Goal: Communication & Community: Answer question/provide support

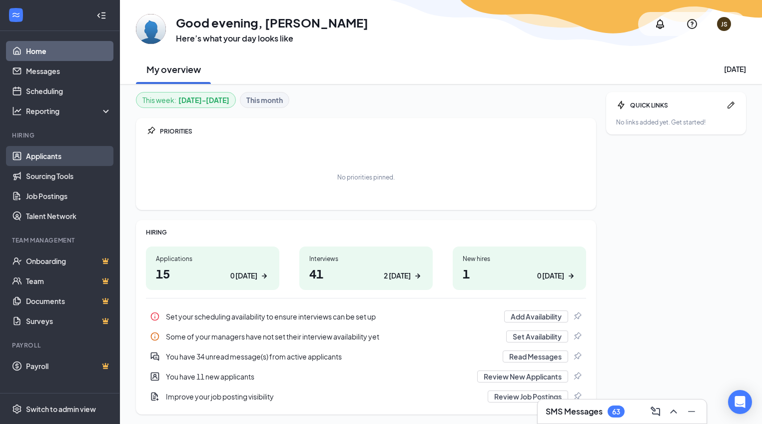
click at [51, 160] on link "Applicants" at bounding box center [68, 156] width 85 height 20
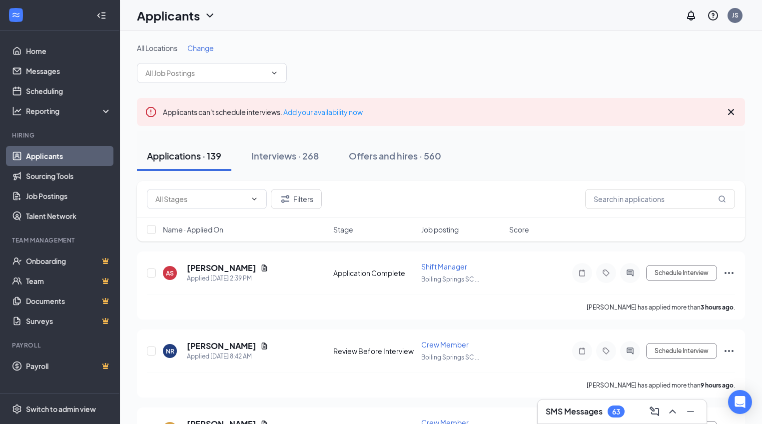
click at [206, 49] on span "Change" at bounding box center [200, 47] width 26 height 9
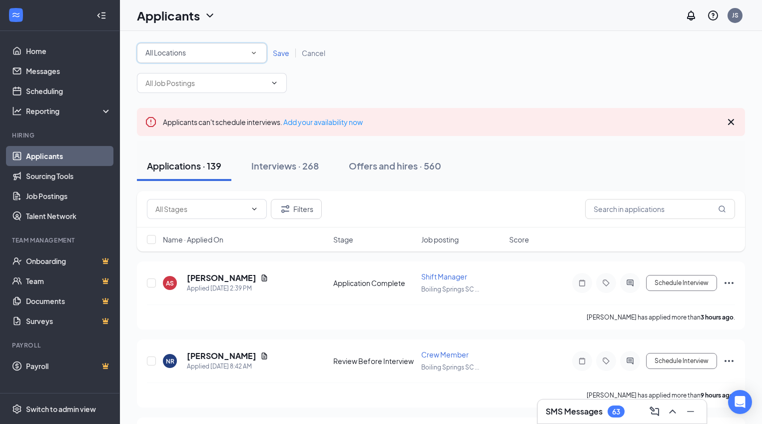
click at [256, 52] on icon "SmallChevronDown" at bounding box center [253, 52] width 9 height 9
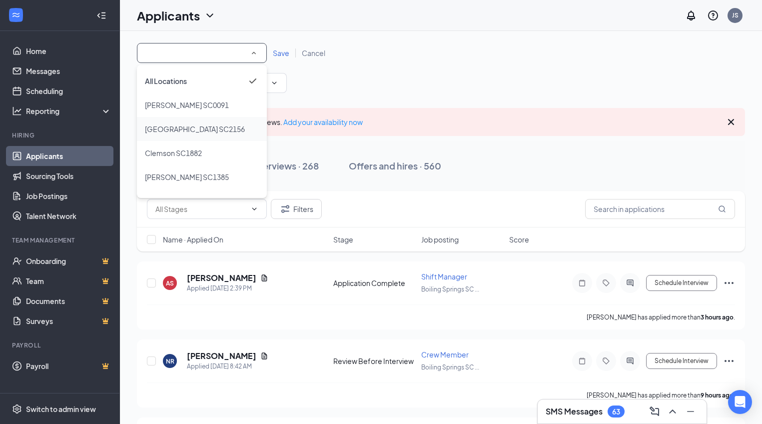
click at [230, 135] on li "Boiling Springs SC2156" at bounding box center [202, 129] width 130 height 24
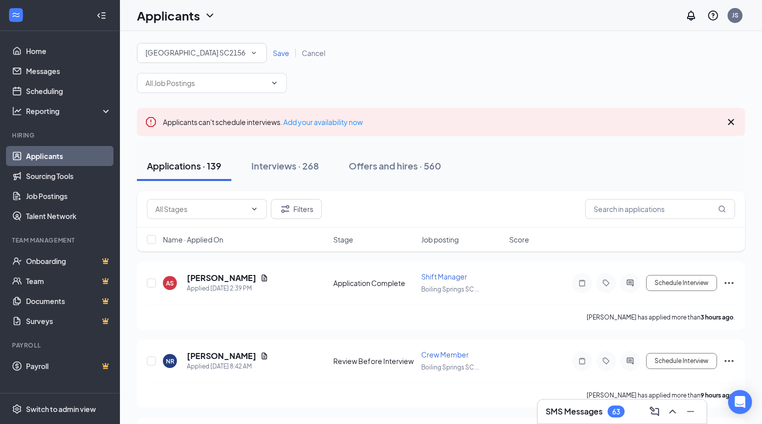
click at [283, 53] on span "Save" at bounding box center [281, 52] width 16 height 9
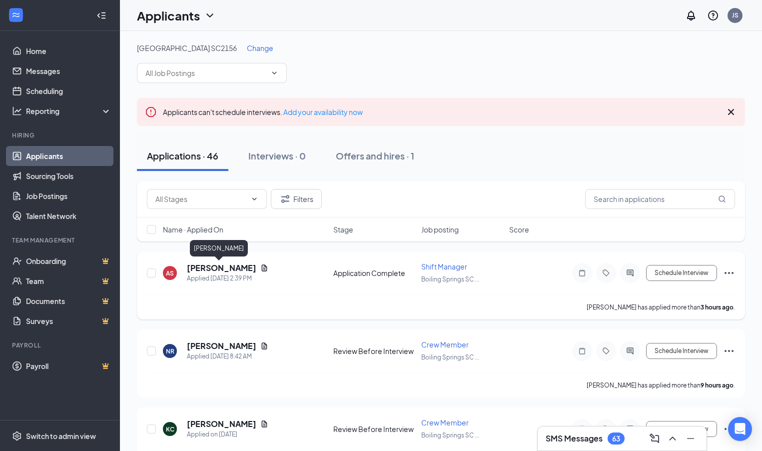
click at [216, 270] on h5 "Alicia Sutton" at bounding box center [221, 267] width 69 height 11
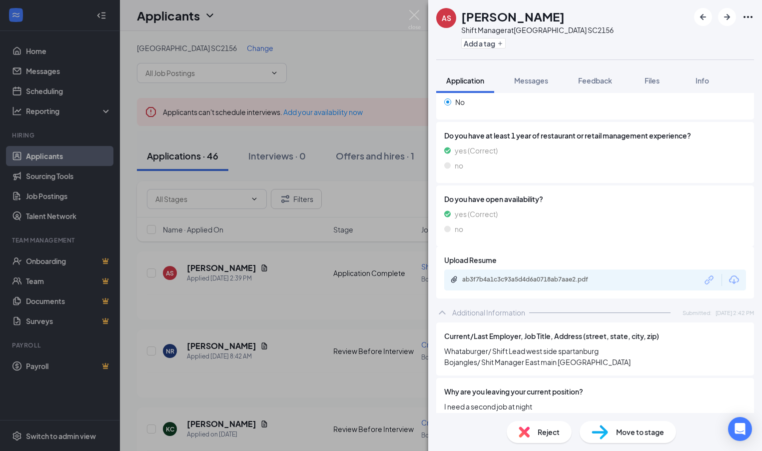
scroll to position [310, 0]
click at [660, 280] on div "ab3f7b4a1c3c93a5d4d6a0718ab7aae2.pdf" at bounding box center [595, 278] width 302 height 21
click at [734, 277] on icon "Download" at bounding box center [734, 278] width 10 height 8
click at [415, 15] on img at bounding box center [414, 19] width 12 height 19
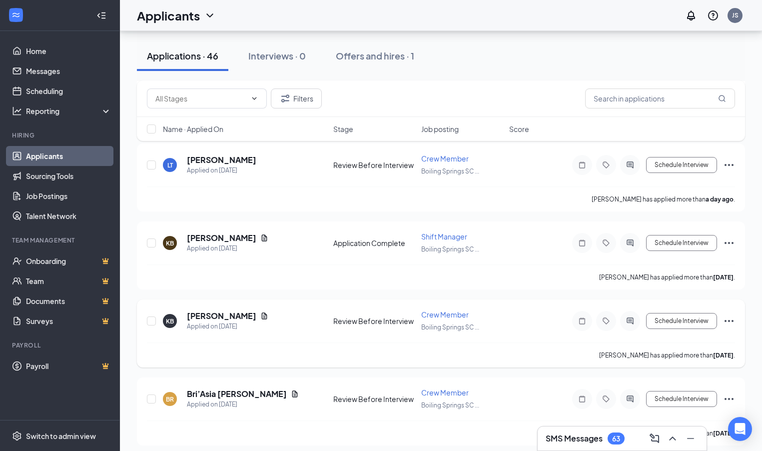
scroll to position [424, 0]
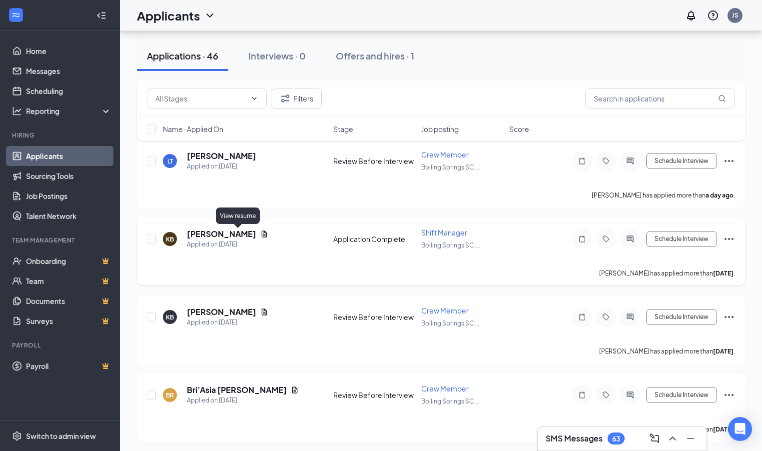
click at [260, 235] on icon "Document" at bounding box center [264, 234] width 8 height 8
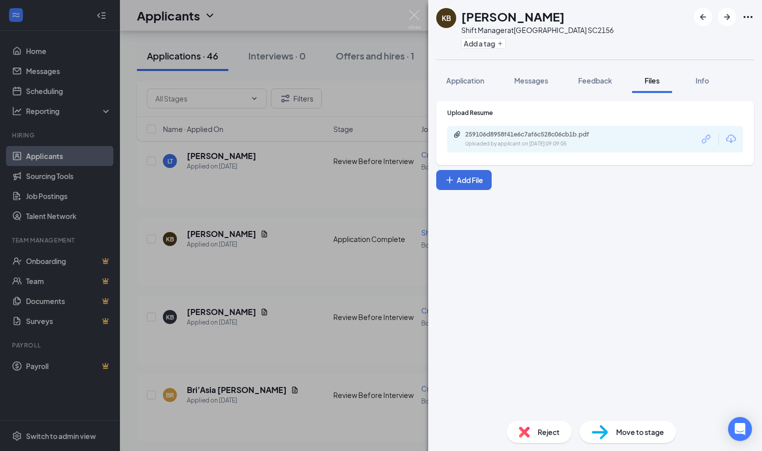
click at [729, 139] on icon "Download" at bounding box center [731, 139] width 12 height 12
click at [476, 86] on button "Application" at bounding box center [465, 80] width 58 height 25
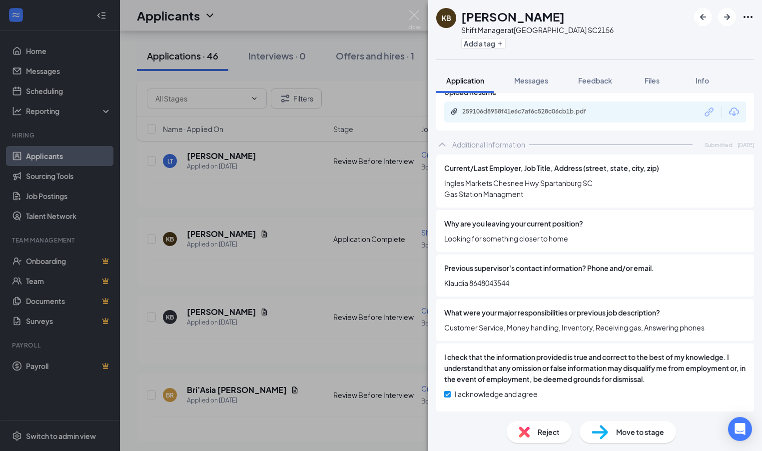
scroll to position [504, 0]
click at [414, 13] on img at bounding box center [414, 19] width 12 height 19
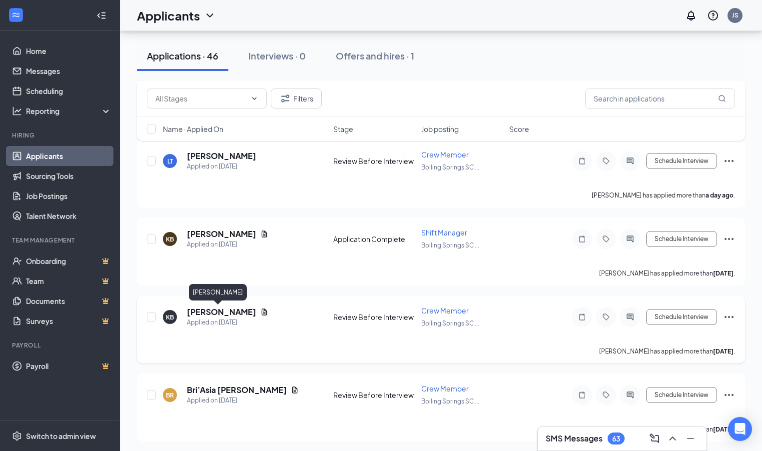
click at [213, 311] on h5 "Kristen Bell" at bounding box center [221, 311] width 69 height 11
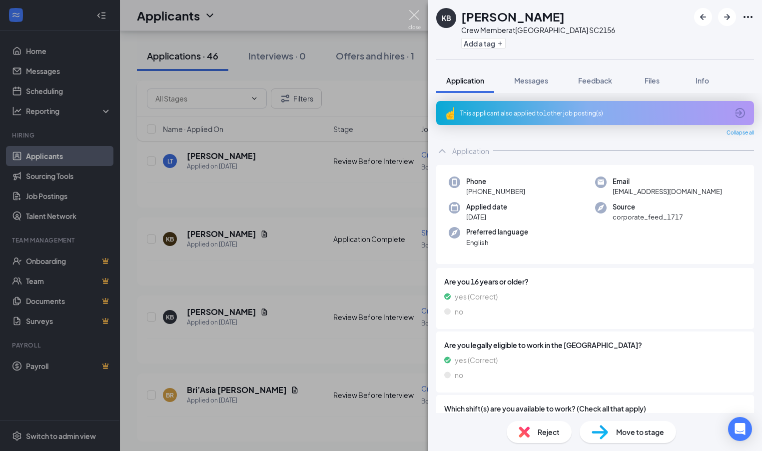
click at [415, 15] on img at bounding box center [414, 19] width 12 height 19
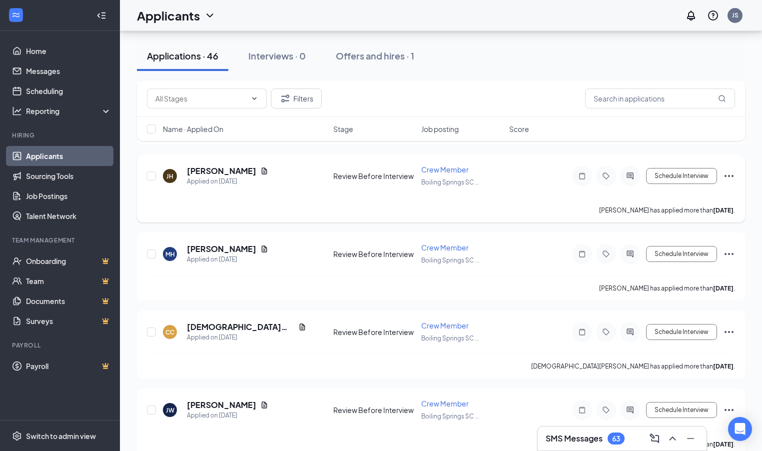
scroll to position [803, 0]
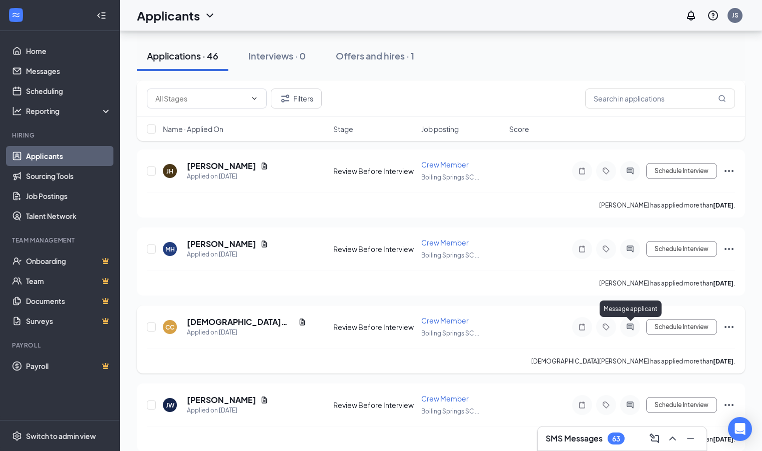
click at [630, 330] on icon "ActiveChat" at bounding box center [630, 327] width 12 height 8
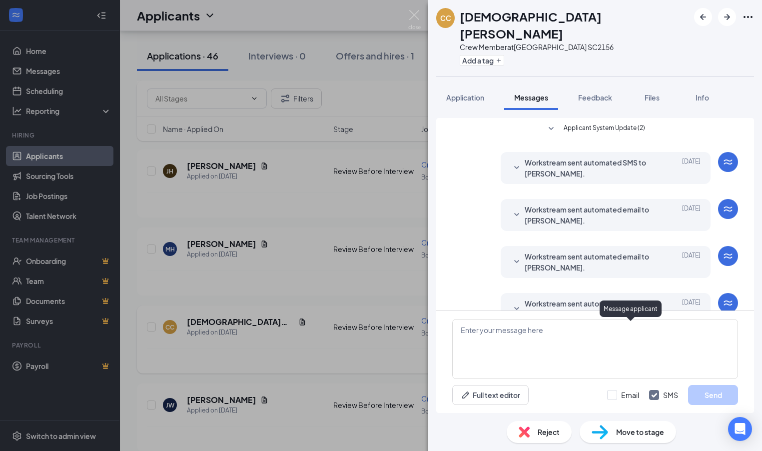
scroll to position [7, 0]
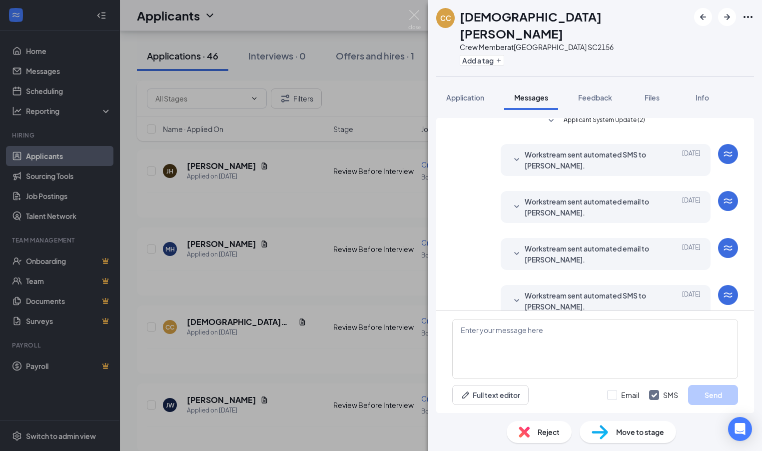
scroll to position [7, 0]
click at [415, 15] on img at bounding box center [414, 19] width 12 height 19
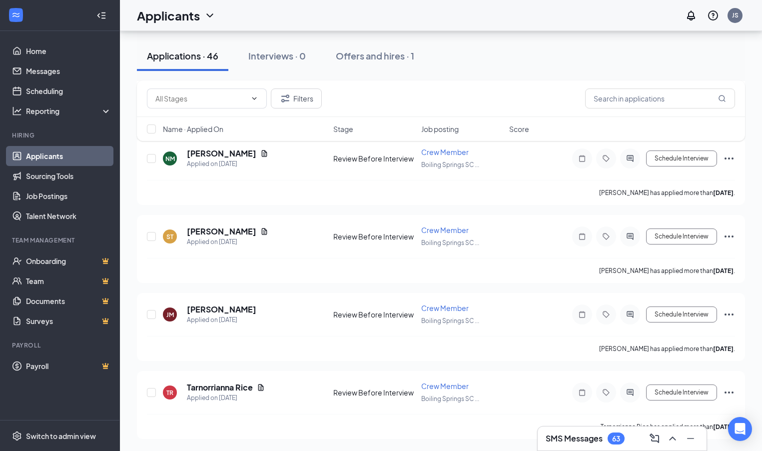
scroll to position [3387, 0]
click at [727, 393] on icon "Ellipses" at bounding box center [729, 392] width 12 height 12
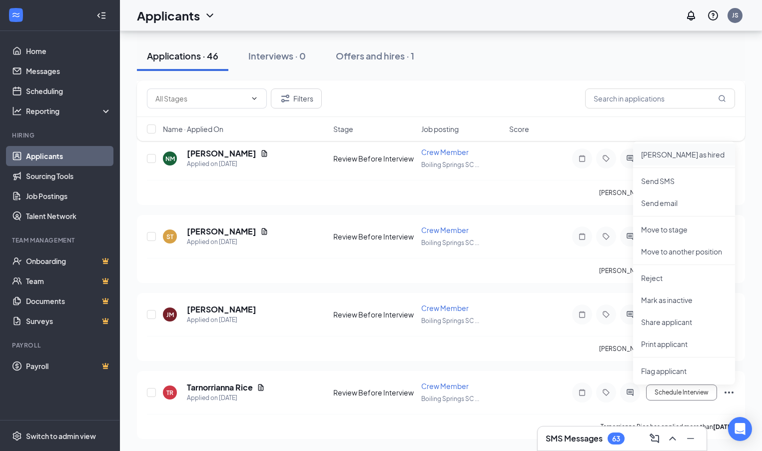
click at [664, 159] on li "Mark as hired" at bounding box center [684, 154] width 102 height 22
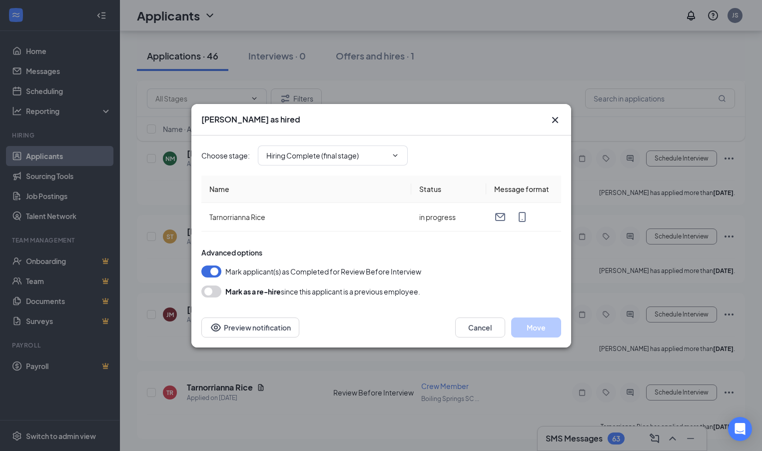
type input "Hiring Complete (final stage)"
click at [542, 329] on button "Move" at bounding box center [536, 327] width 50 height 20
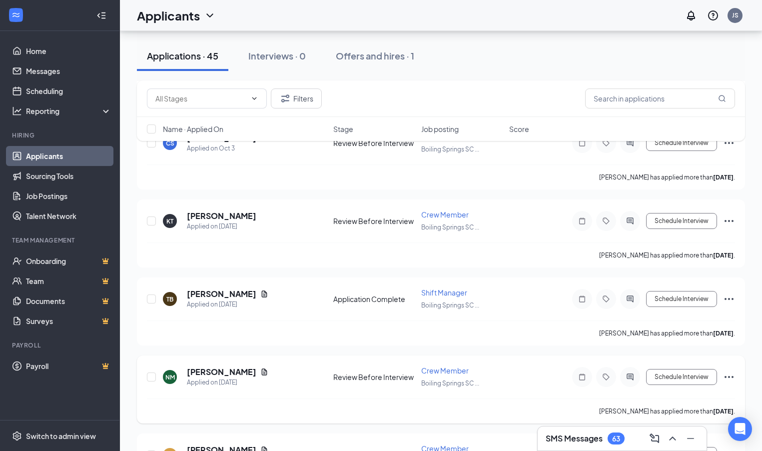
scroll to position [3168, 0]
click at [731, 221] on icon "Ellipses" at bounding box center [728, 221] width 9 height 2
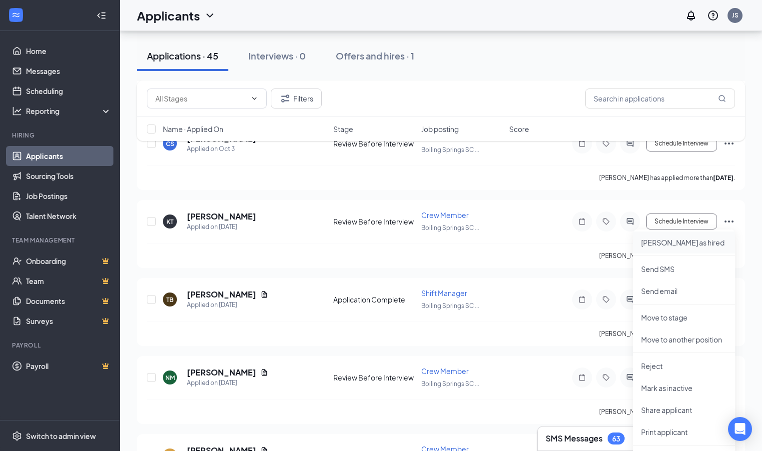
click at [689, 247] on p "Mark as hired" at bounding box center [684, 242] width 86 height 10
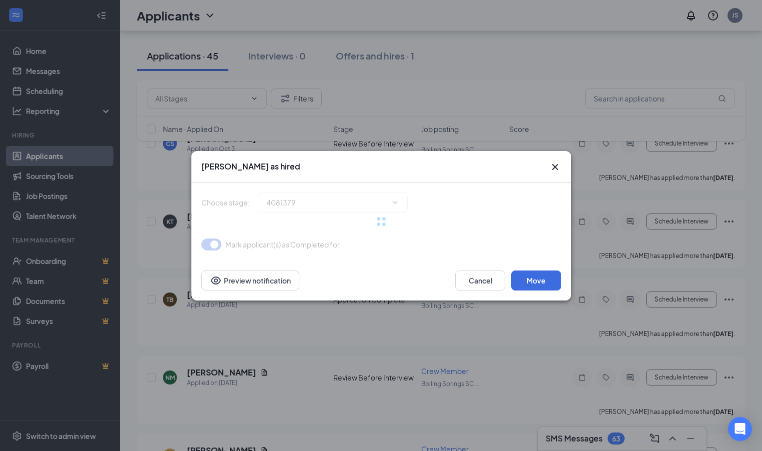
type input "Hiring Complete (final stage)"
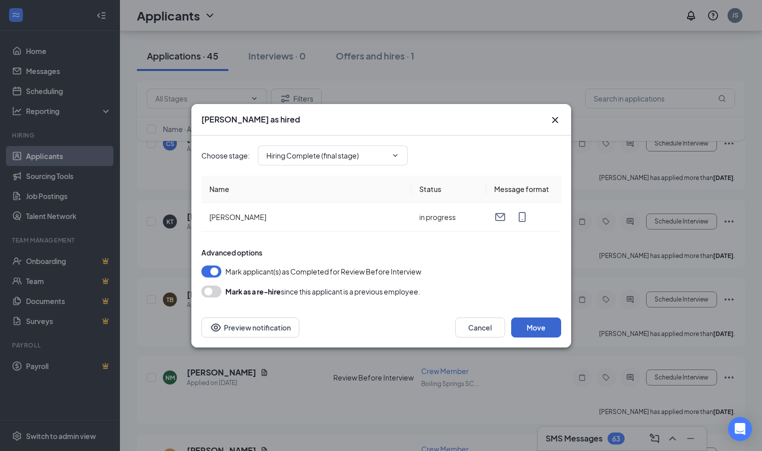
click at [544, 326] on button "Move" at bounding box center [536, 327] width 50 height 20
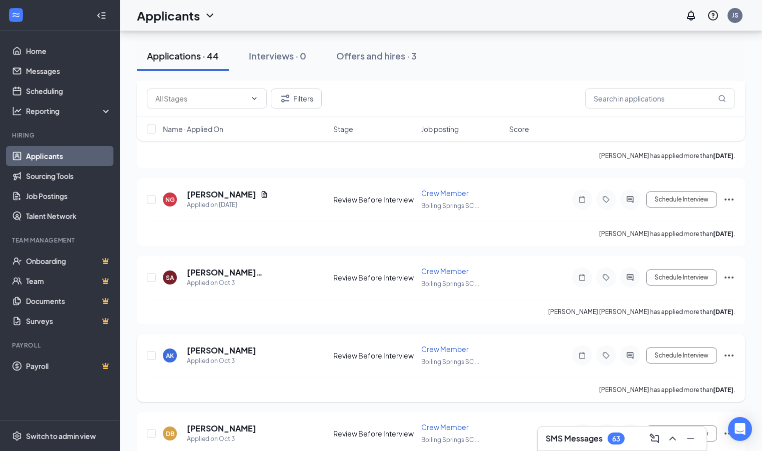
scroll to position [2644, 0]
click at [732, 276] on icon "Ellipses" at bounding box center [729, 278] width 12 height 12
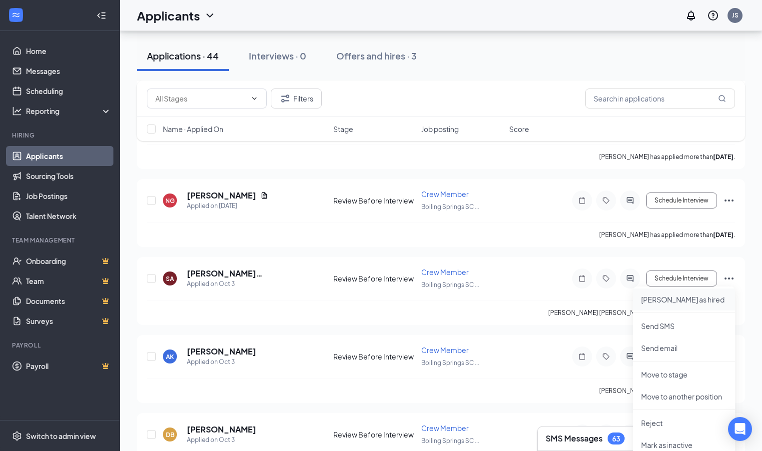
click at [670, 302] on p "Mark as hired" at bounding box center [684, 299] width 86 height 10
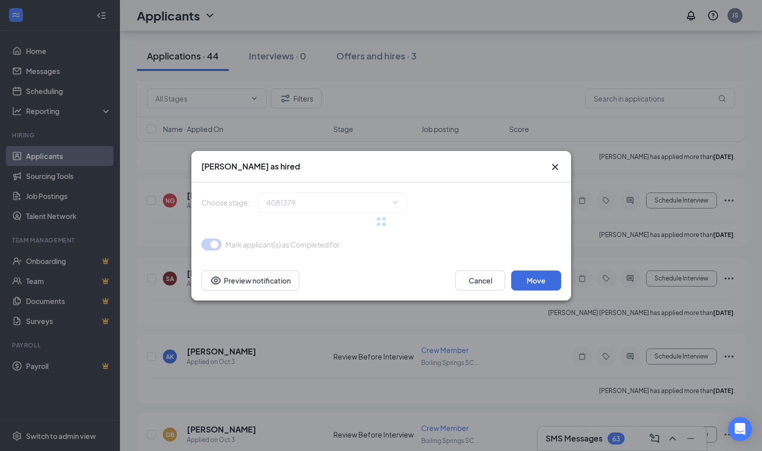
type input "Hiring Complete (final stage)"
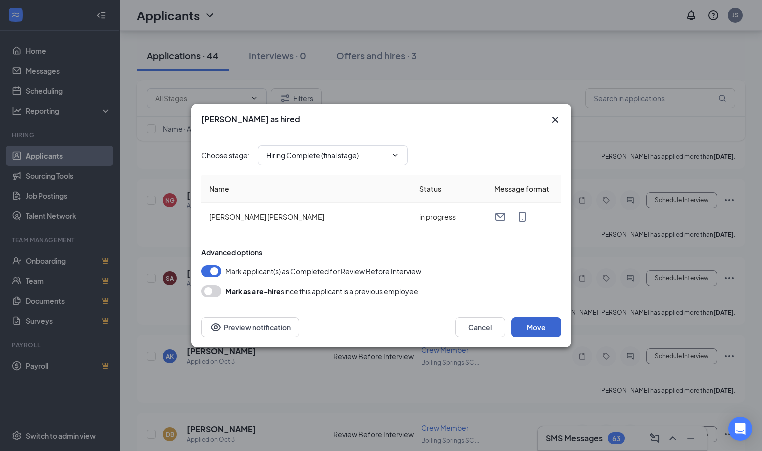
click at [540, 327] on button "Move" at bounding box center [536, 327] width 50 height 20
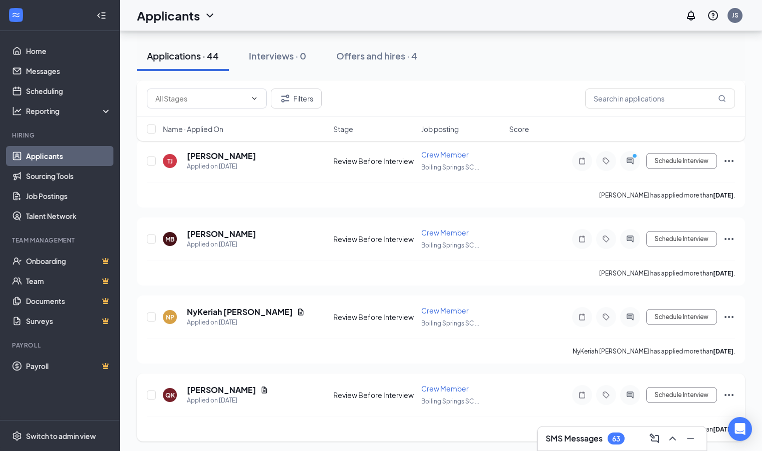
scroll to position [1826, 0]
click at [728, 239] on icon "Ellipses" at bounding box center [728, 239] width 9 height 2
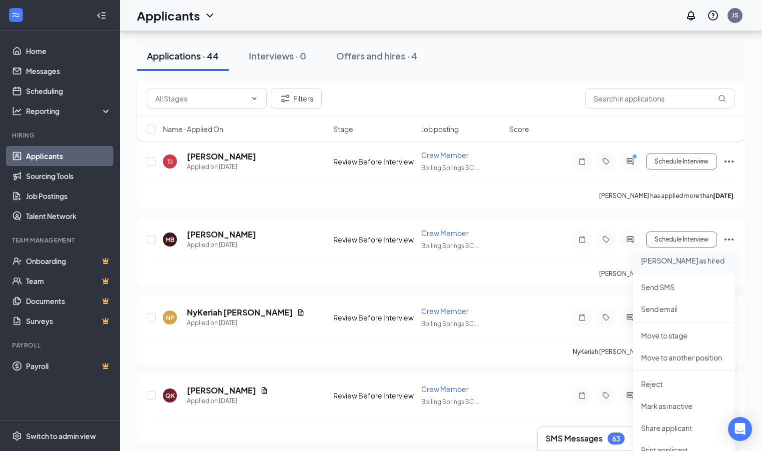
click at [694, 263] on p "Mark as hired" at bounding box center [684, 260] width 86 height 10
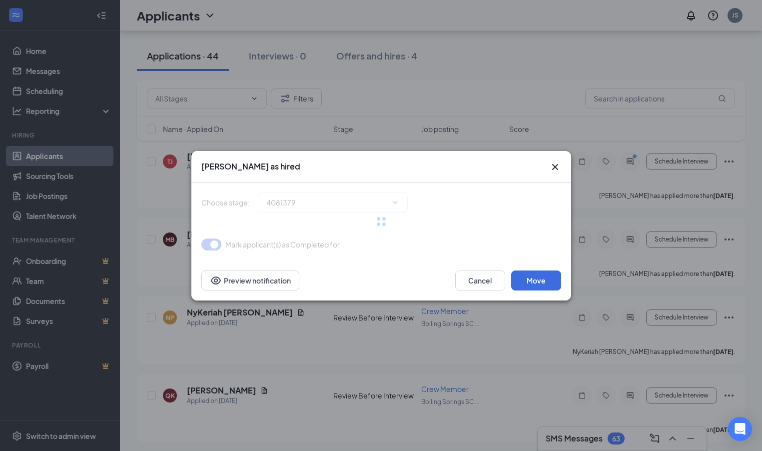
type input "Hiring Complete (final stage)"
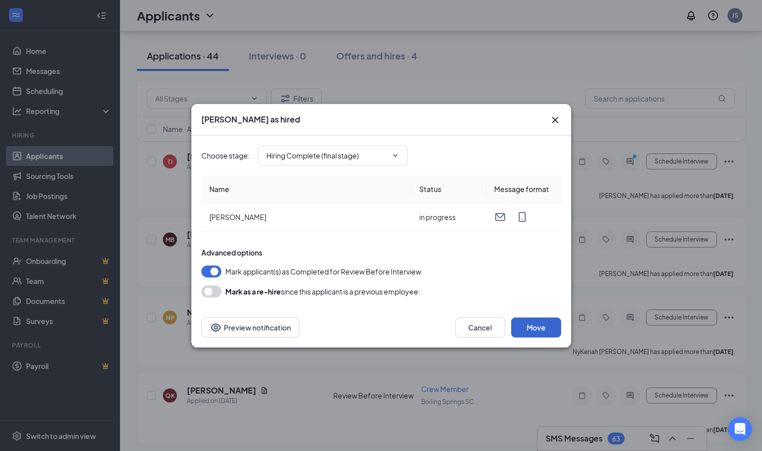
click at [539, 329] on button "Move" at bounding box center [536, 327] width 50 height 20
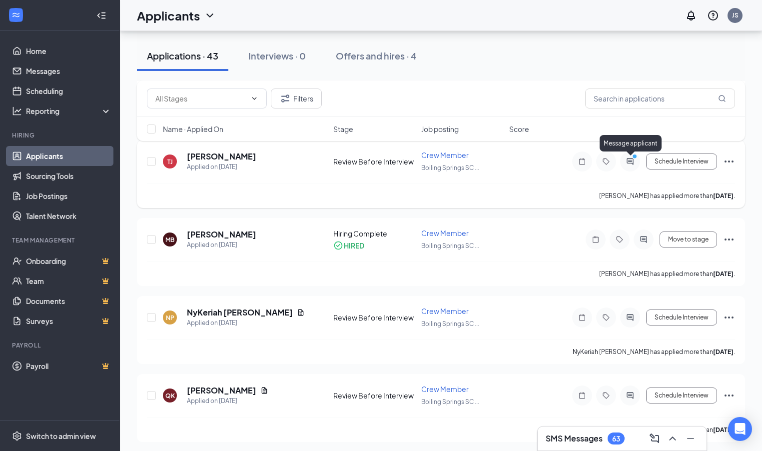
click at [634, 161] on icon "PrimaryDot" at bounding box center [636, 157] width 12 height 8
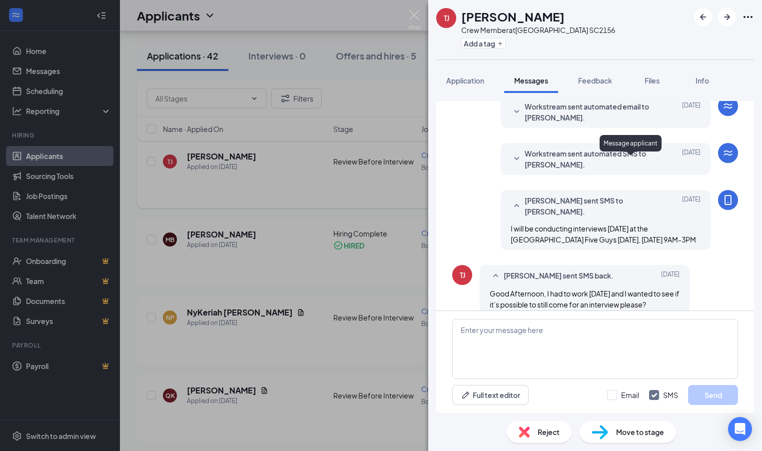
scroll to position [187, 0]
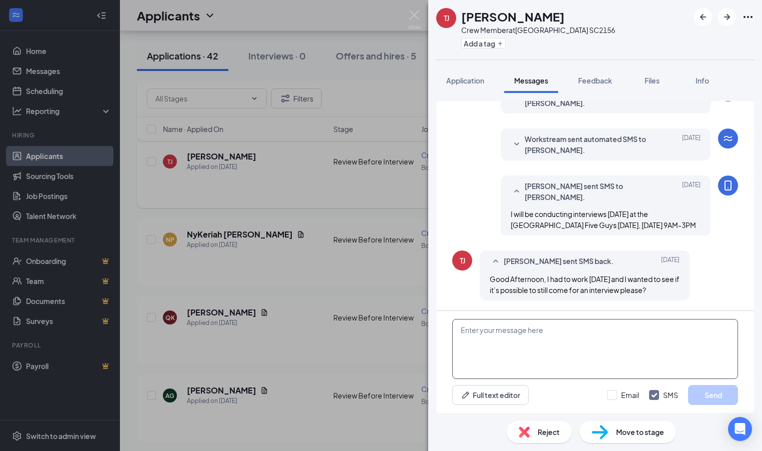
click at [488, 330] on textarea at bounding box center [595, 349] width 286 height 60
type textarea "I will be at the Boiling Springs Five Guys Tomorrow Thursday October 16th from …"
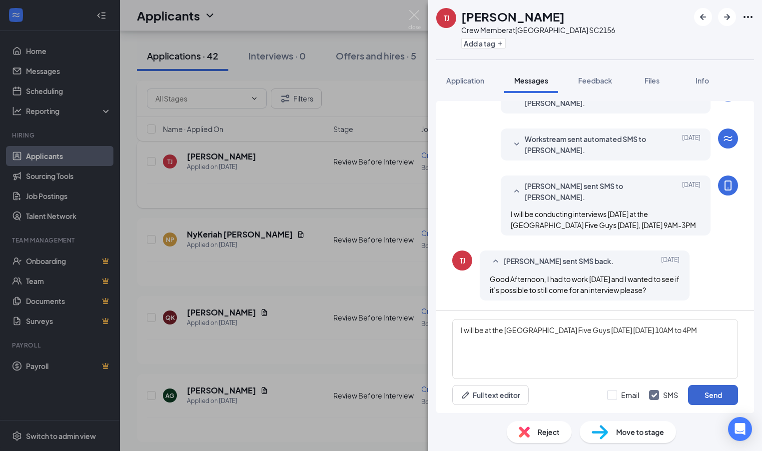
click at [706, 395] on button "Send" at bounding box center [713, 395] width 50 height 20
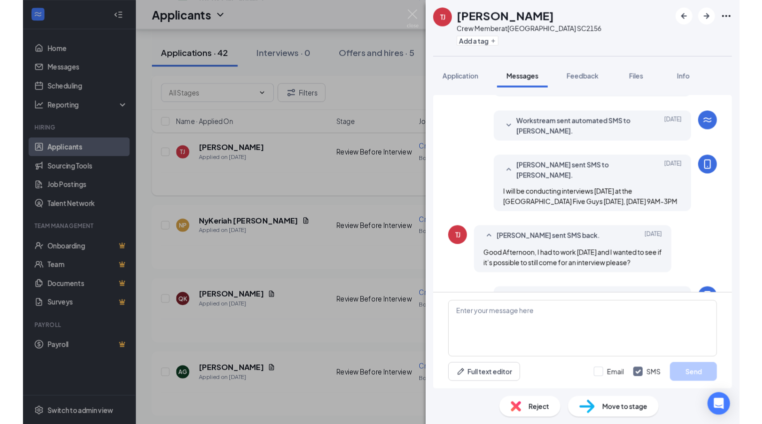
scroll to position [262, 0]
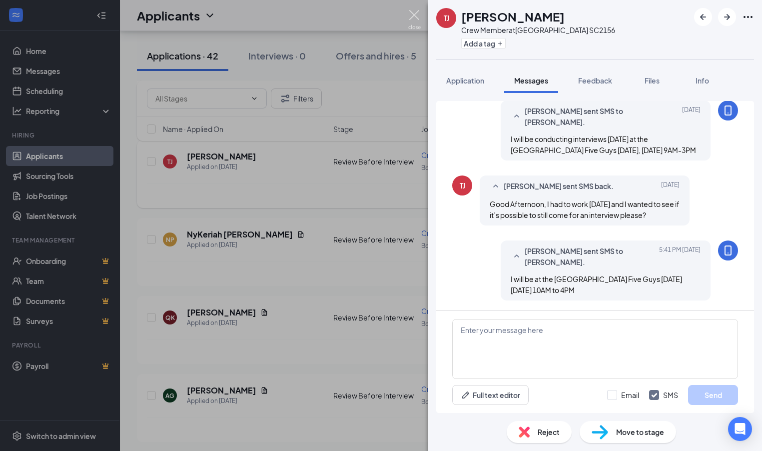
click at [413, 13] on img at bounding box center [414, 19] width 12 height 19
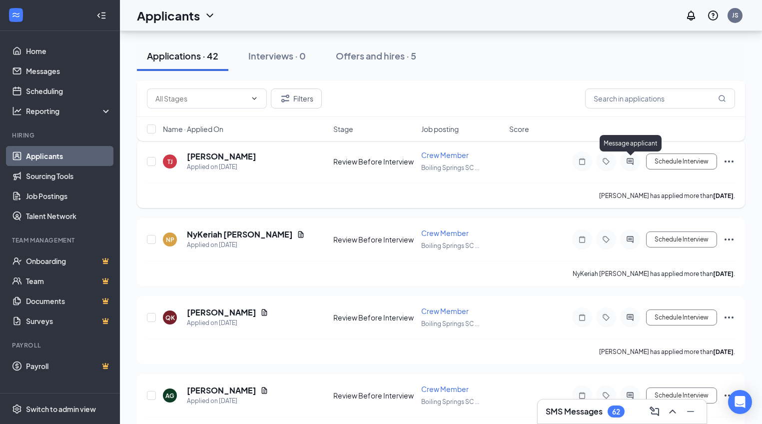
click at [631, 161] on icon "ActiveChat" at bounding box center [629, 161] width 6 height 6
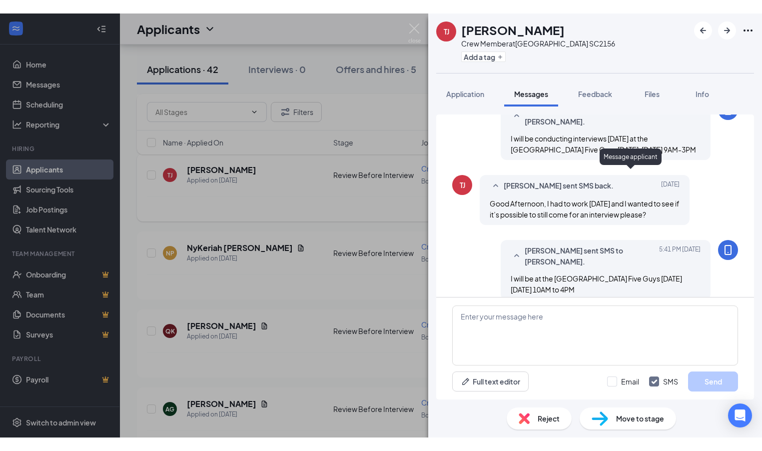
scroll to position [289, 0]
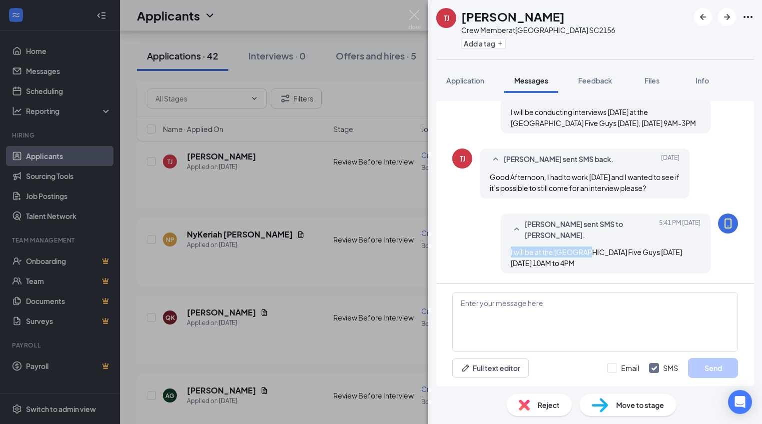
scroll to position [262, 0]
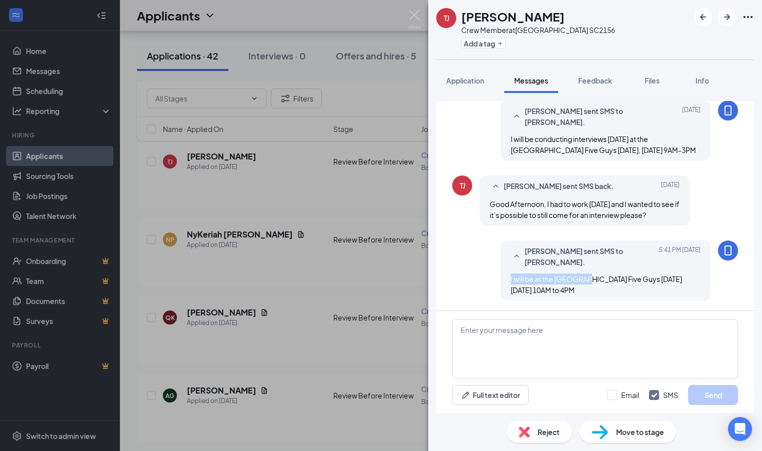
drag, startPoint x: 507, startPoint y: 250, endPoint x: 652, endPoint y: 284, distance: 149.4
click at [652, 284] on div "Jennifer Snyder sent SMS to talya johnson. Today 5:41 PM I will be at the Boili…" at bounding box center [606, 270] width 210 height 60
click at [414, 15] on img at bounding box center [414, 19] width 12 height 19
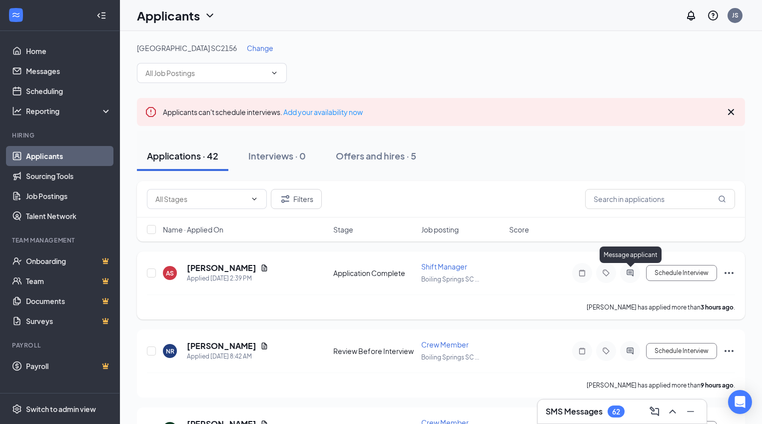
click at [630, 274] on icon "ActiveChat" at bounding box center [629, 272] width 6 height 6
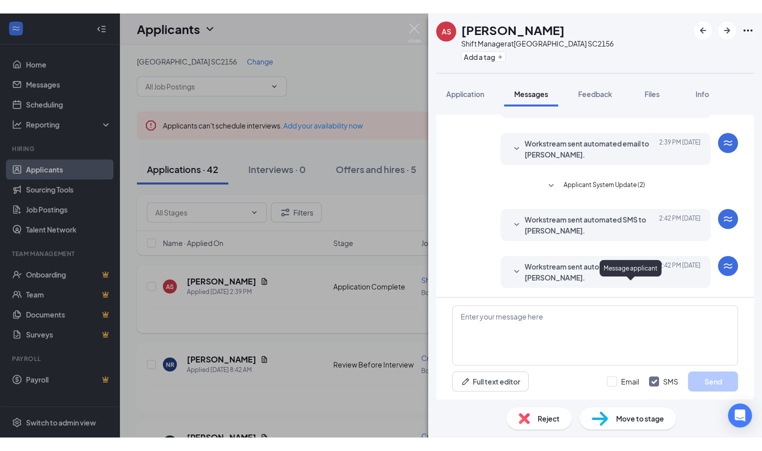
scroll to position [139, 0]
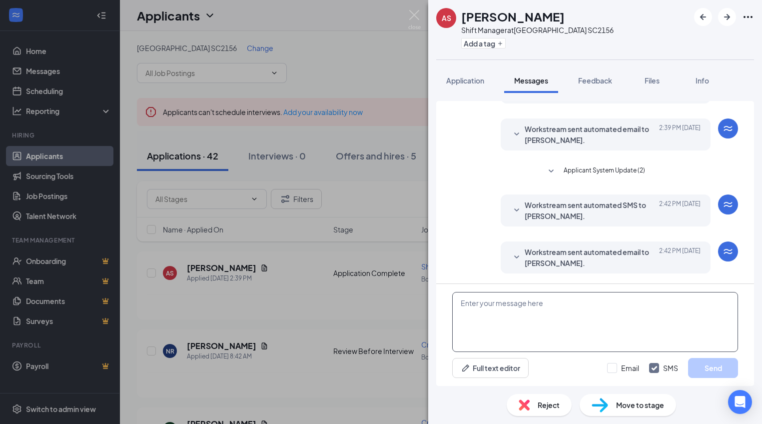
click at [486, 305] on textarea at bounding box center [595, 322] width 286 height 60
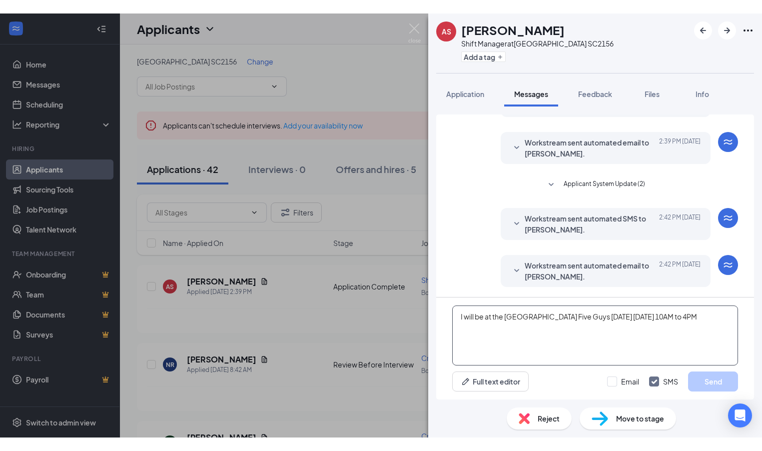
scroll to position [112, 0]
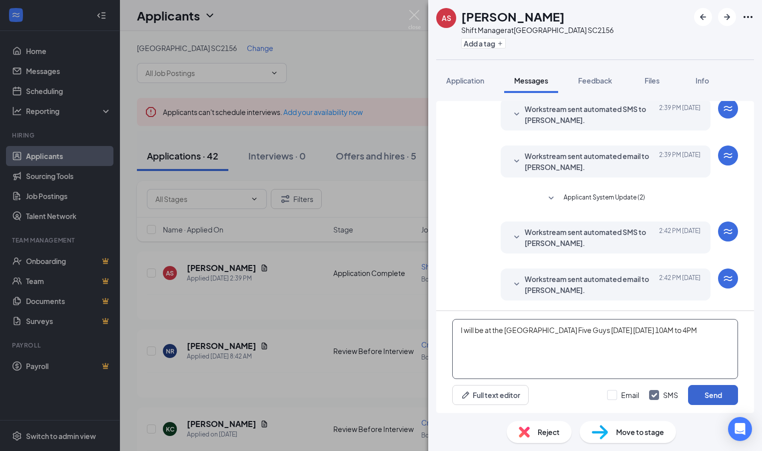
type textarea "I will be at the Boiling Springs Five Guys Tomorrow Thursday October 16th from …"
click at [709, 396] on button "Send" at bounding box center [713, 395] width 50 height 20
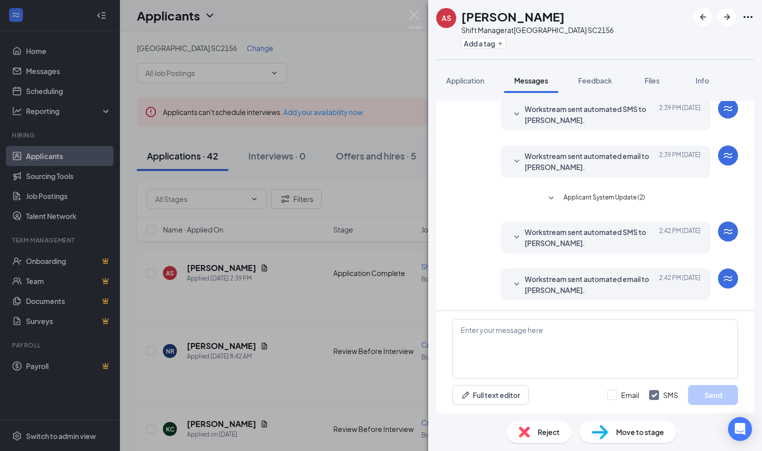
scroll to position [187, 0]
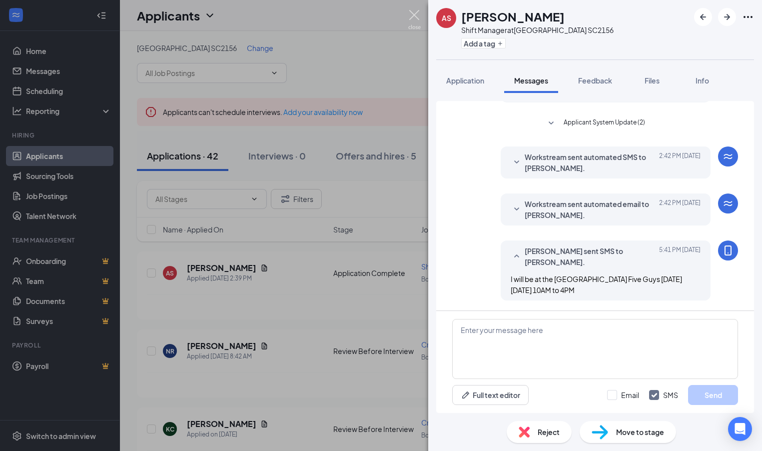
click at [414, 13] on img at bounding box center [414, 19] width 12 height 19
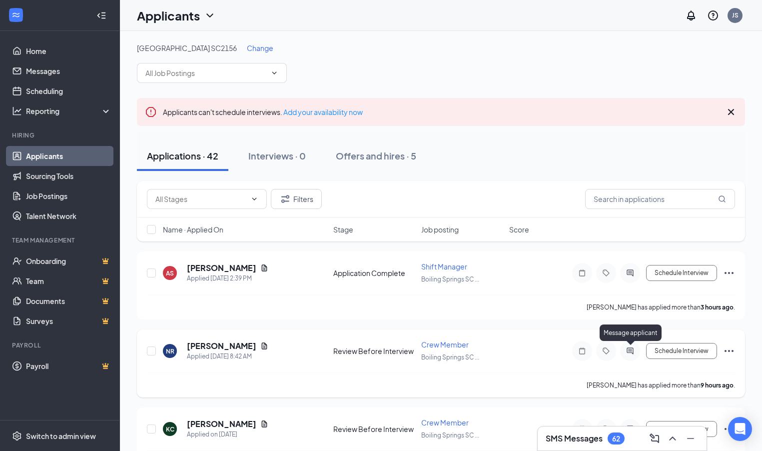
click at [630, 353] on icon "ActiveChat" at bounding box center [630, 351] width 12 height 8
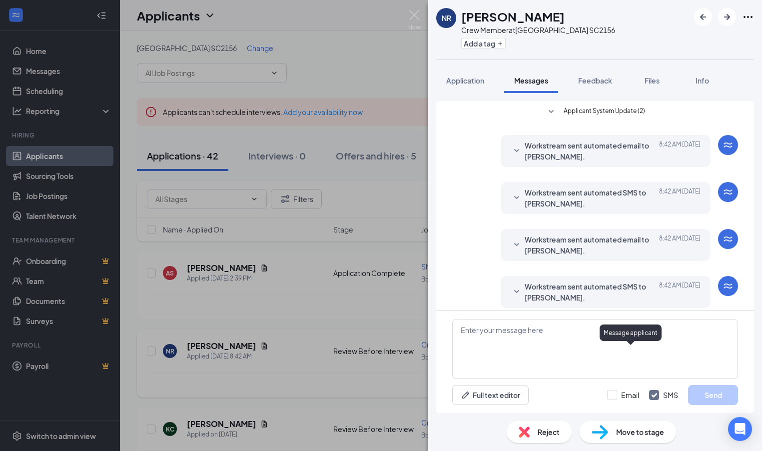
scroll to position [7, 0]
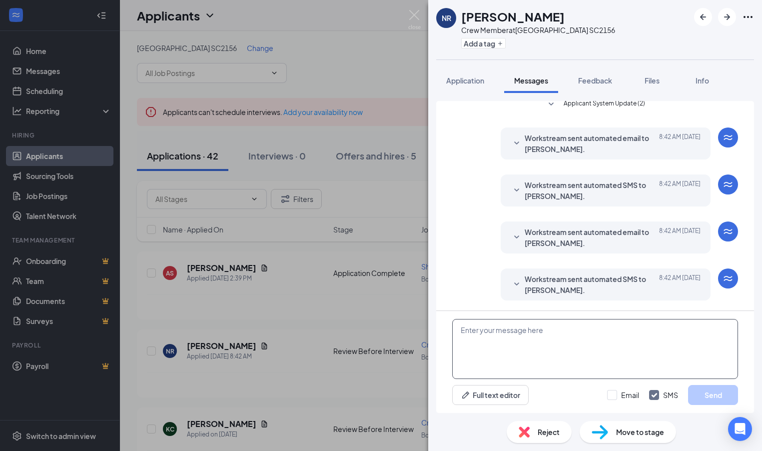
click at [468, 332] on textarea at bounding box center [595, 349] width 286 height 60
type textarea "I will be at the Boiling Springs Five Guys Tomorrow Thursday October 16th from …"
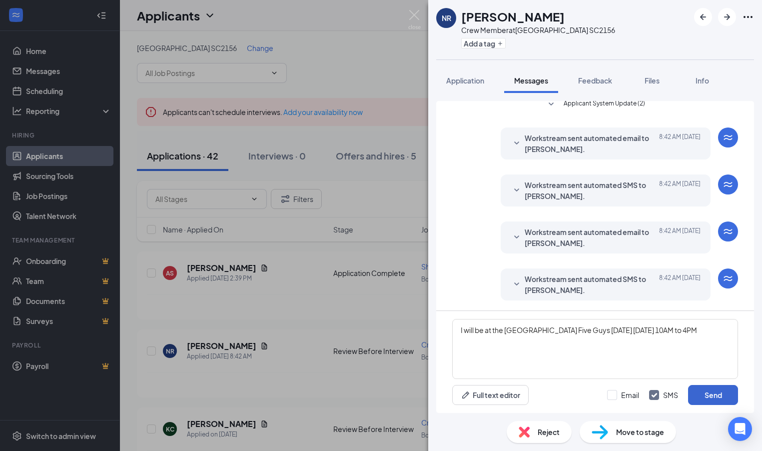
click at [708, 395] on button "Send" at bounding box center [713, 395] width 50 height 20
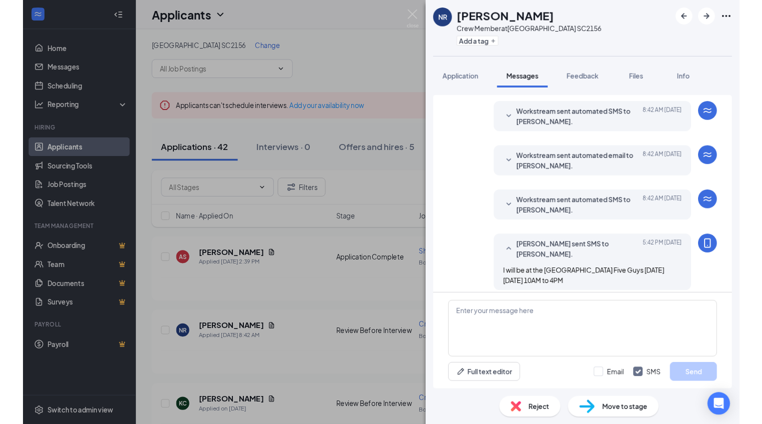
scroll to position [82, 0]
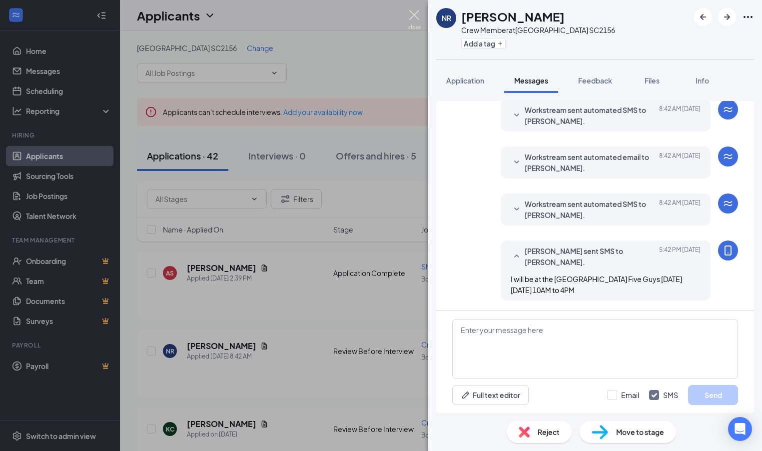
click at [412, 16] on img at bounding box center [414, 19] width 12 height 19
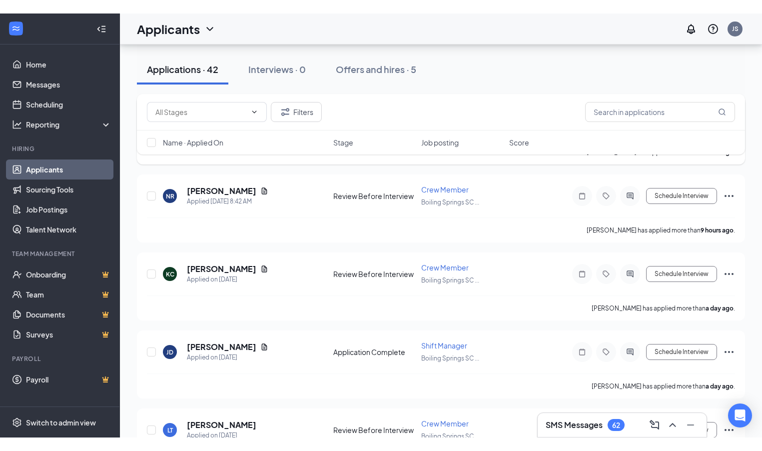
scroll to position [170, 0]
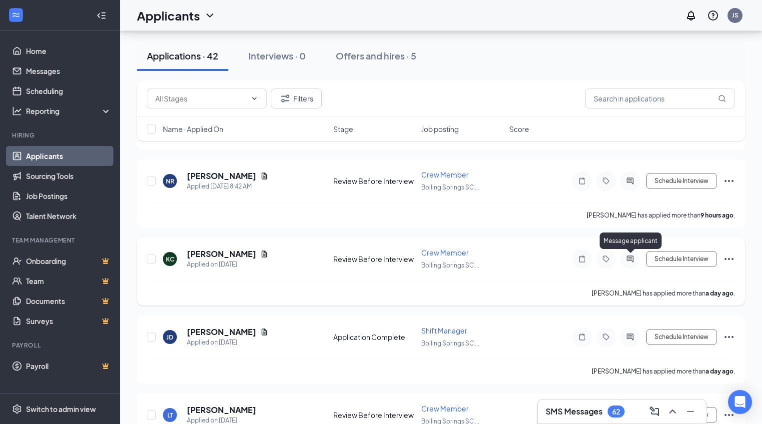
click at [628, 261] on icon "ActiveChat" at bounding box center [630, 259] width 12 height 8
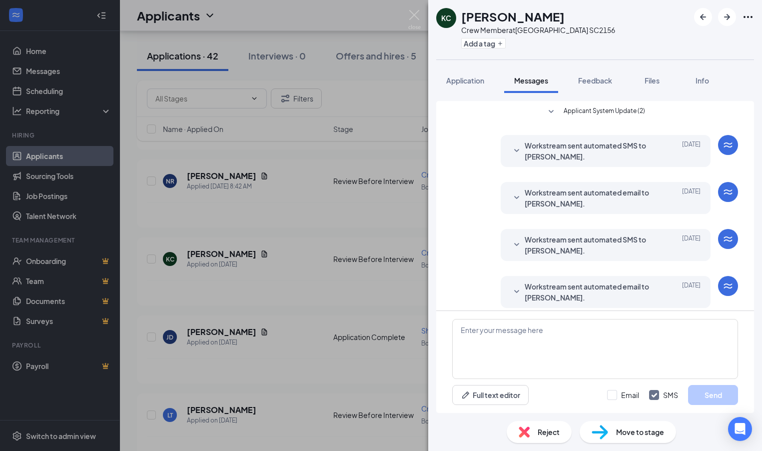
scroll to position [7, 0]
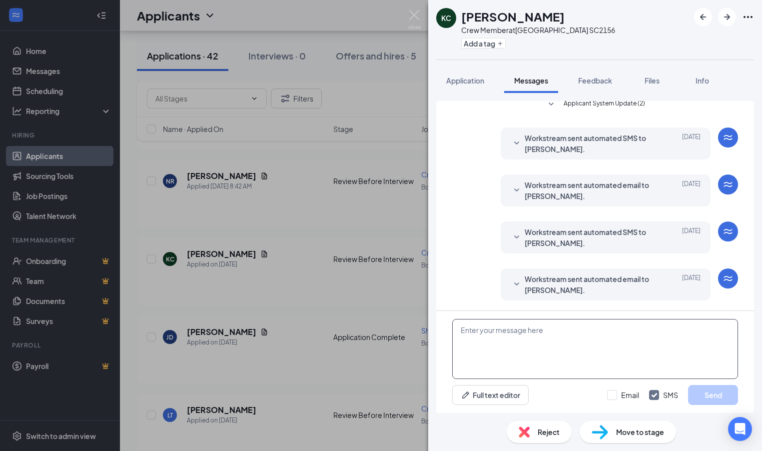
click at [481, 333] on textarea at bounding box center [595, 349] width 286 height 60
paste textarea "I will be at the Boiling Springs Five Guys Tomorrow Thursday October 16th from …"
type textarea "I will be at the Boiling Springs Five Guys Tomorrow Thursday October 16th from …"
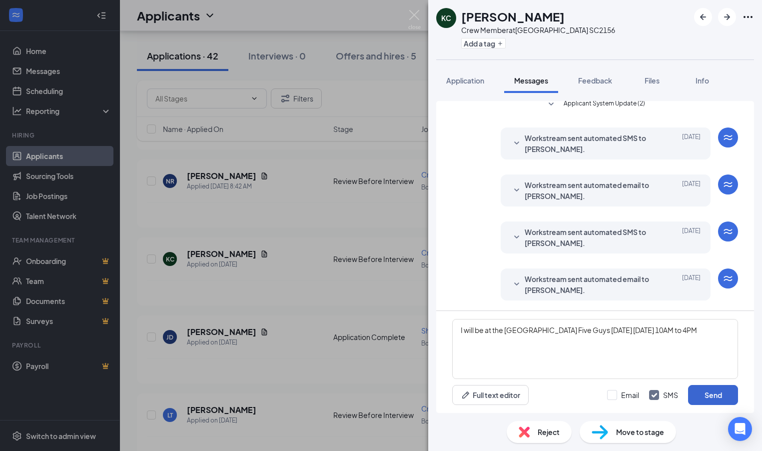
click at [717, 397] on button "Send" at bounding box center [713, 395] width 50 height 20
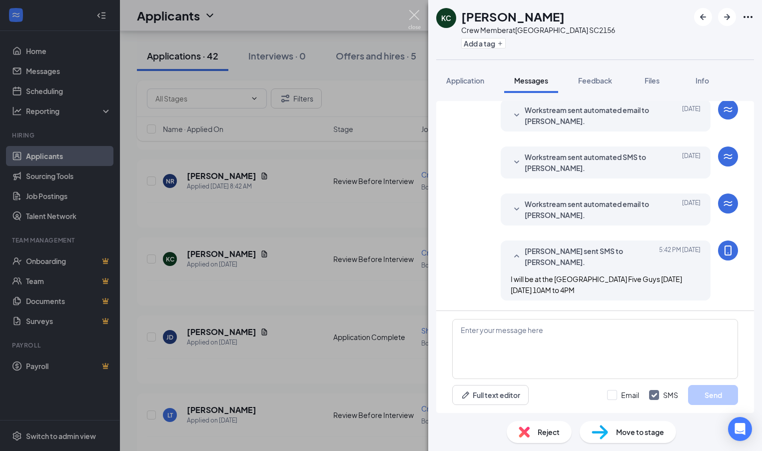
click at [414, 15] on img at bounding box center [414, 19] width 12 height 19
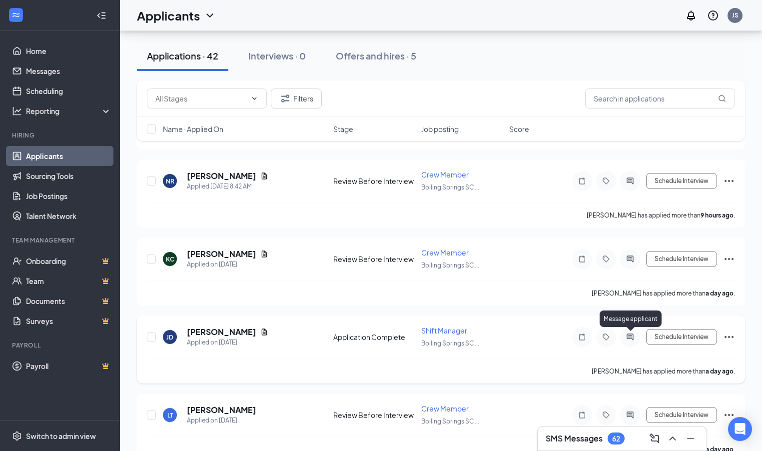
click at [628, 338] on icon "ActiveChat" at bounding box center [630, 337] width 12 height 8
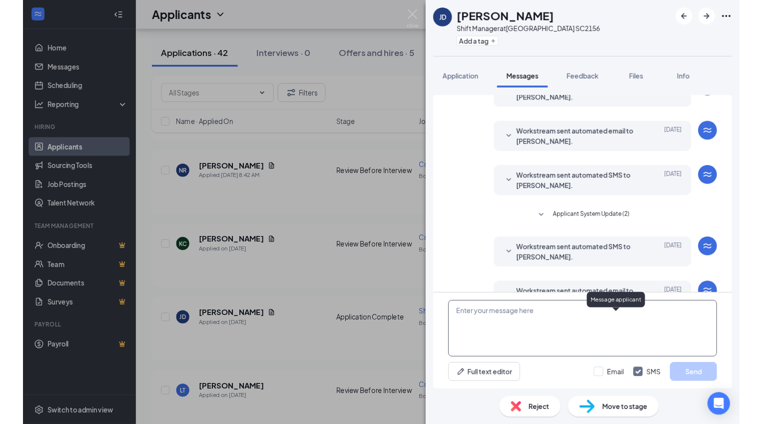
scroll to position [159, 0]
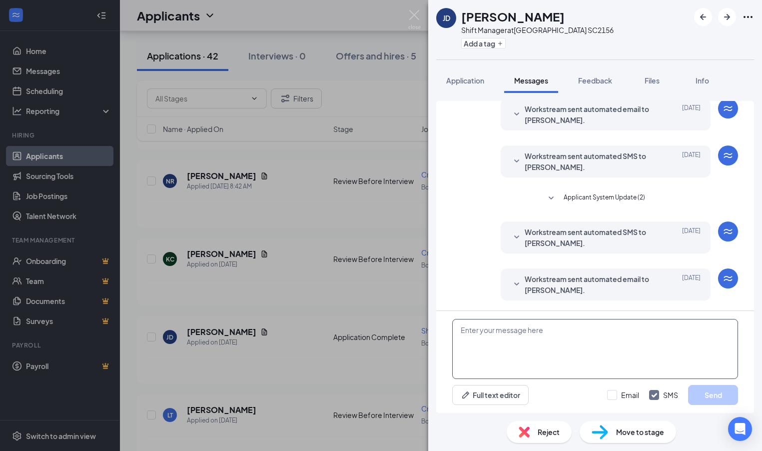
click at [468, 335] on textarea at bounding box center [595, 349] width 286 height 60
paste textarea "I will be at the Boiling Springs Five Guys Tomorrow Thursday October 16th from …"
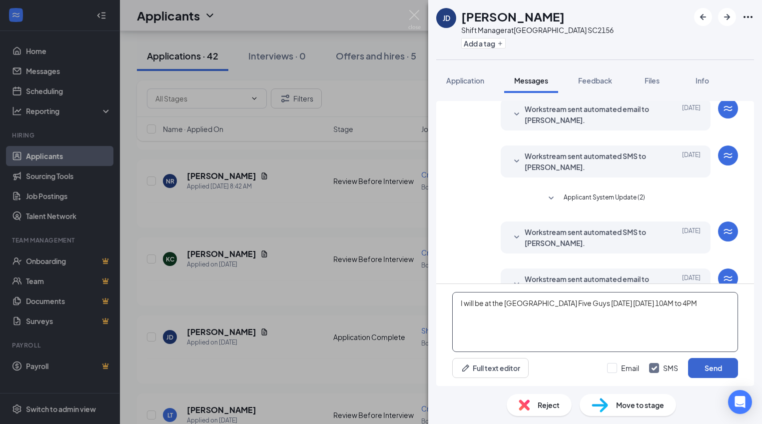
type textarea "I will be at the Boiling Springs Five Guys Tomorrow Thursday October 16th from …"
click at [717, 367] on button "Send" at bounding box center [713, 368] width 50 height 20
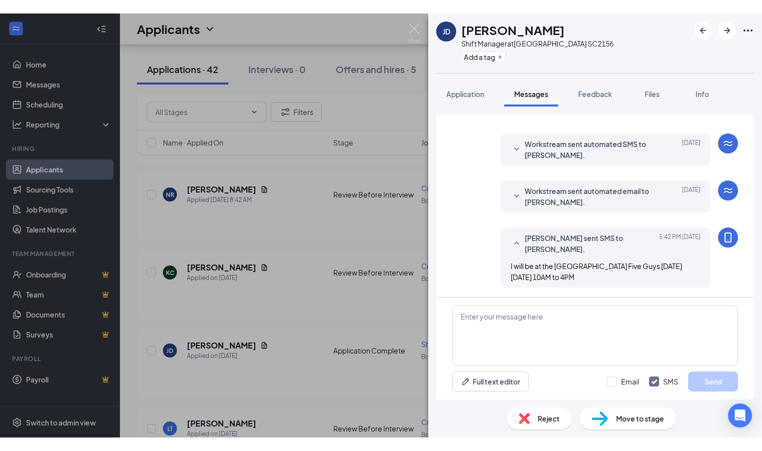
scroll to position [261, 0]
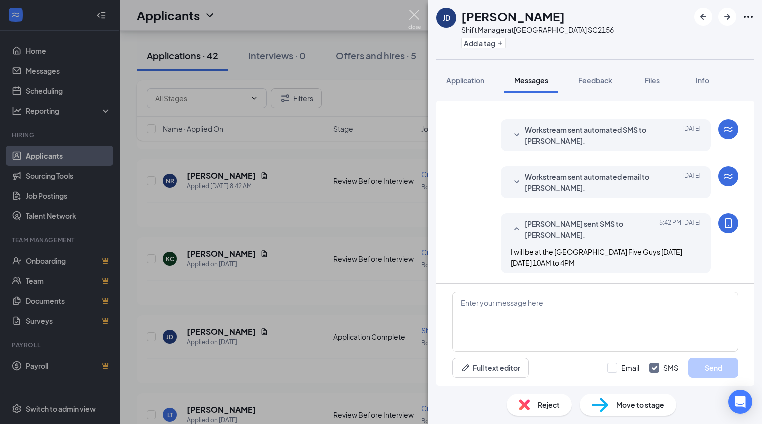
click at [416, 13] on img at bounding box center [414, 19] width 12 height 19
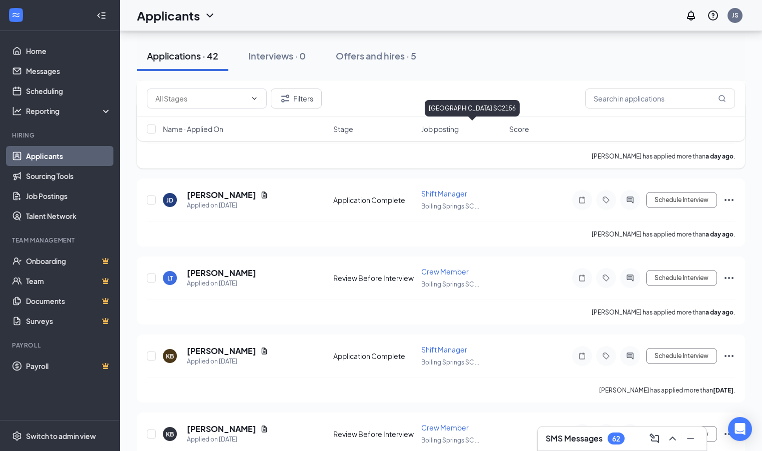
scroll to position [309, 0]
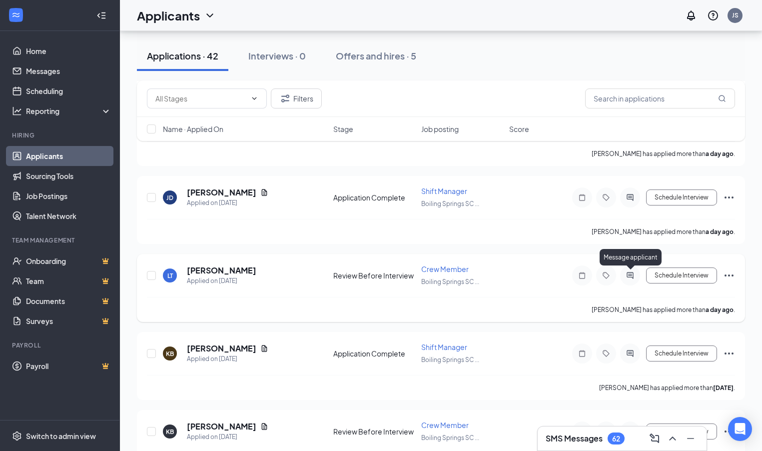
click at [630, 276] on icon "ActiveChat" at bounding box center [630, 275] width 12 height 8
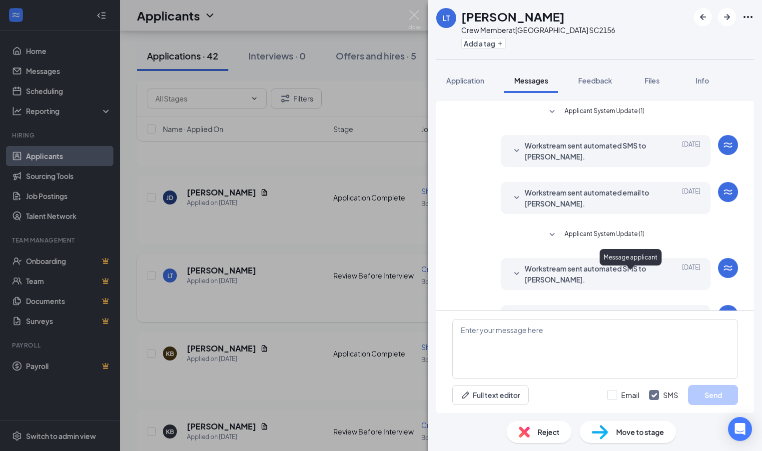
scroll to position [36, 0]
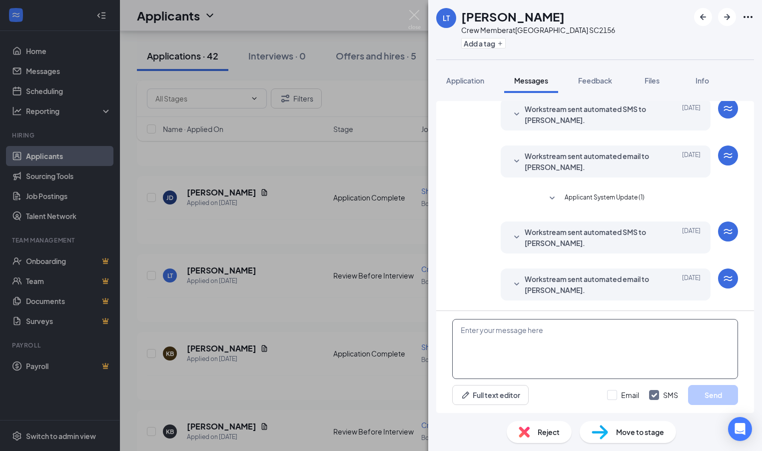
click at [472, 330] on textarea at bounding box center [595, 349] width 286 height 60
paste textarea "I will be at the Boiling Springs Five Guys Tomorrow Thursday October 16th from …"
type textarea "I will be at the Boiling Springs Five Guys Tomorrow Thursday October 16th from …"
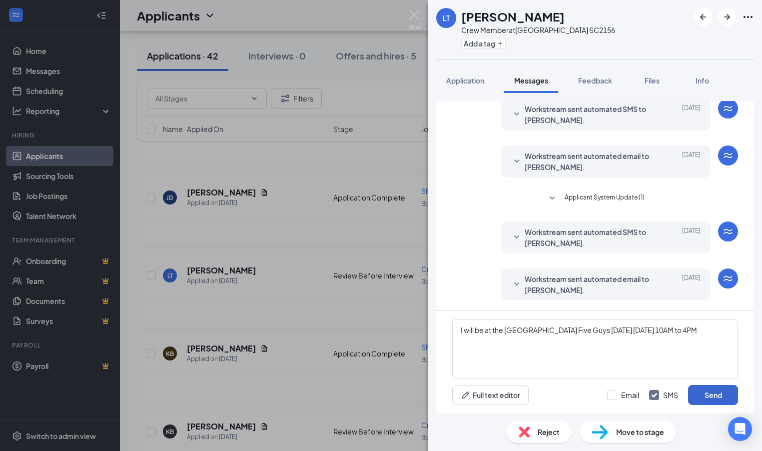
click at [716, 398] on button "Send" at bounding box center [713, 395] width 50 height 20
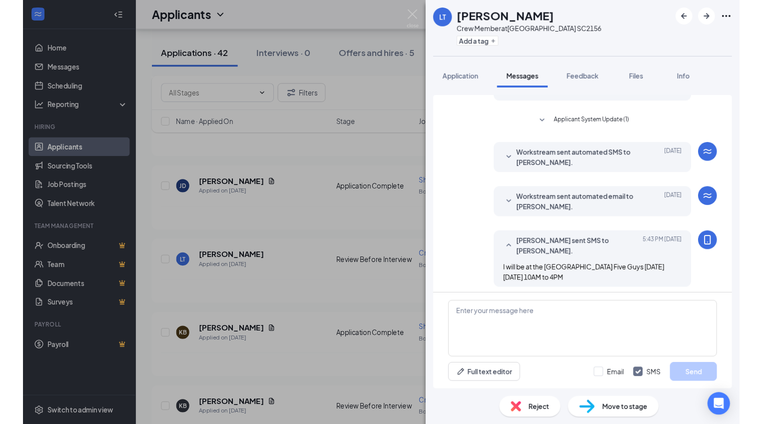
scroll to position [111, 0]
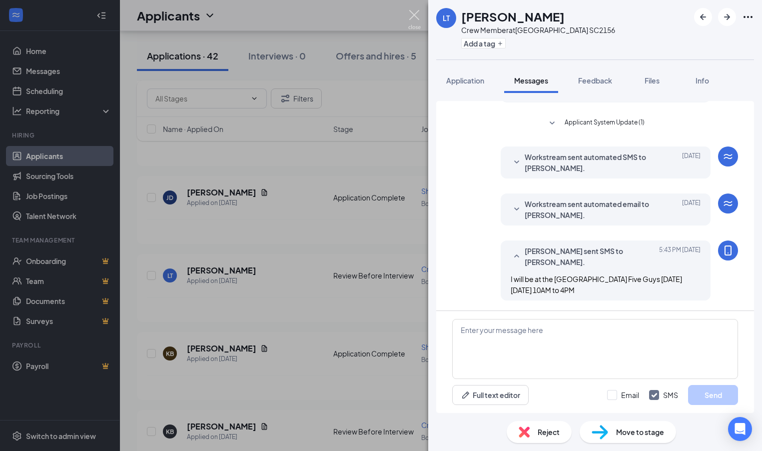
click at [413, 13] on img at bounding box center [414, 19] width 12 height 19
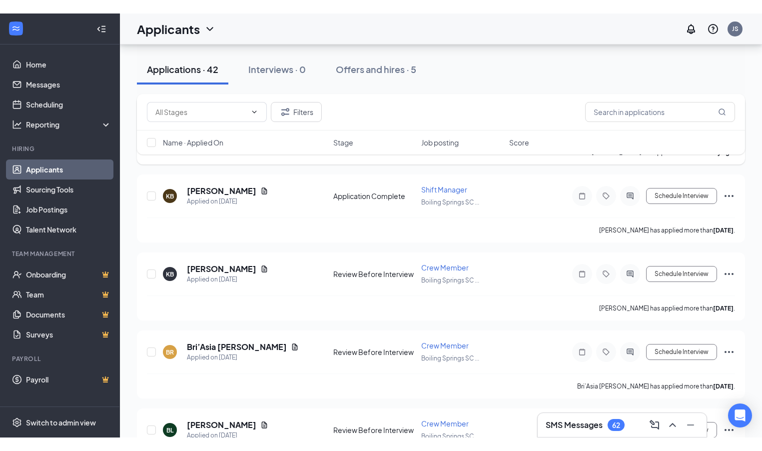
scroll to position [485, 0]
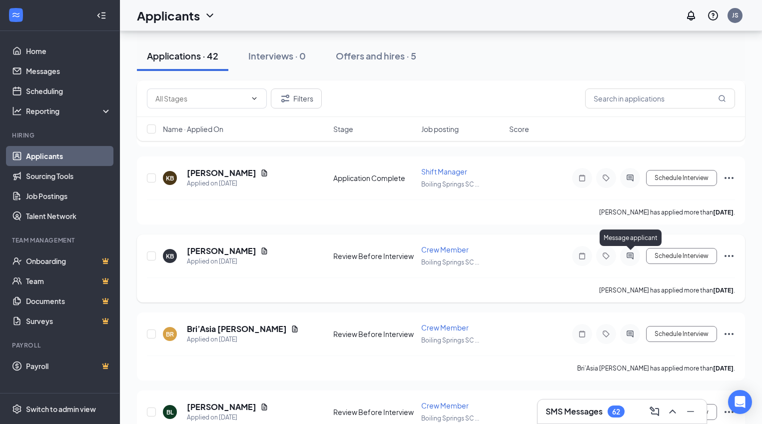
click at [631, 256] on icon "ActiveChat" at bounding box center [629, 255] width 6 height 6
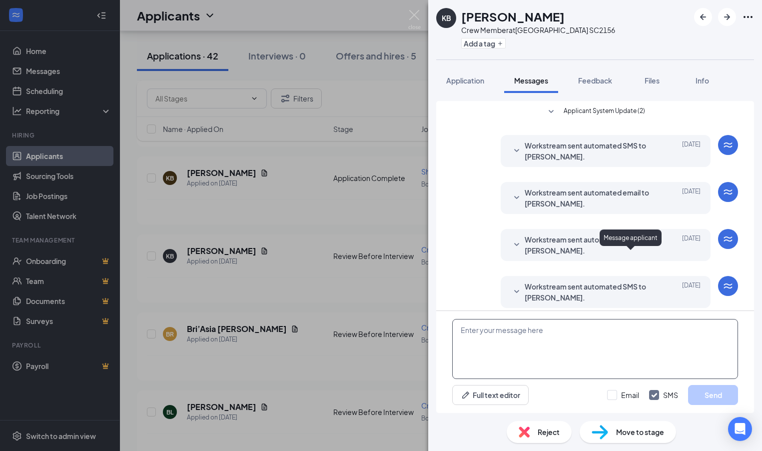
scroll to position [7, 0]
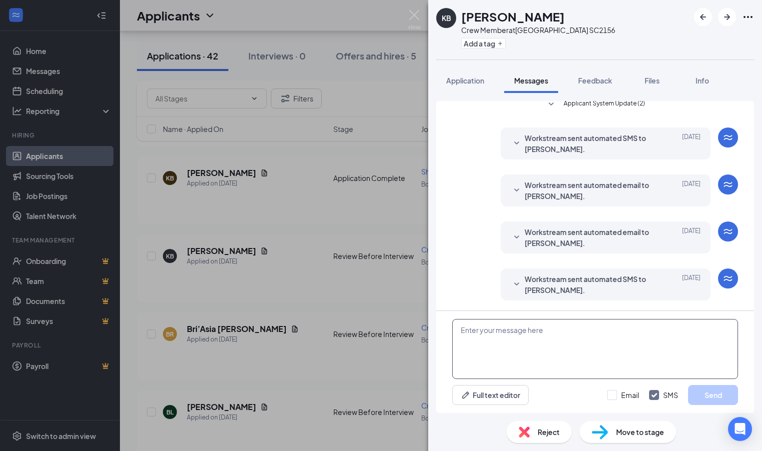
click at [467, 332] on textarea at bounding box center [595, 349] width 286 height 60
paste textarea "I will be at the Boiling Springs Five Guys Tomorrow Thursday October 16th from …"
type textarea "I will be at the Boiling Springs Five Guys Tomorrow Thursday October 16th from …"
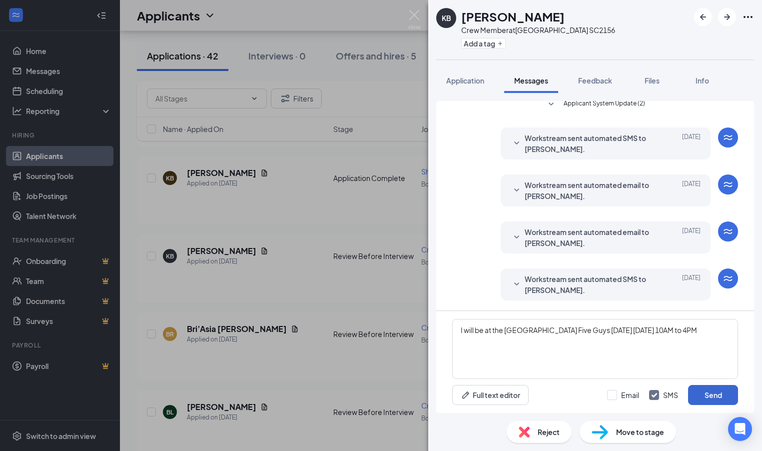
click at [721, 395] on button "Send" at bounding box center [713, 395] width 50 height 20
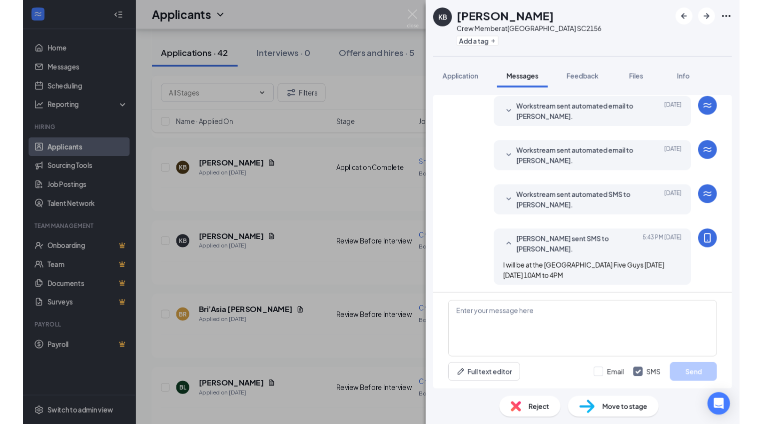
scroll to position [82, 0]
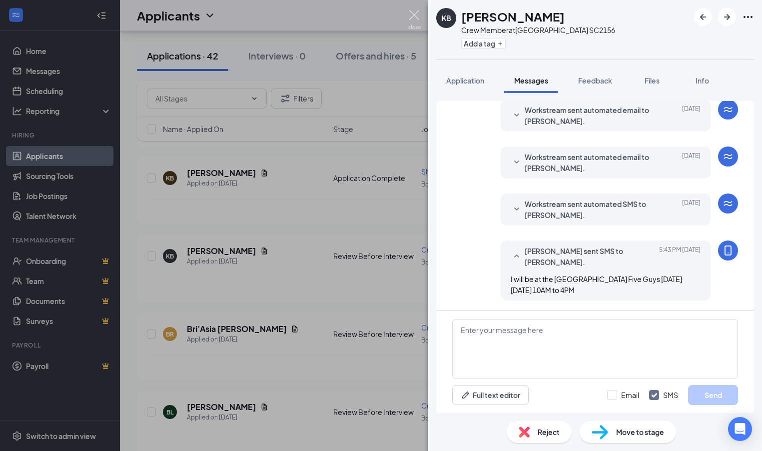
click at [415, 14] on img at bounding box center [414, 19] width 12 height 19
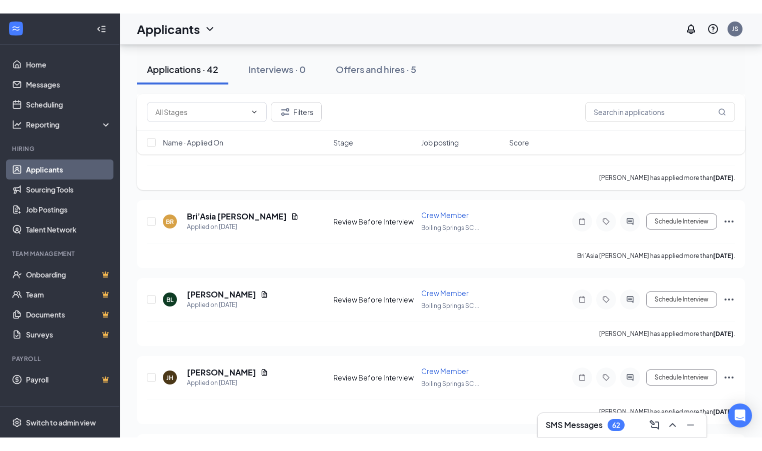
scroll to position [611, 0]
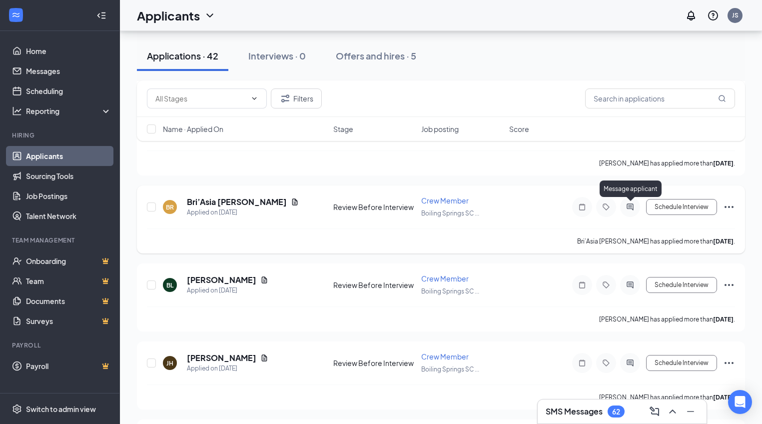
click at [631, 209] on icon "ActiveChat" at bounding box center [629, 206] width 6 height 6
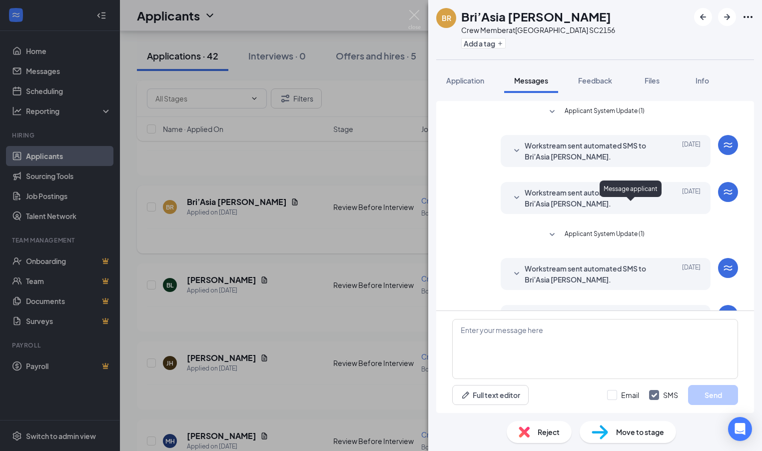
scroll to position [36, 0]
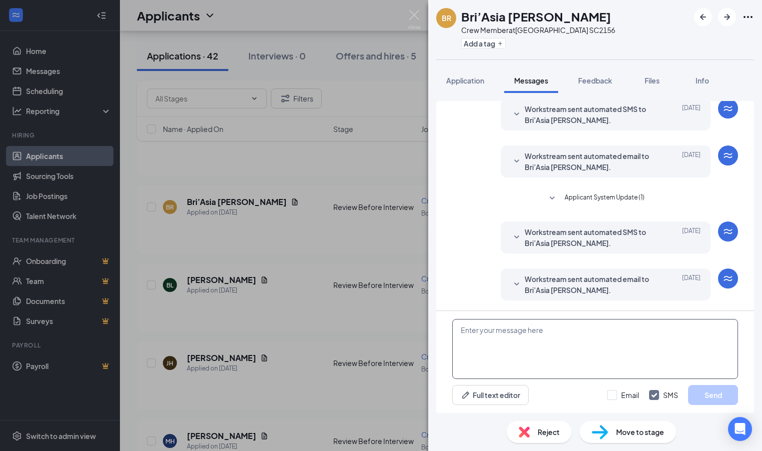
click at [473, 334] on textarea at bounding box center [595, 349] width 286 height 60
paste textarea "I will be at the Boiling Springs Five Guys Tomorrow Thursday October 16th from …"
type textarea "I will be at the Boiling Springs Five Guys Tomorrow Thursday October 16th from …"
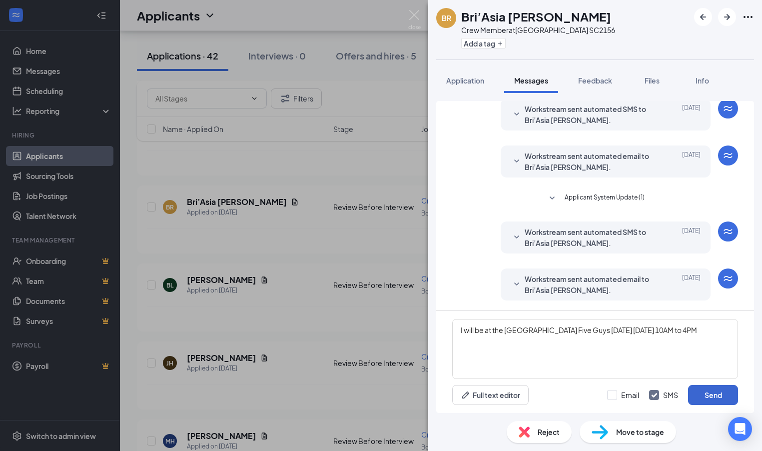
click at [714, 396] on button "Send" at bounding box center [713, 395] width 50 height 20
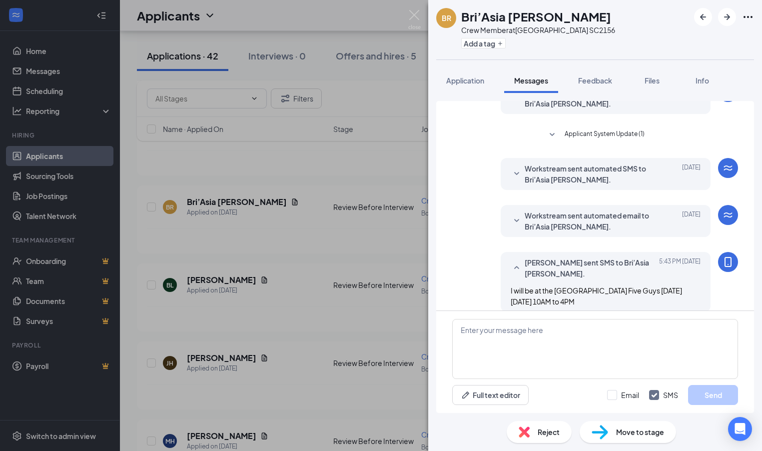
scroll to position [111, 0]
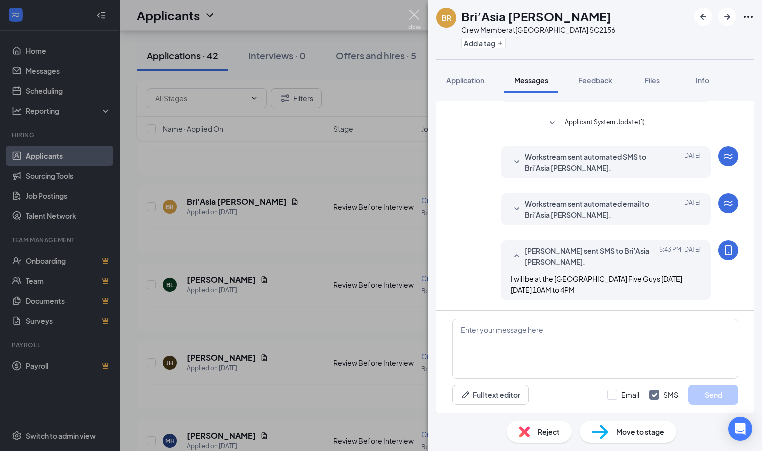
click at [415, 14] on img at bounding box center [414, 19] width 12 height 19
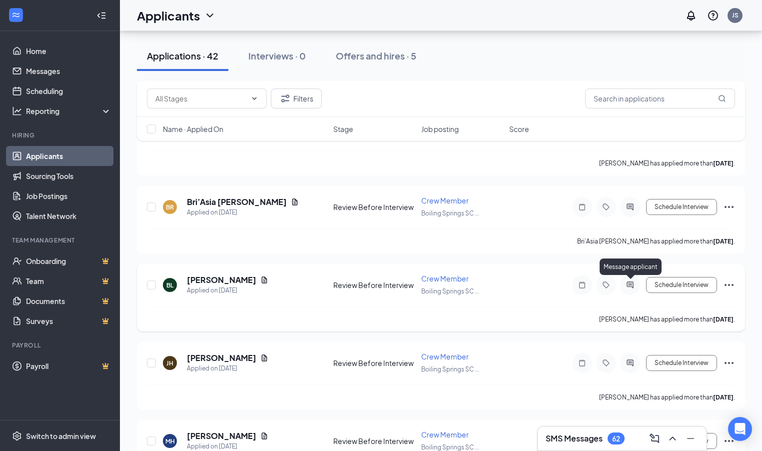
click at [634, 286] on icon "ActiveChat" at bounding box center [630, 285] width 12 height 8
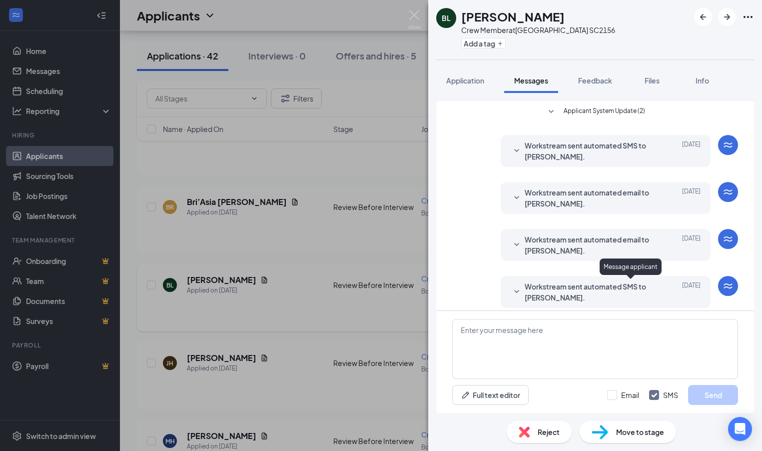
scroll to position [7, 0]
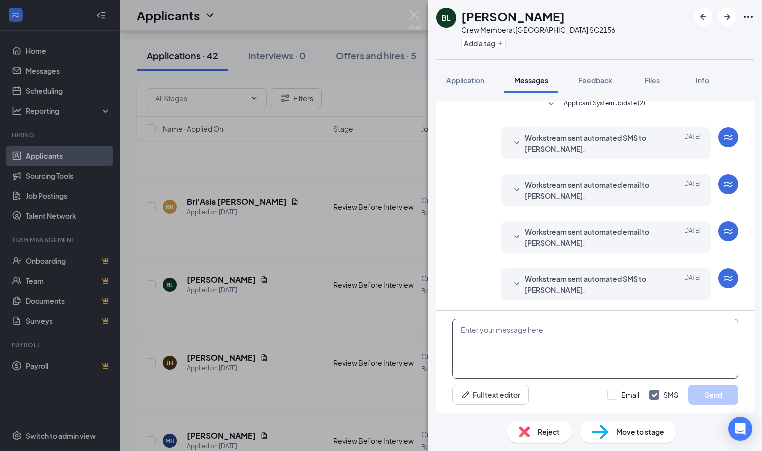
click at [466, 336] on textarea at bounding box center [595, 349] width 286 height 60
paste textarea "I will be at the Boiling Springs Five Guys Tomorrow Thursday October 16th from …"
type textarea "I will be at the Boiling Springs Five Guys Tomorrow Thursday October 16th from …"
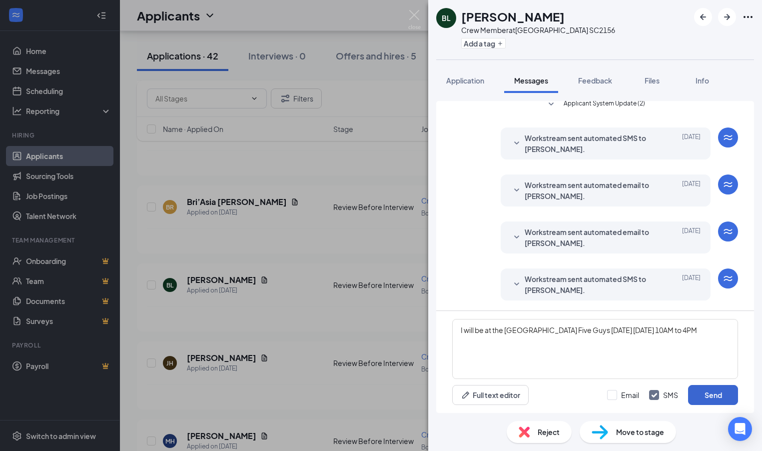
click at [720, 395] on button "Send" at bounding box center [713, 395] width 50 height 20
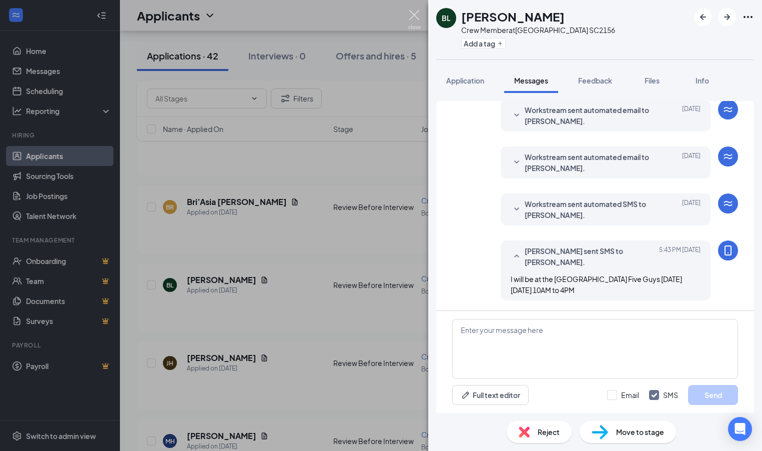
click at [414, 16] on img at bounding box center [414, 19] width 12 height 19
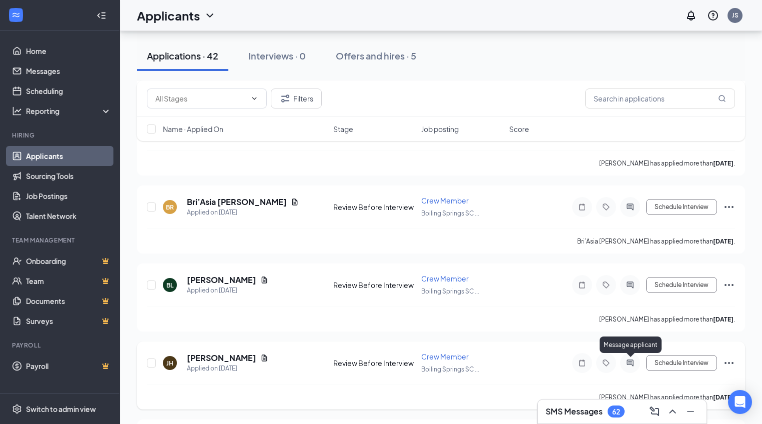
click at [630, 365] on icon "ActiveChat" at bounding box center [630, 363] width 12 height 8
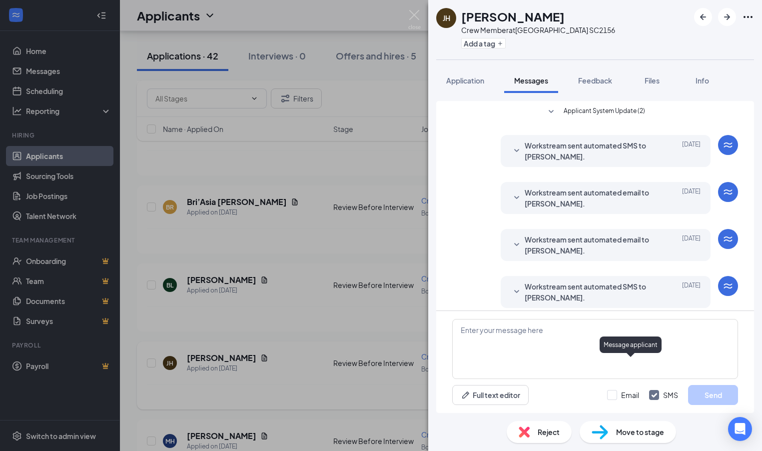
scroll to position [7, 0]
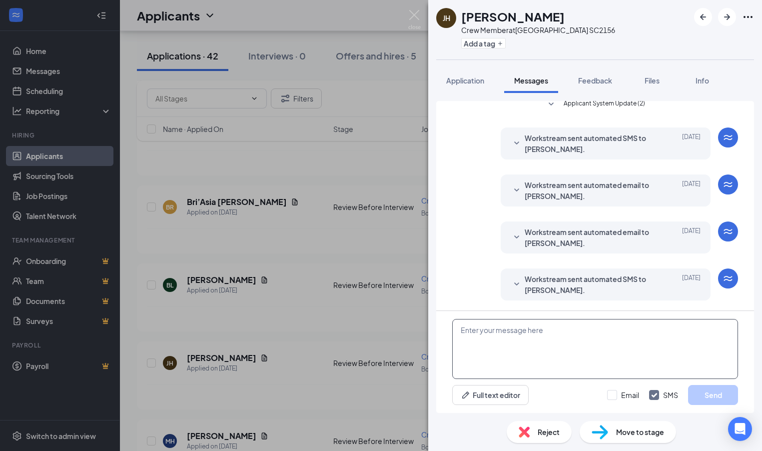
click at [500, 342] on textarea at bounding box center [595, 349] width 286 height 60
paste textarea "I will be at the Boiling Springs Five Guys Tomorrow Thursday October 16th from …"
type textarea "I will be at the Boiling Springs Five Guys Tomorrow Thursday October 16th from …"
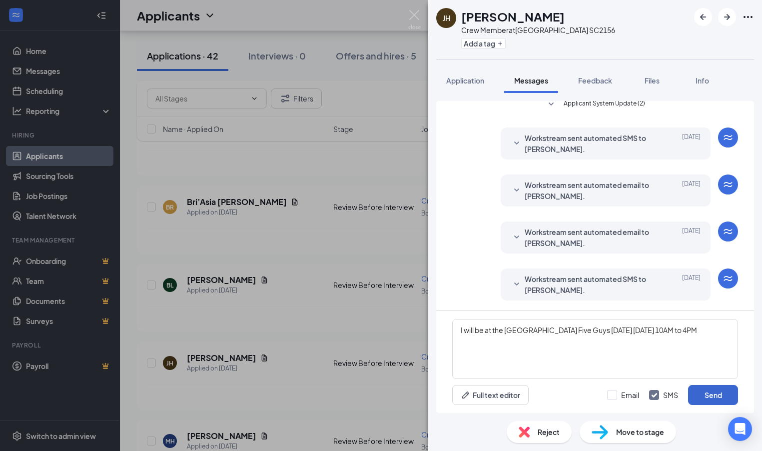
click at [721, 400] on button "Send" at bounding box center [713, 395] width 50 height 20
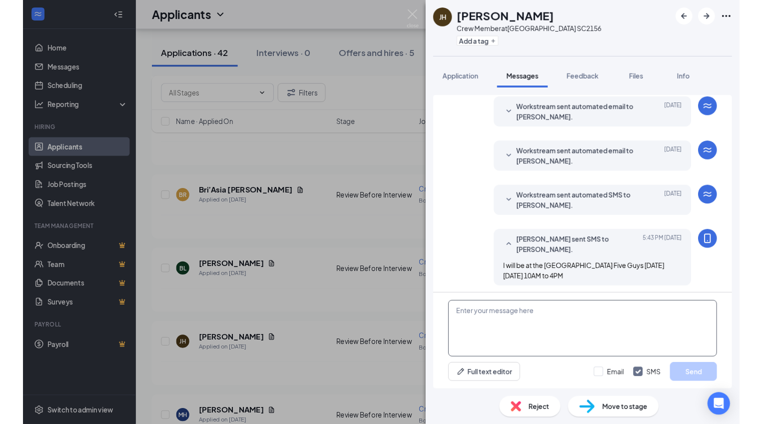
scroll to position [82, 0]
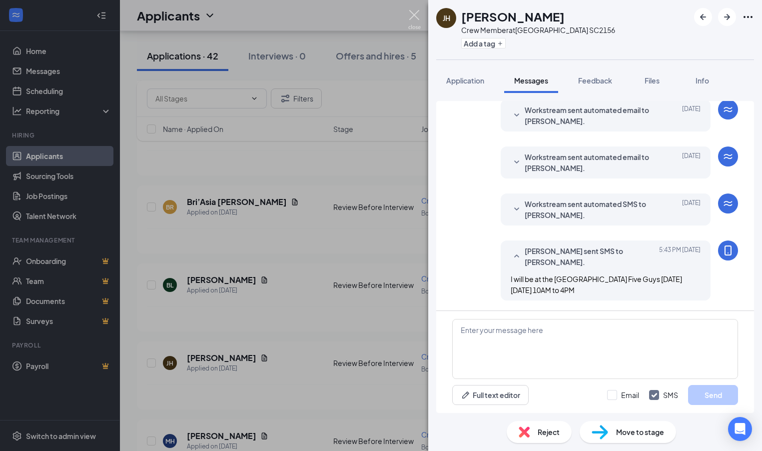
click at [414, 14] on img at bounding box center [414, 19] width 12 height 19
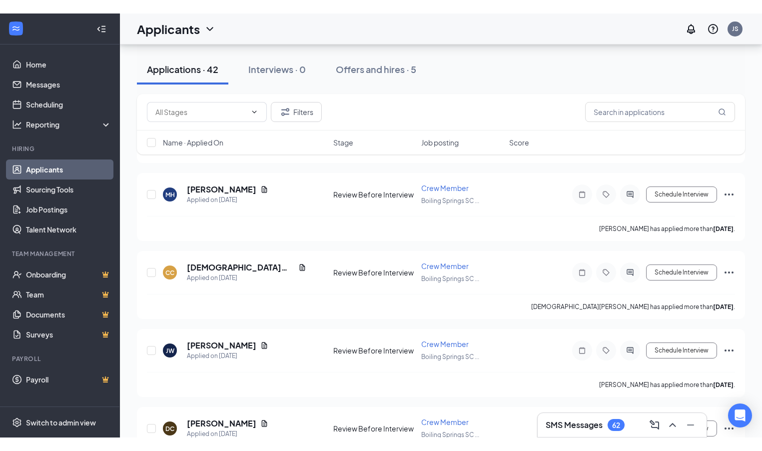
scroll to position [876, 0]
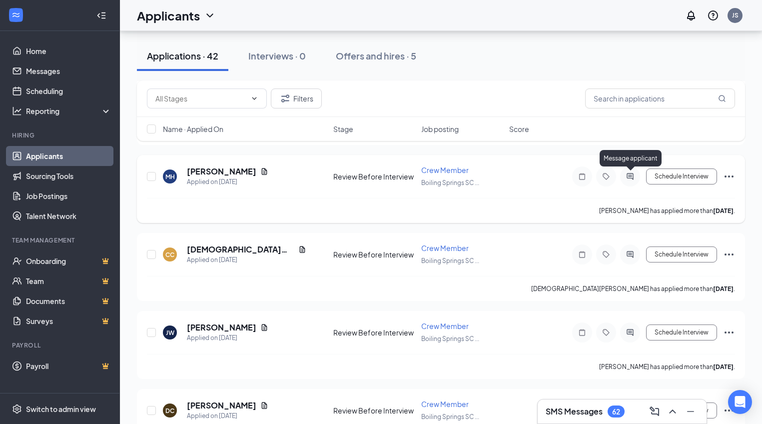
click at [637, 179] on div at bounding box center [630, 176] width 20 height 20
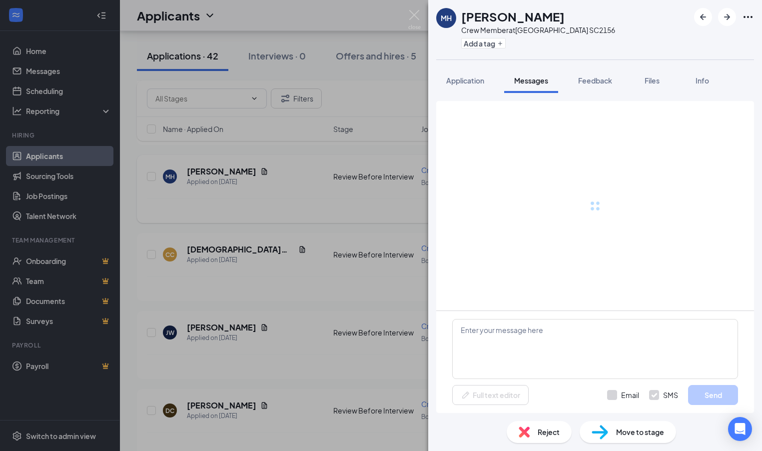
scroll to position [7, 0]
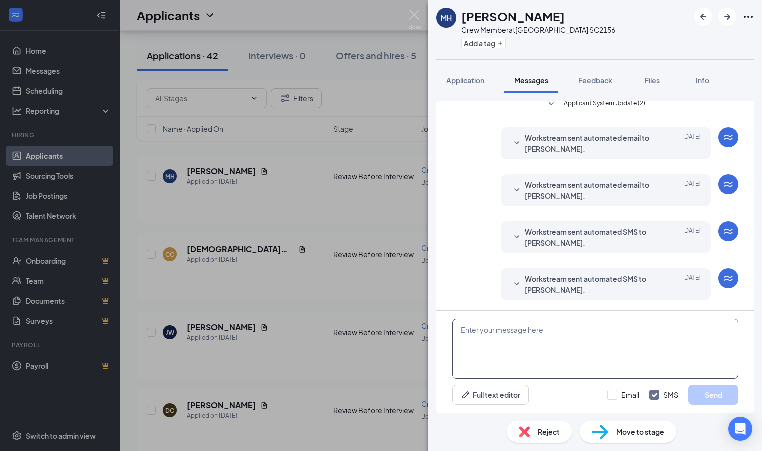
click at [476, 324] on textarea at bounding box center [595, 349] width 286 height 60
type textarea "v"
type textarea "I will be at the Boiling Springs Five Guys Tomorrow Thursday October 16th from …"
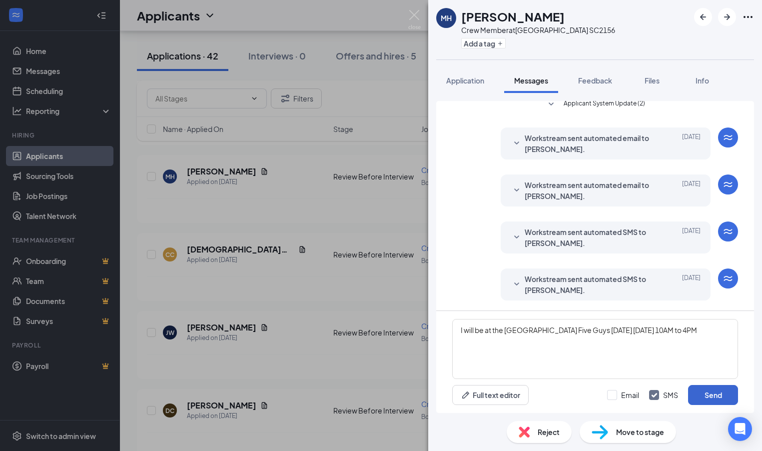
click at [707, 402] on button "Send" at bounding box center [713, 395] width 50 height 20
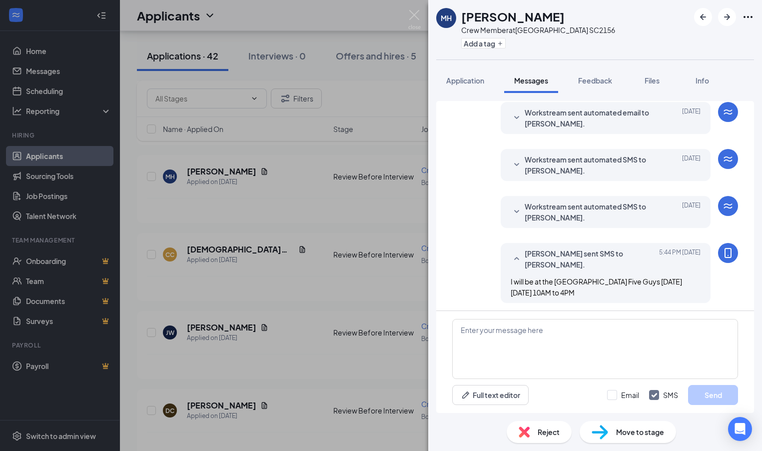
scroll to position [82, 0]
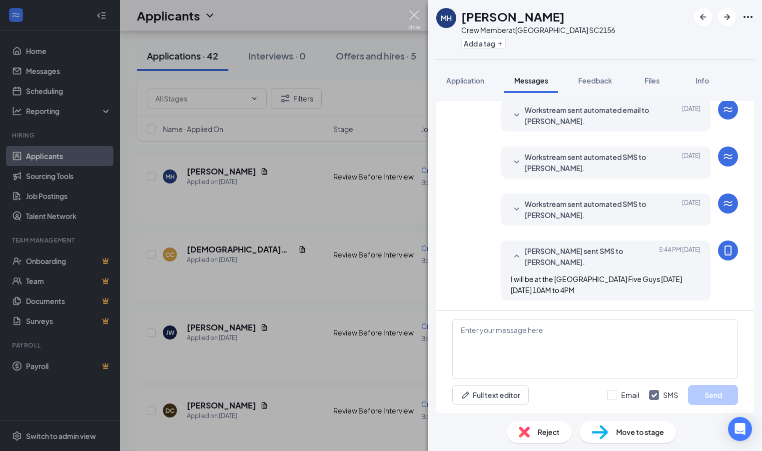
click at [418, 17] on img at bounding box center [414, 19] width 12 height 19
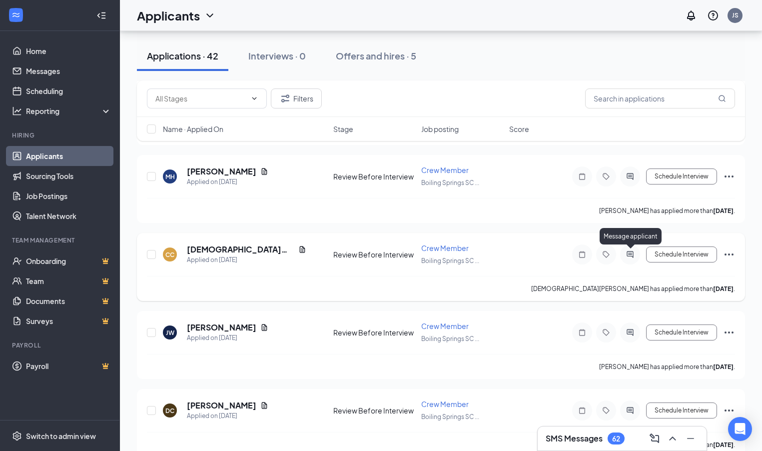
click at [628, 257] on icon "ActiveChat" at bounding box center [630, 254] width 12 height 8
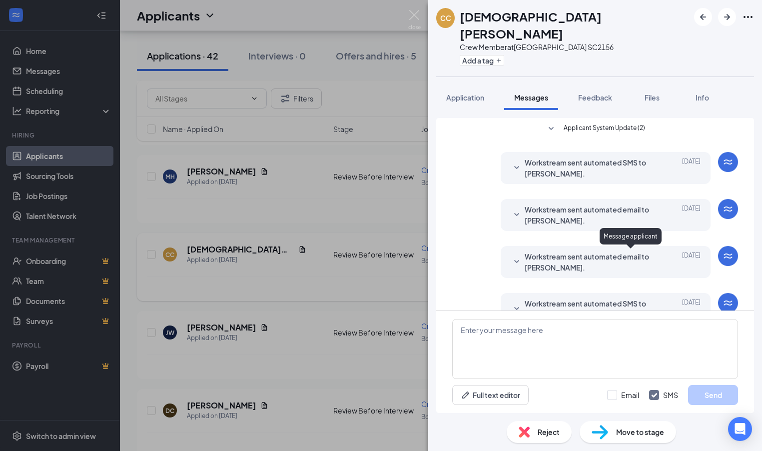
scroll to position [7, 0]
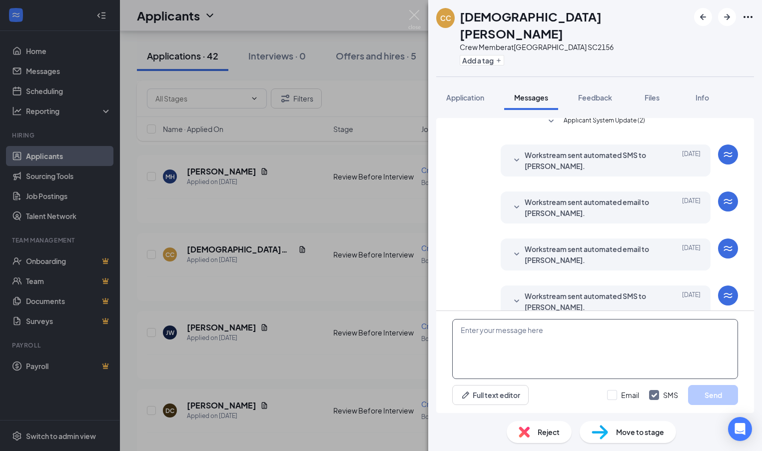
click at [465, 329] on textarea at bounding box center [595, 349] width 286 height 60
paste textarea "I will be at the Boiling Springs Five Guys Tomorrow Thursday October 16th from …"
type textarea "I will be at the Boiling Springs Five Guys Tomorrow Thursday October 16th from …"
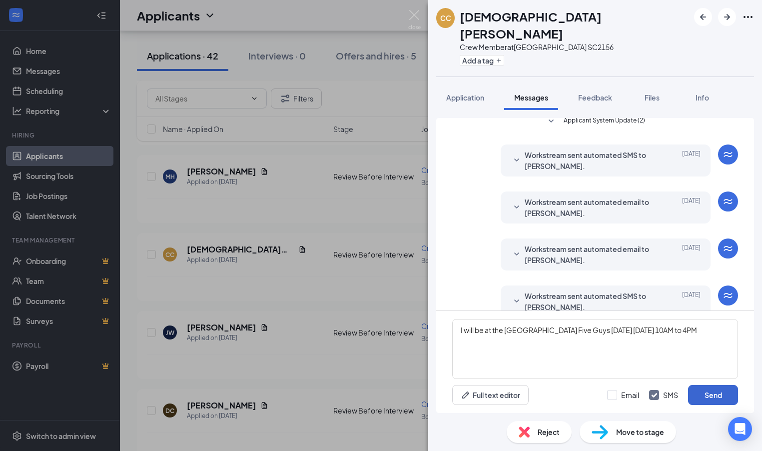
click at [716, 396] on button "Send" at bounding box center [713, 395] width 50 height 20
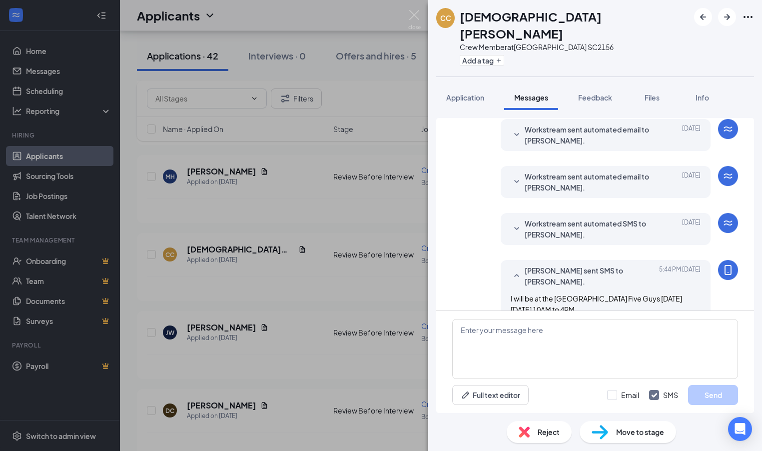
scroll to position [82, 0]
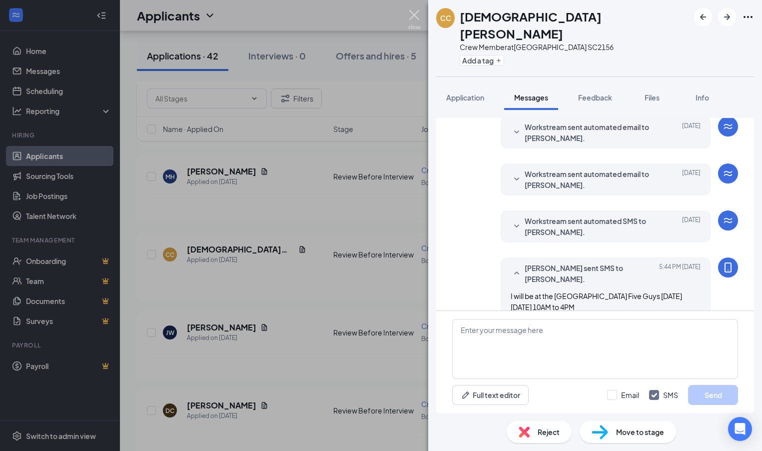
click at [412, 17] on img at bounding box center [414, 19] width 12 height 19
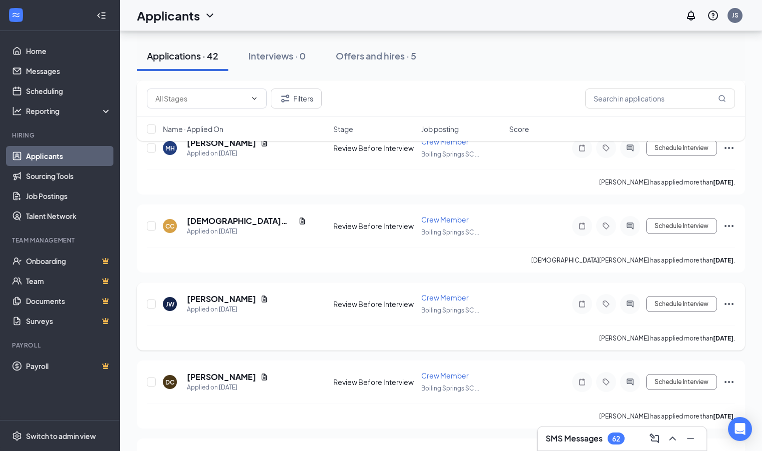
scroll to position [905, 0]
click at [631, 302] on icon "ActiveChat" at bounding box center [629, 303] width 6 height 6
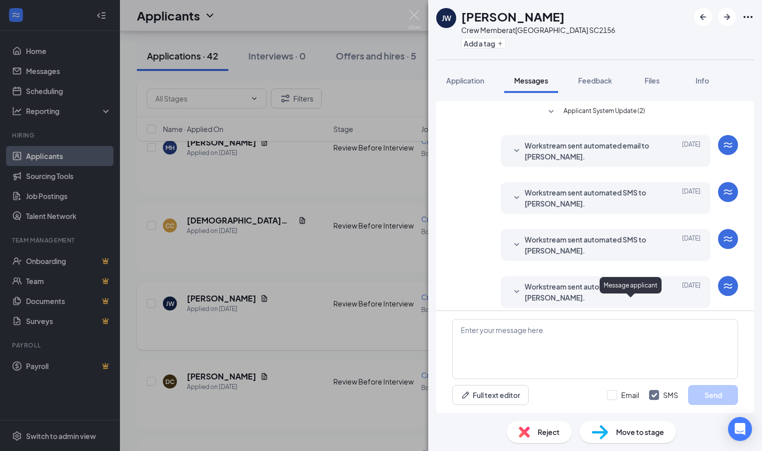
scroll to position [7, 0]
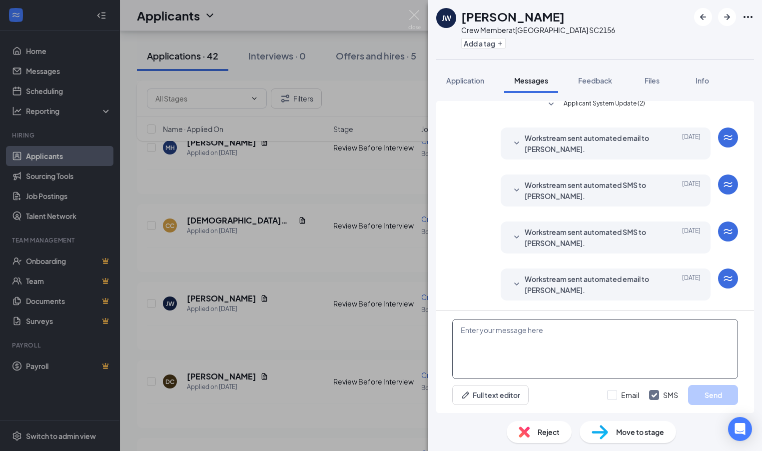
click at [494, 330] on textarea at bounding box center [595, 349] width 286 height 60
paste textarea "I will be at the Boiling Springs Five Guys Tomorrow Thursday October 16th from …"
type textarea "I will be at the Boiling Springs Five Guys Tomorrow Thursday October 16th from …"
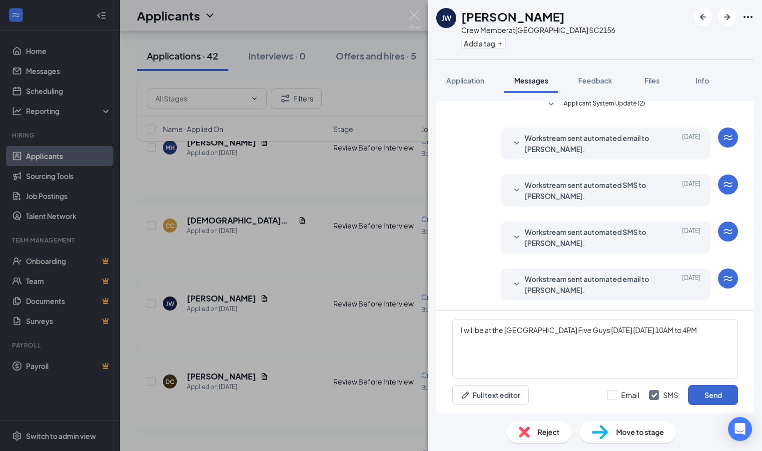
click at [722, 398] on button "Send" at bounding box center [713, 395] width 50 height 20
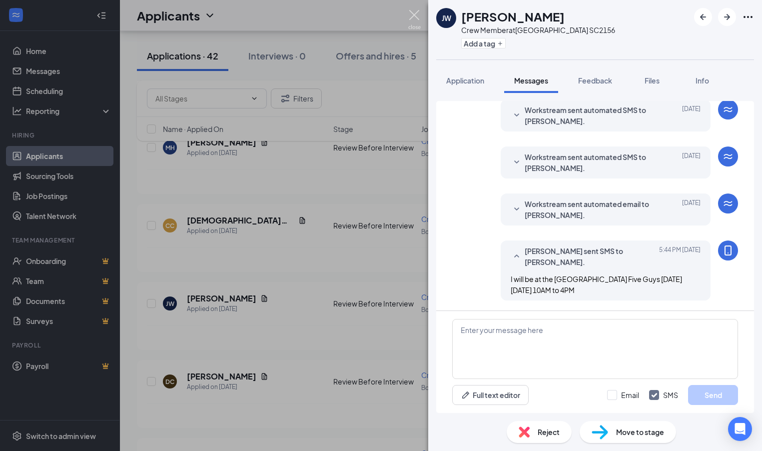
click at [416, 15] on img at bounding box center [414, 19] width 12 height 19
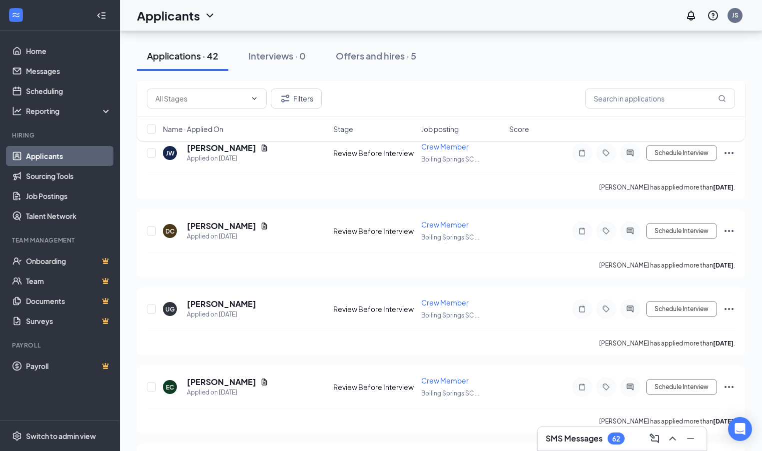
scroll to position [1057, 0]
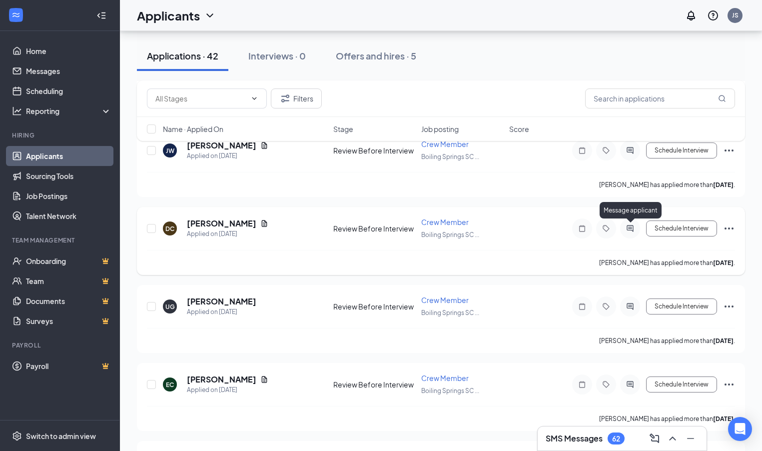
click at [629, 230] on icon "ActiveChat" at bounding box center [629, 228] width 6 height 6
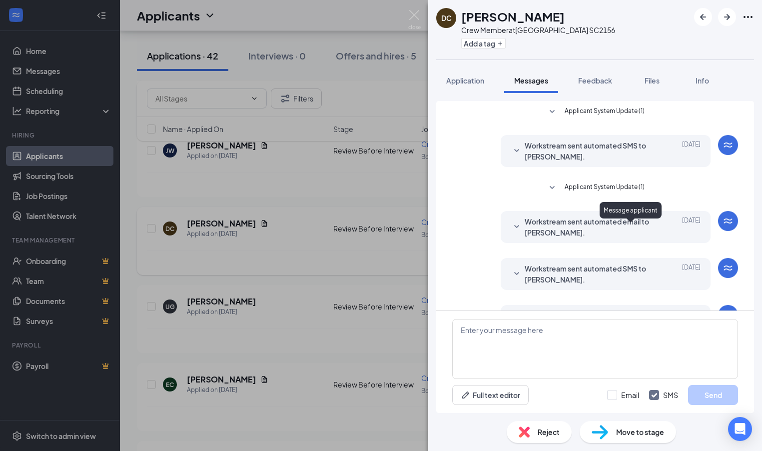
scroll to position [36, 0]
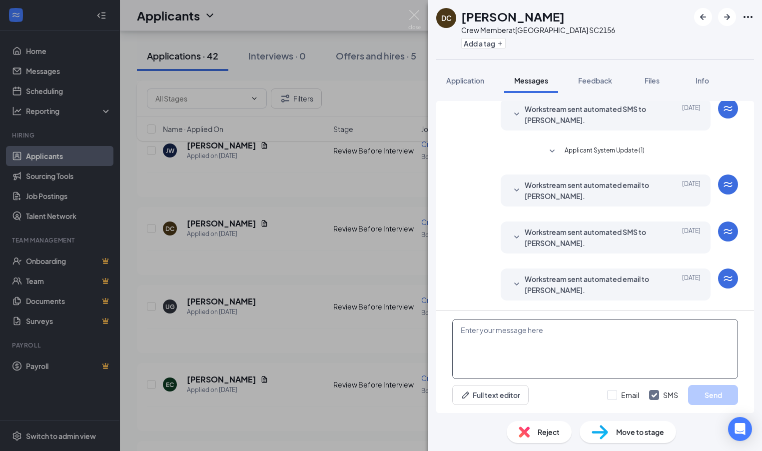
click at [474, 336] on textarea at bounding box center [595, 349] width 286 height 60
paste textarea "I will be at the Boiling Springs Five Guys Tomorrow Thursday October 16th from …"
type textarea "I will be at the Boiling Springs Five Guys Tomorrow Thursday October 16th from …"
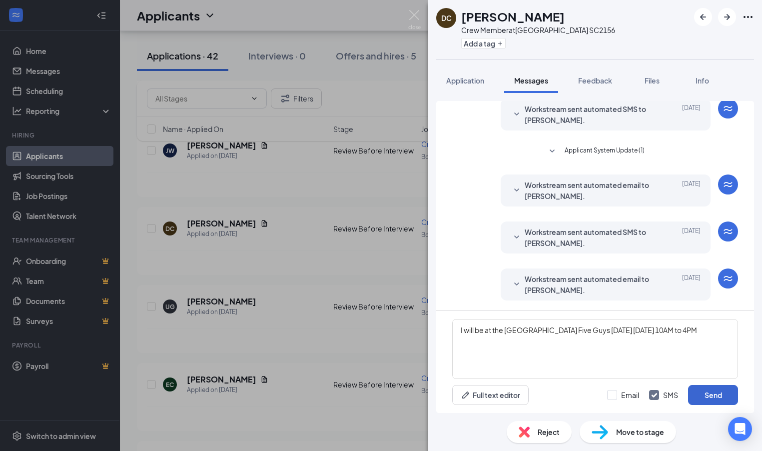
click at [717, 396] on button "Send" at bounding box center [713, 395] width 50 height 20
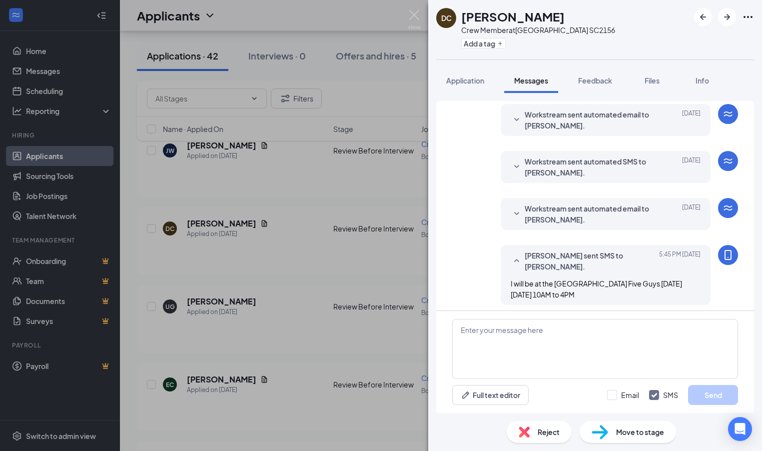
scroll to position [111, 0]
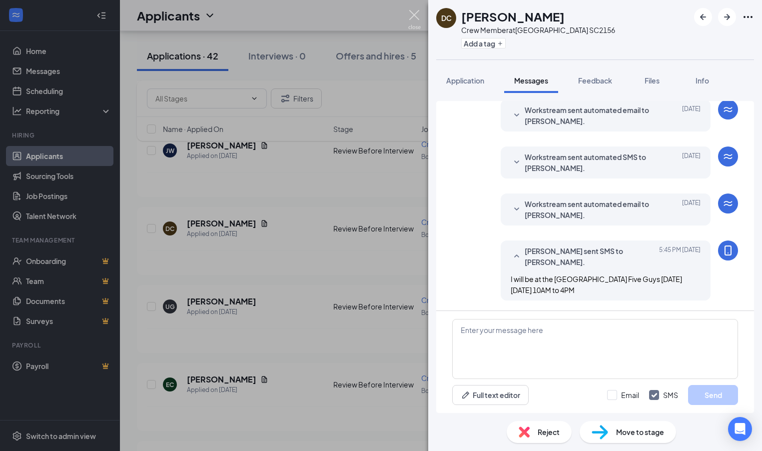
click at [415, 12] on img at bounding box center [414, 19] width 12 height 19
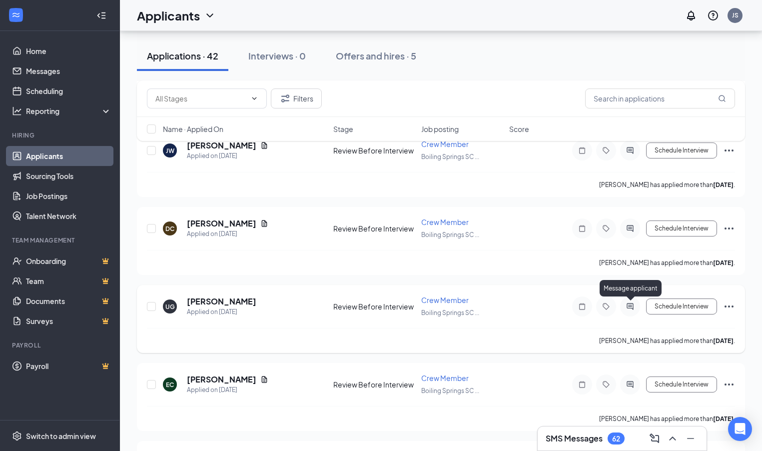
click at [627, 309] on icon "ActiveChat" at bounding box center [630, 306] width 12 height 8
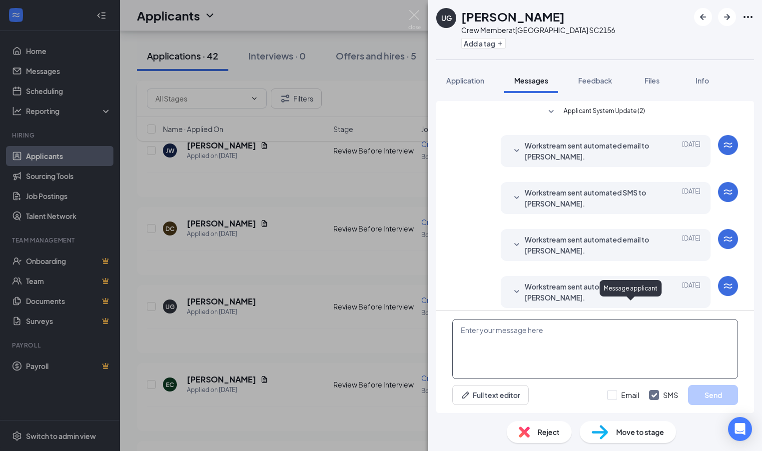
scroll to position [7, 0]
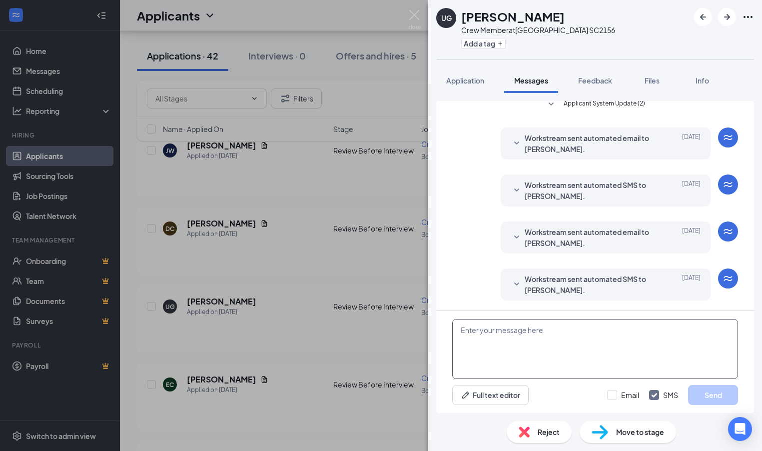
click at [464, 336] on textarea at bounding box center [595, 349] width 286 height 60
paste textarea "I will be at the Boiling Springs Five Guys Tomorrow Thursday October 16th from …"
type textarea "I will be at the Boiling Springs Five Guys Tomorrow Thursday October 16th from …"
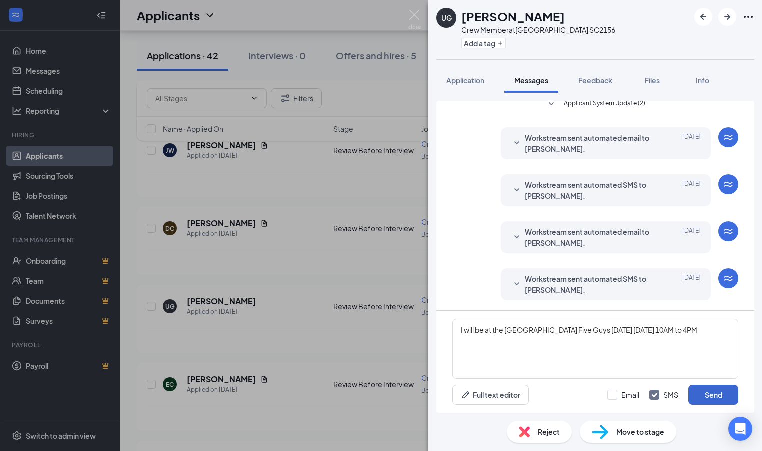
click at [716, 399] on button "Send" at bounding box center [713, 395] width 50 height 20
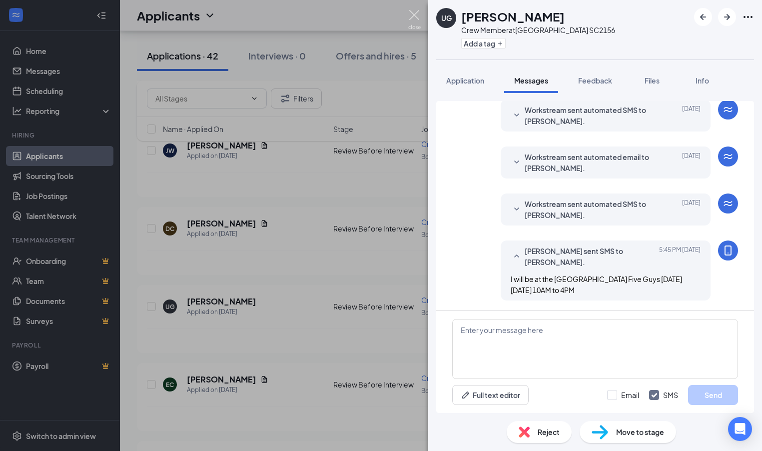
click at [411, 17] on img at bounding box center [414, 19] width 12 height 19
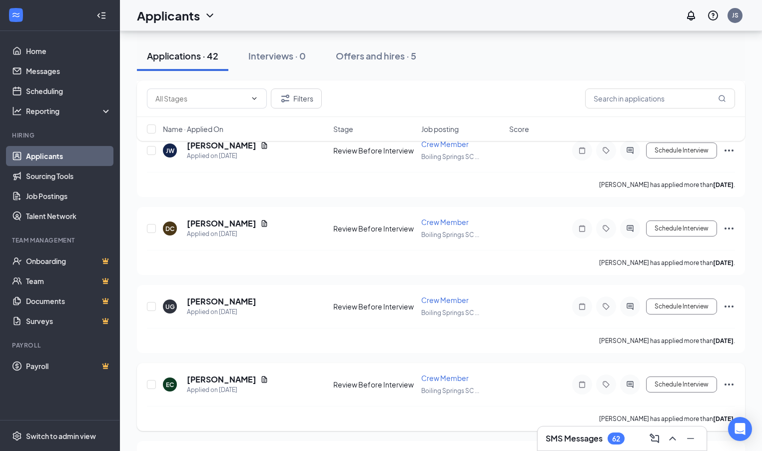
click at [630, 388] on div at bounding box center [630, 384] width 20 height 20
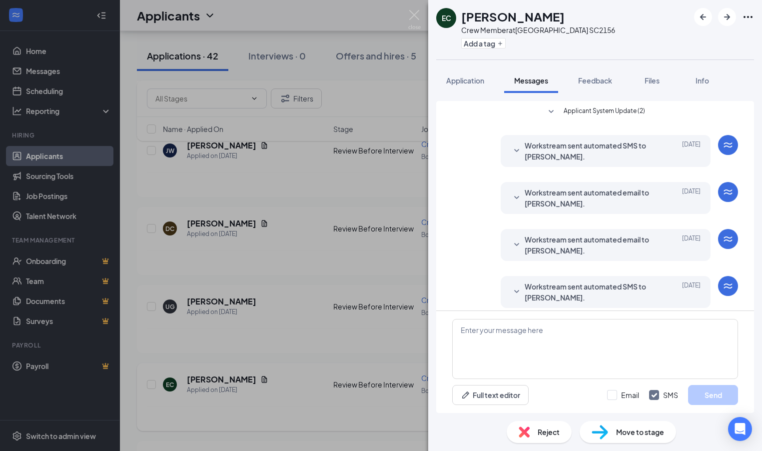
scroll to position [7, 0]
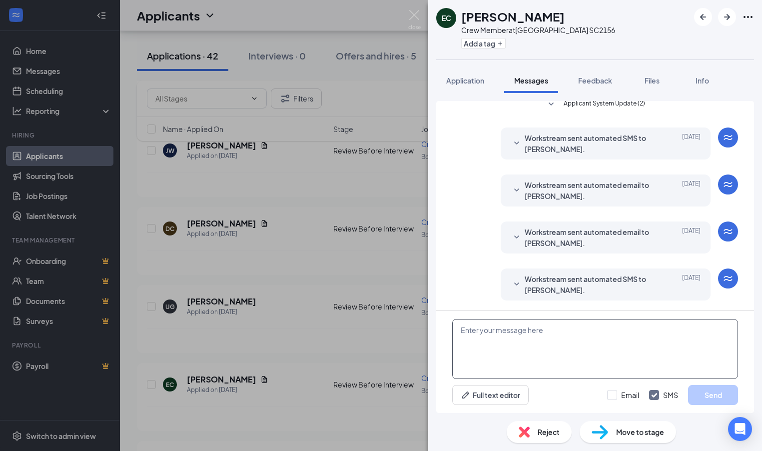
click at [462, 331] on textarea at bounding box center [595, 349] width 286 height 60
paste textarea "I will be at the Boiling Springs Five Guys Tomorrow Thursday October 16th from …"
type textarea "I will be at the Boiling Springs Five Guys Tomorrow Thursday October 16th from …"
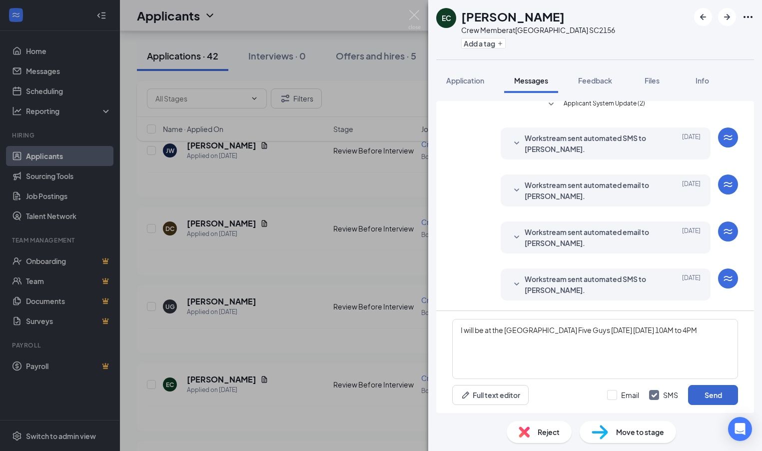
click at [718, 395] on button "Send" at bounding box center [713, 395] width 50 height 20
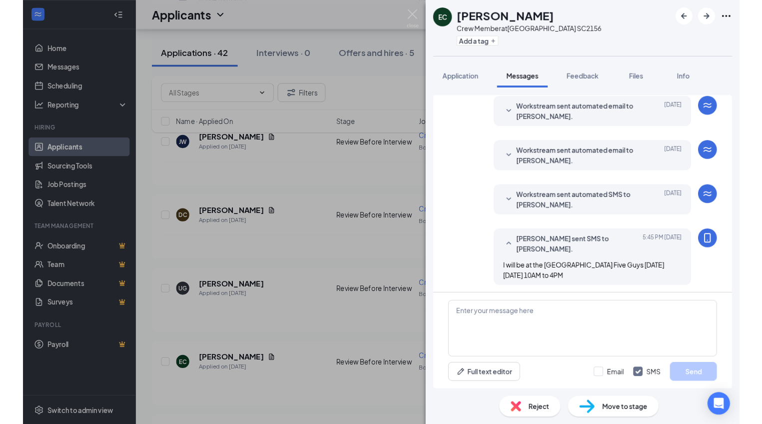
scroll to position [82, 0]
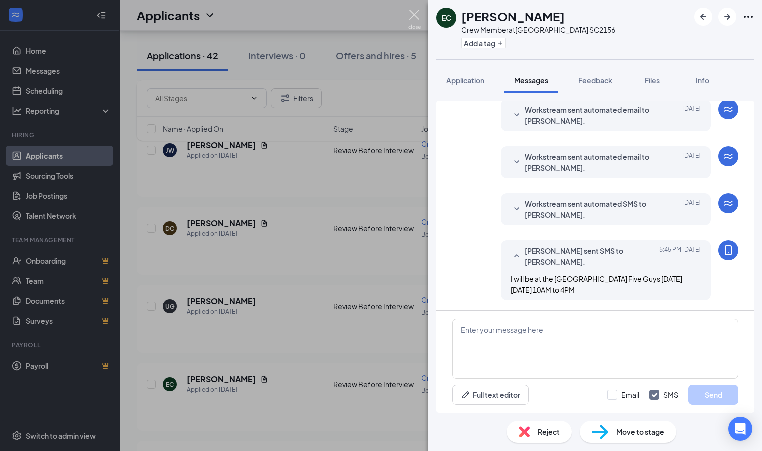
click at [413, 15] on img at bounding box center [414, 19] width 12 height 19
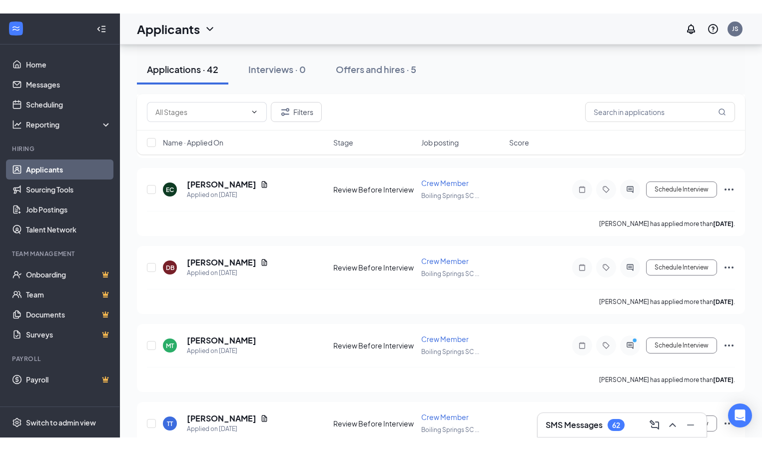
scroll to position [1262, 0]
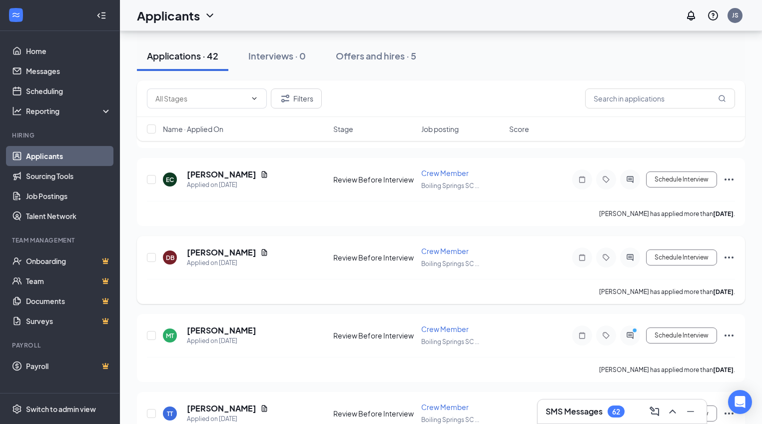
click at [629, 264] on div at bounding box center [630, 257] width 20 height 20
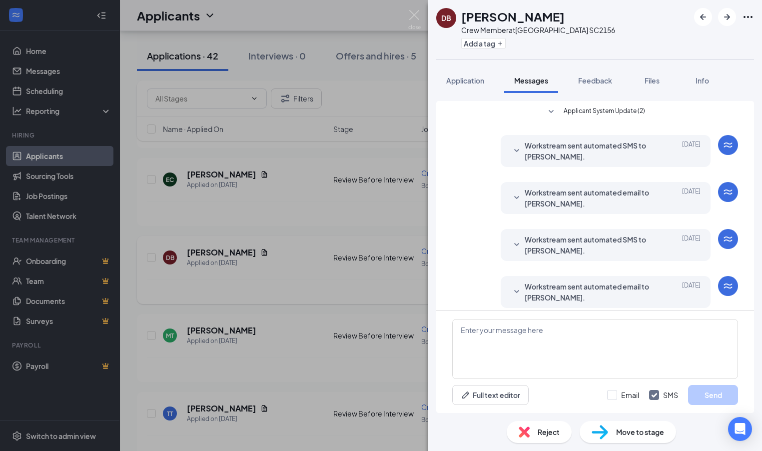
scroll to position [7, 0]
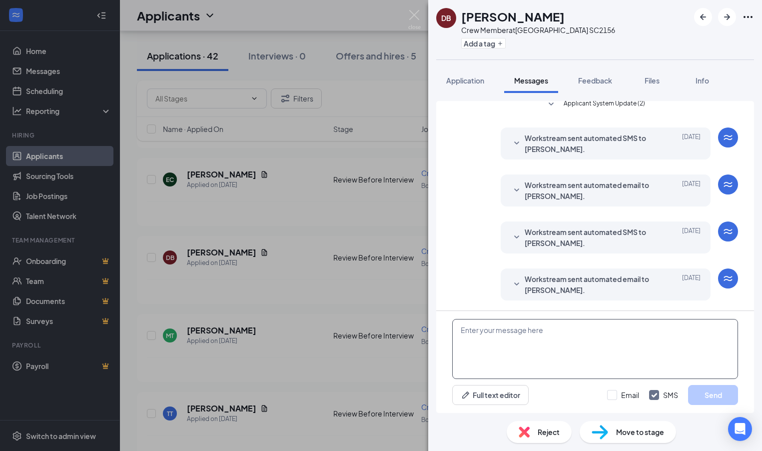
click at [469, 331] on textarea at bounding box center [595, 349] width 286 height 60
type textarea "v"
type textarea "I will be at the Boiling Springs Five Guys Tomorrow Thursday October 16th from …"
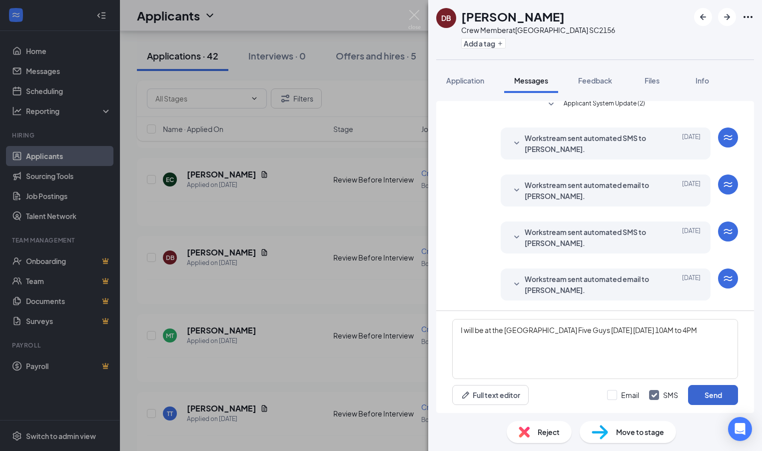
click at [713, 402] on button "Send" at bounding box center [713, 395] width 50 height 20
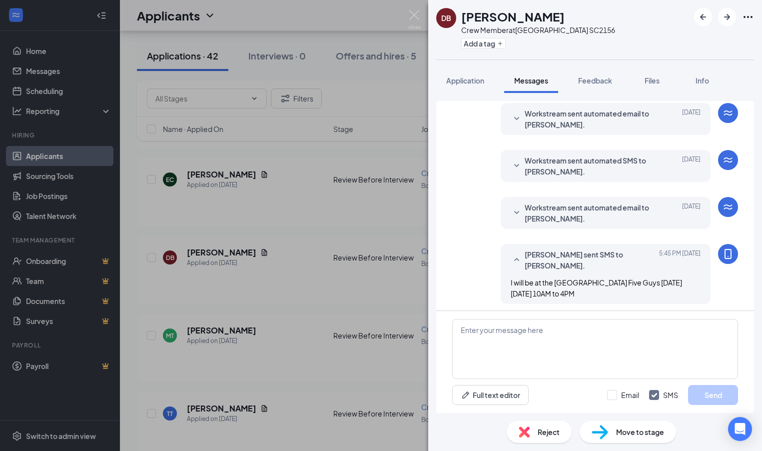
scroll to position [82, 0]
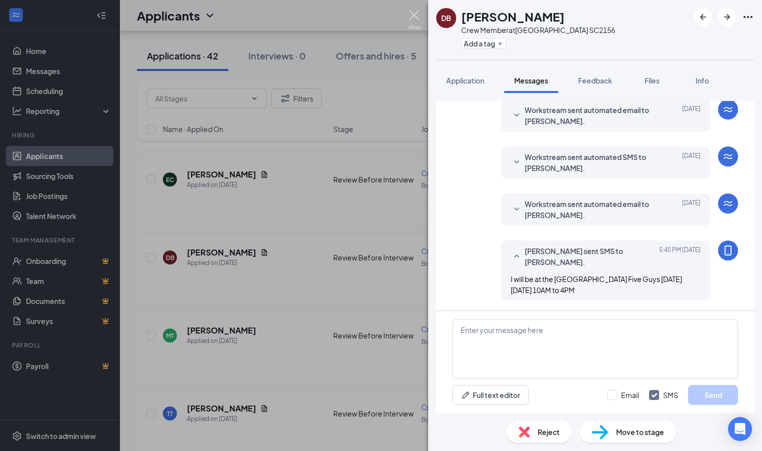
click at [415, 16] on img at bounding box center [414, 19] width 12 height 19
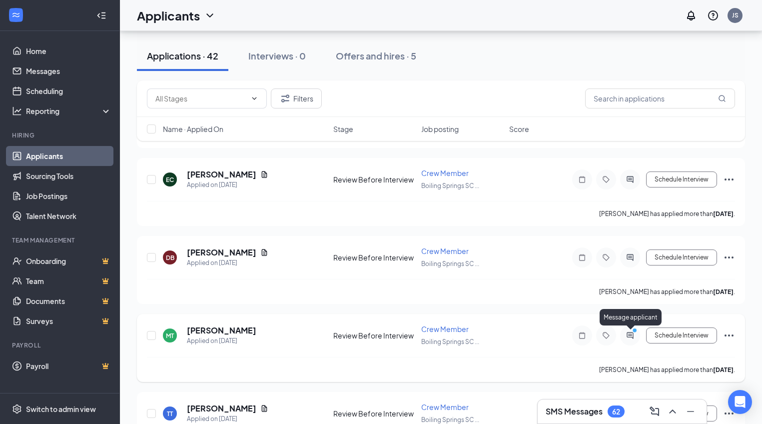
click at [627, 338] on icon "ActiveChat" at bounding box center [630, 335] width 12 height 8
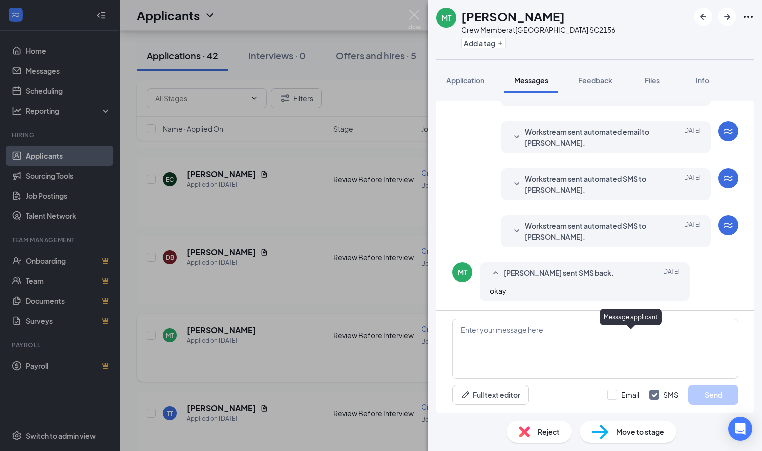
scroll to position [61, 0]
click at [468, 331] on textarea at bounding box center [595, 349] width 286 height 60
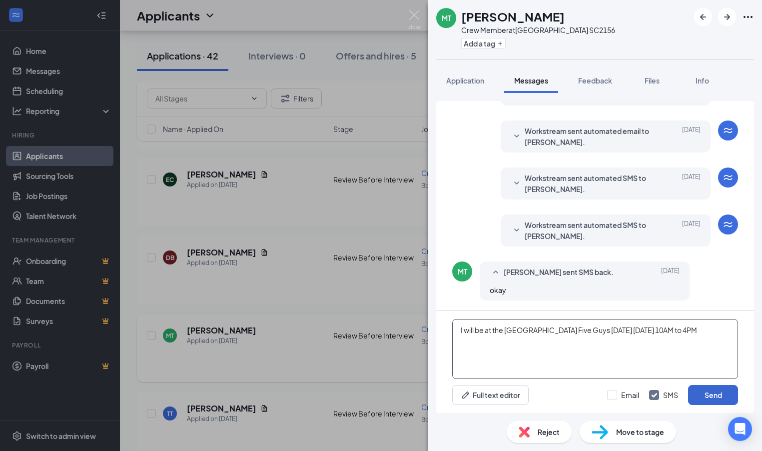
type textarea "I will be at the Boiling Springs Five Guys Tomorrow Thursday October 16th from …"
click at [720, 397] on button "Send" at bounding box center [713, 395] width 50 height 20
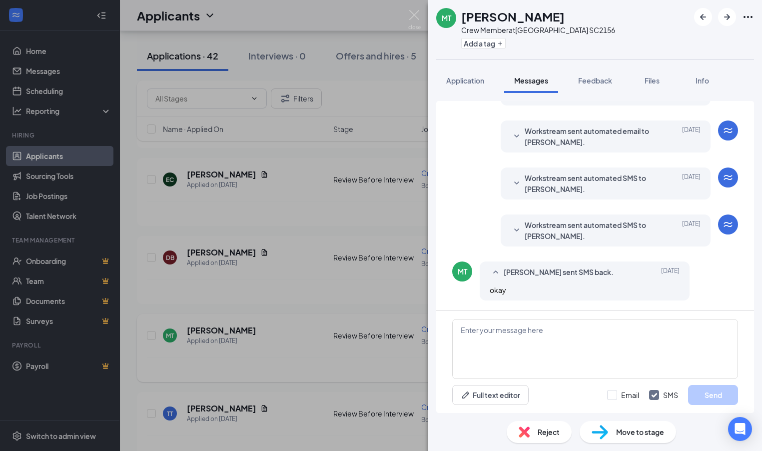
scroll to position [136, 0]
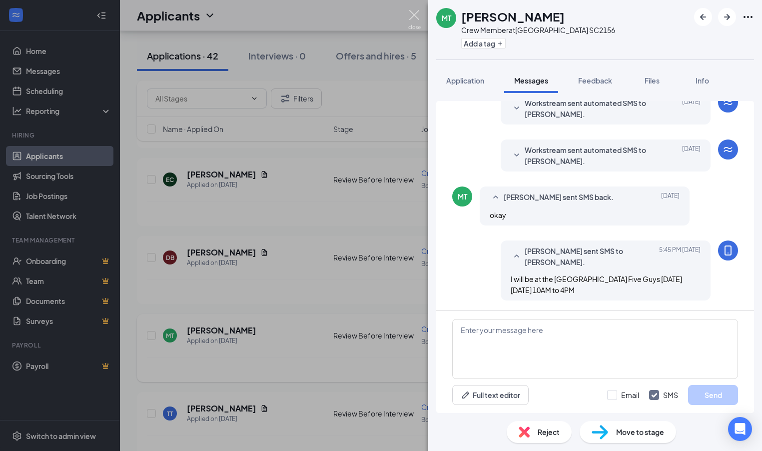
click at [414, 16] on img at bounding box center [414, 19] width 12 height 19
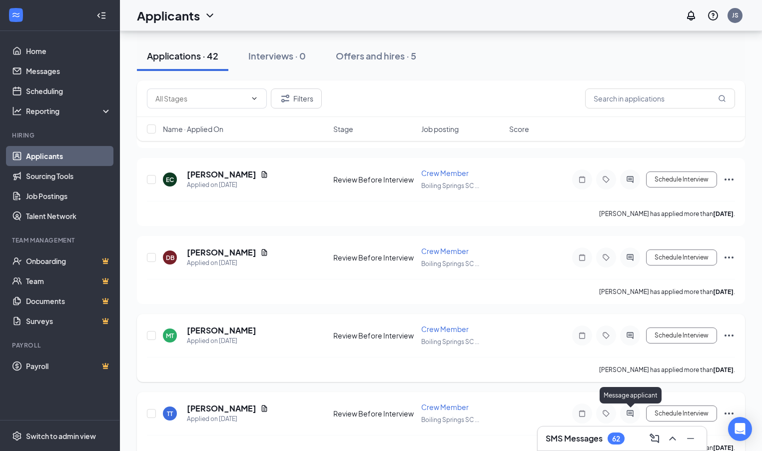
click at [628, 415] on icon "ActiveChat" at bounding box center [629, 413] width 6 height 6
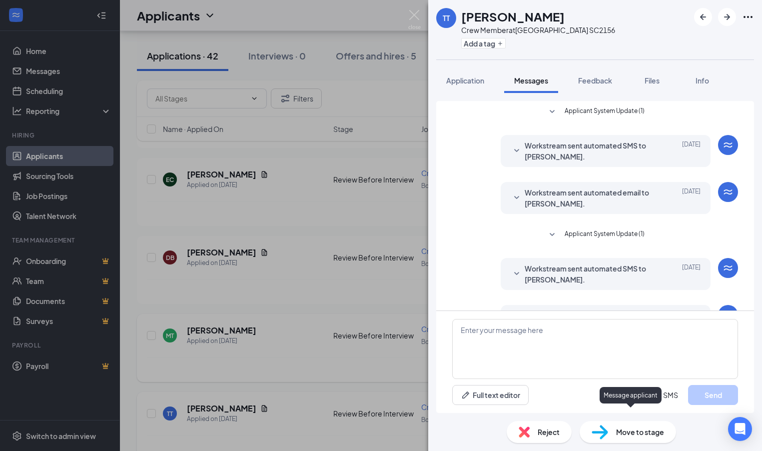
scroll to position [111, 0]
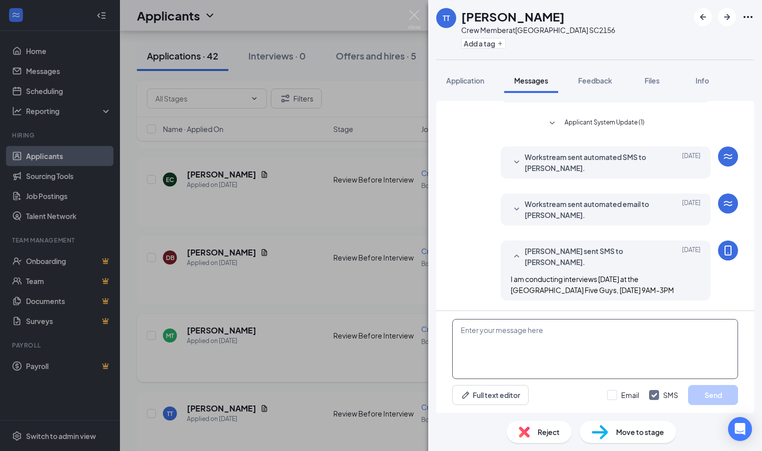
click at [464, 332] on textarea at bounding box center [595, 349] width 286 height 60
type textarea "I will be at the Boiling Springs Five Guys Tomorrow Thursday October 16th from …"
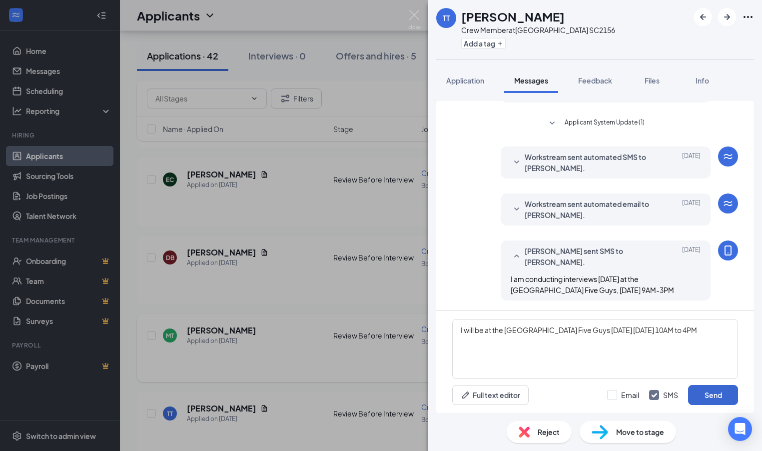
click at [706, 396] on button "Send" at bounding box center [713, 395] width 50 height 20
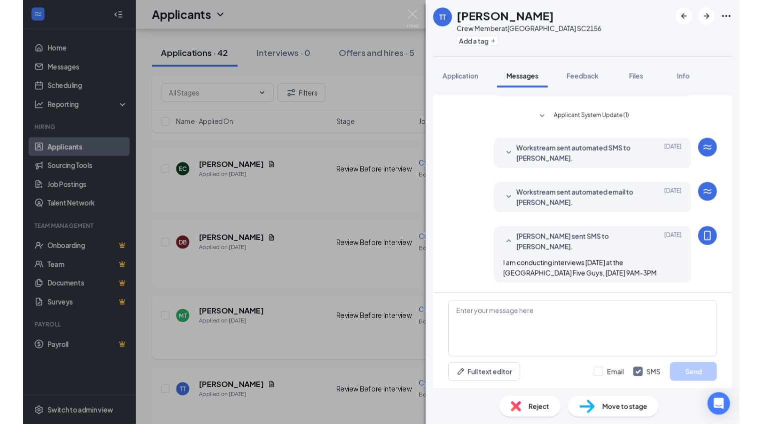
scroll to position [186, 0]
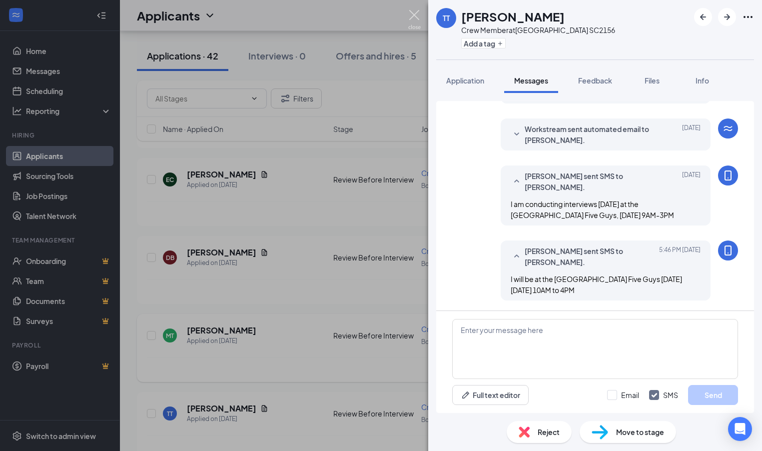
click at [415, 17] on img at bounding box center [414, 19] width 12 height 19
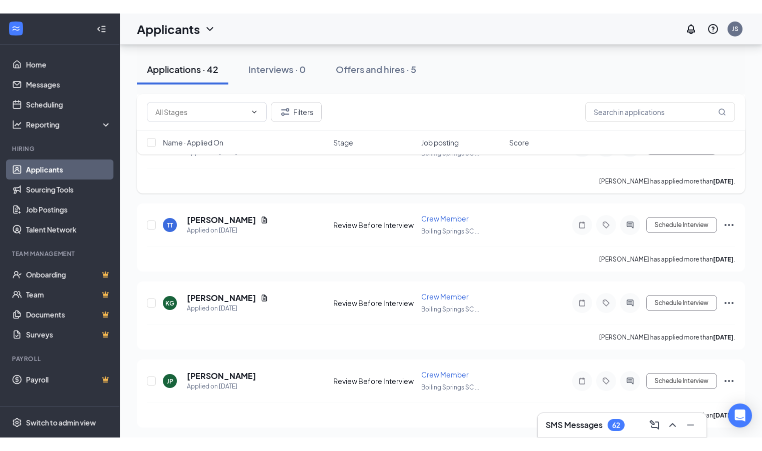
scroll to position [1471, 0]
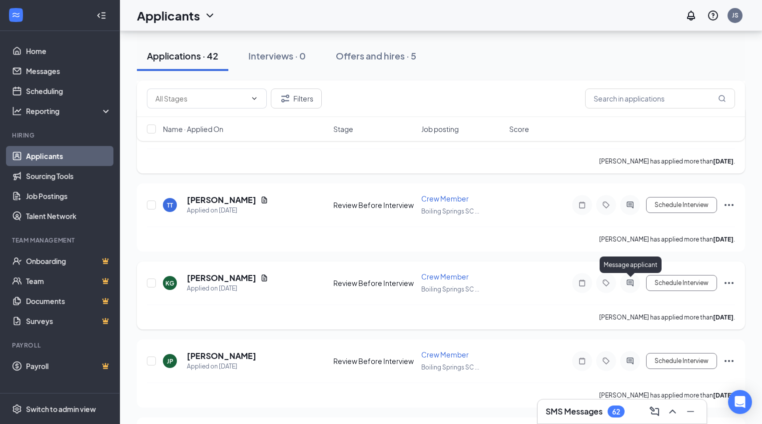
click at [630, 282] on icon "ActiveChat" at bounding box center [629, 282] width 6 height 6
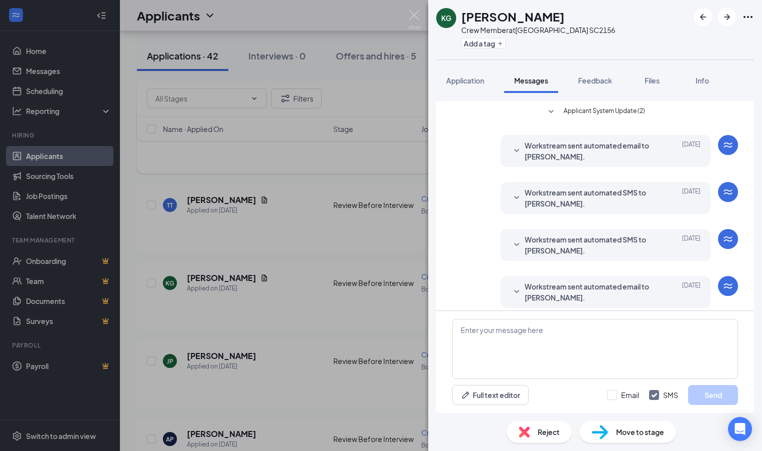
scroll to position [244, 0]
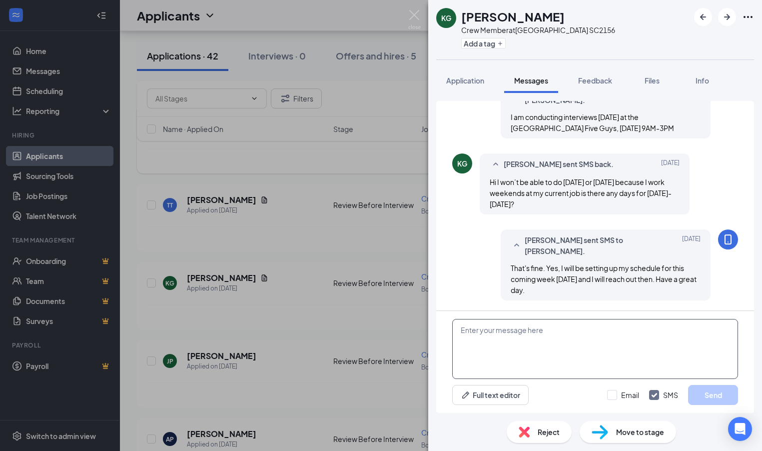
click at [472, 333] on textarea at bounding box center [595, 349] width 286 height 60
paste textarea "I will be at the Boiling Springs Five Guys Tomorrow Thursday October 16th from …"
type textarea "I will be at the Boiling Springs Five Guys Tomorrow Thursday October 16th from …"
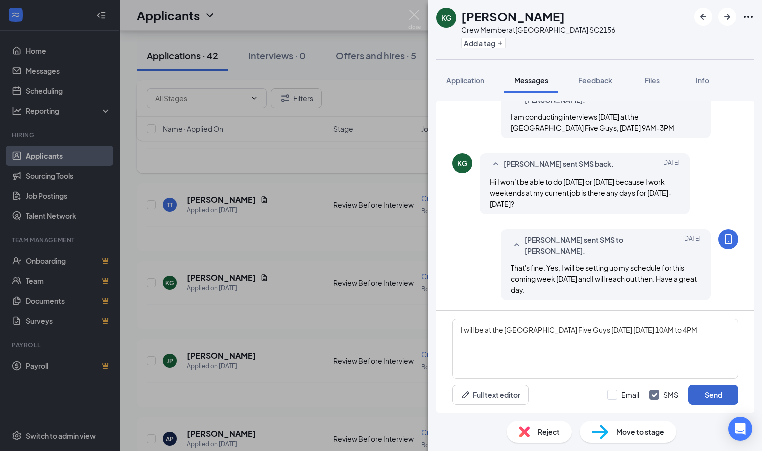
click at [709, 398] on button "Send" at bounding box center [713, 395] width 50 height 20
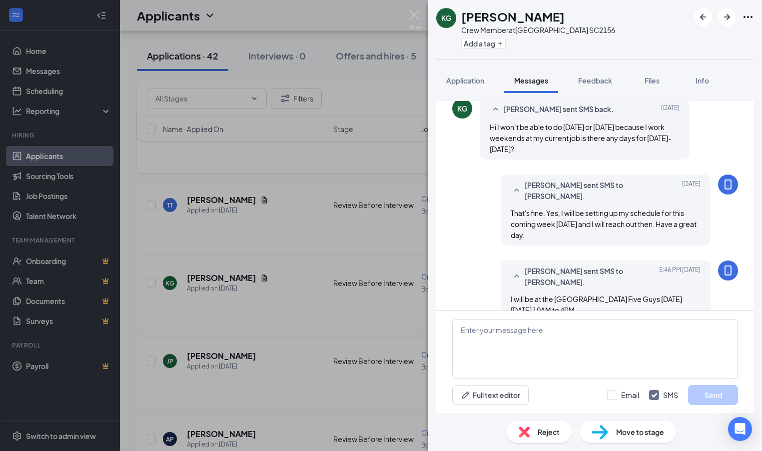
scroll to position [319, 0]
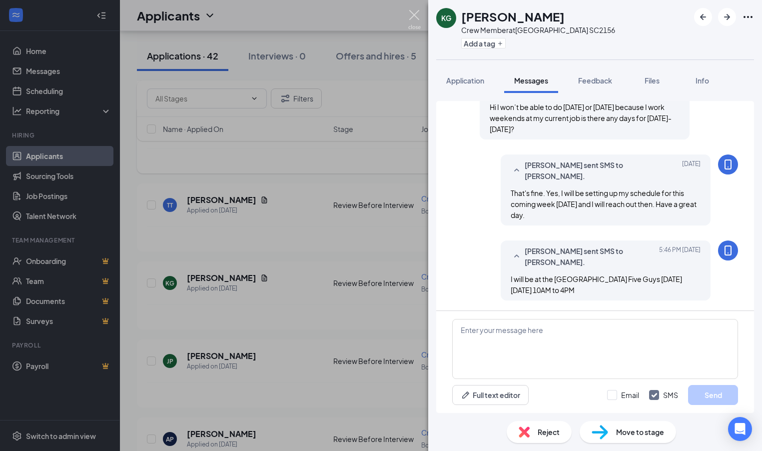
click at [414, 17] on img at bounding box center [414, 19] width 12 height 19
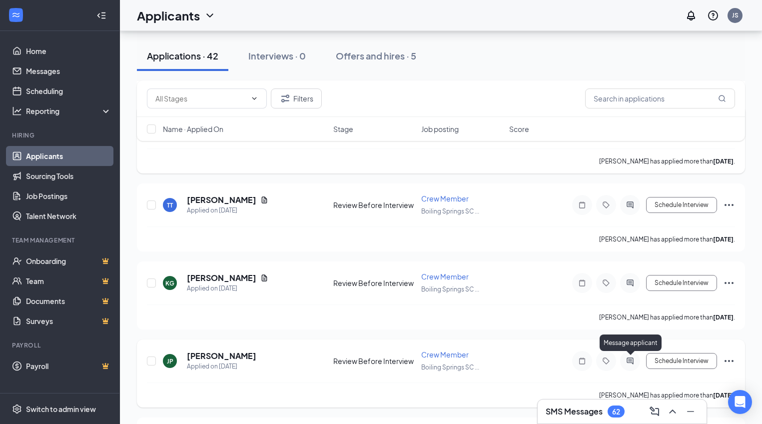
click at [633, 363] on icon "ActiveChat" at bounding box center [630, 361] width 12 height 8
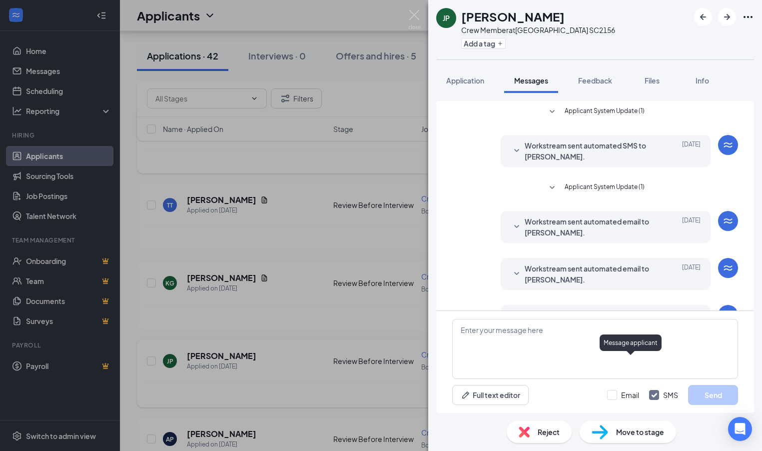
scroll to position [111, 0]
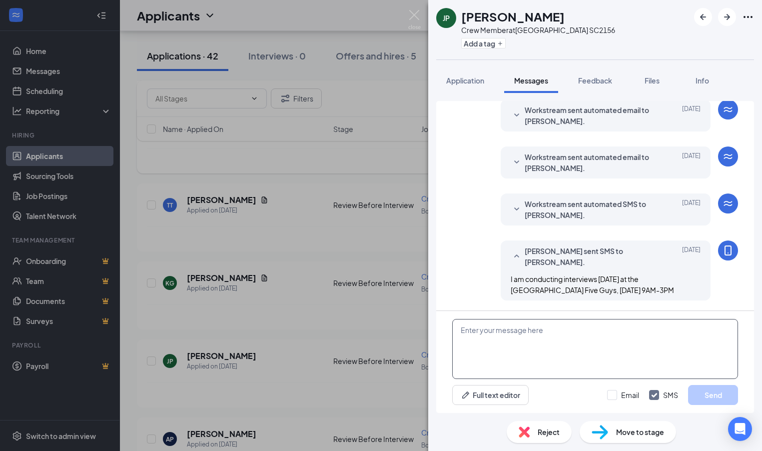
click at [464, 331] on textarea at bounding box center [595, 349] width 286 height 60
paste textarea "I will be at the Boiling Springs Five Guys Tomorrow Thursday October 16th from …"
type textarea "I will be at the Boiling Springs Five Guys Tomorrow Thursday October 16th from …"
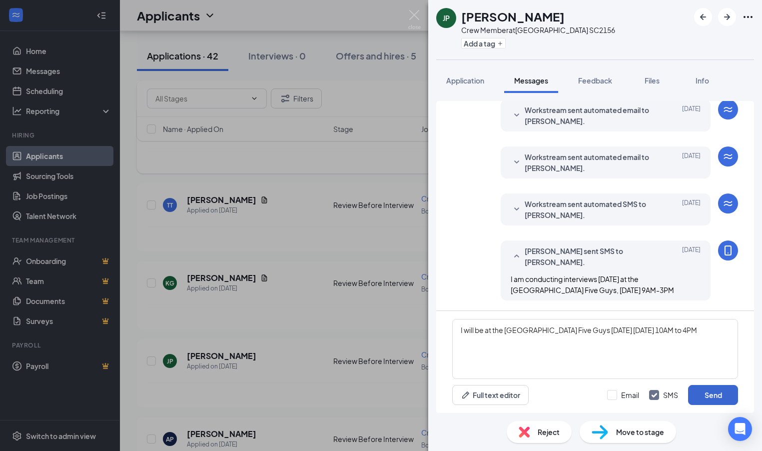
click at [711, 400] on button "Send" at bounding box center [713, 395] width 50 height 20
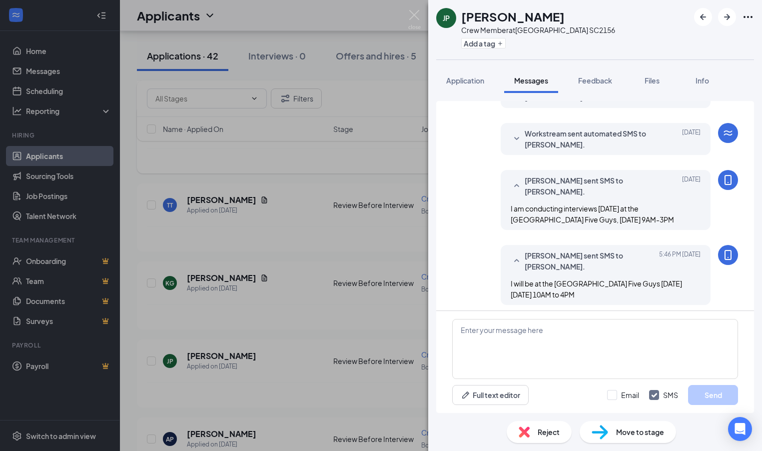
scroll to position [186, 0]
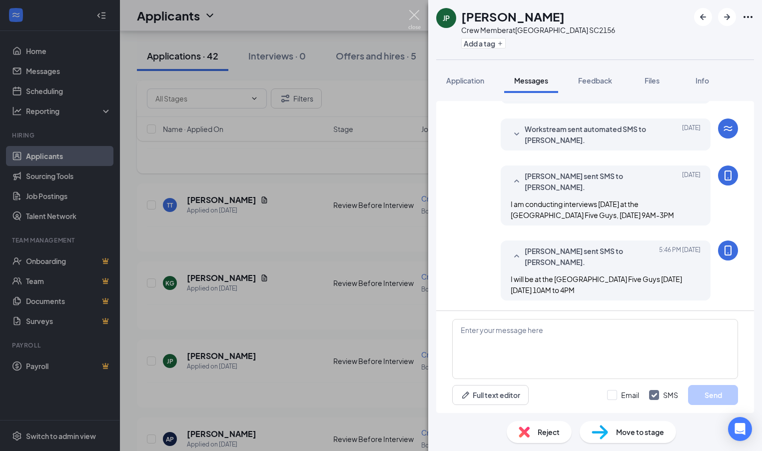
click at [413, 16] on img at bounding box center [414, 19] width 12 height 19
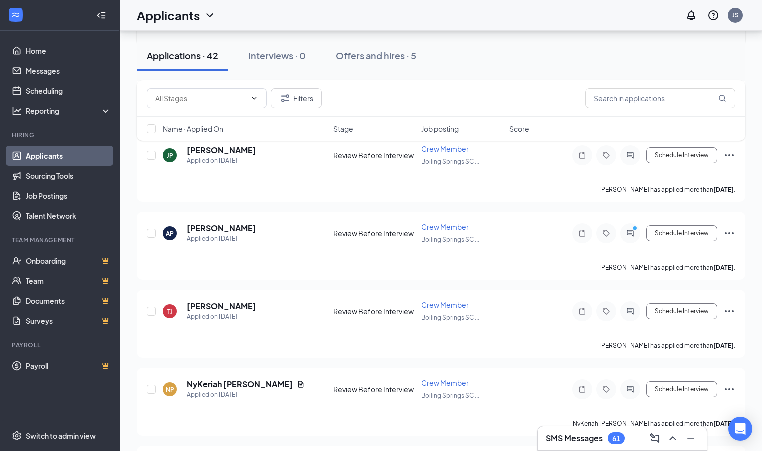
scroll to position [1679, 0]
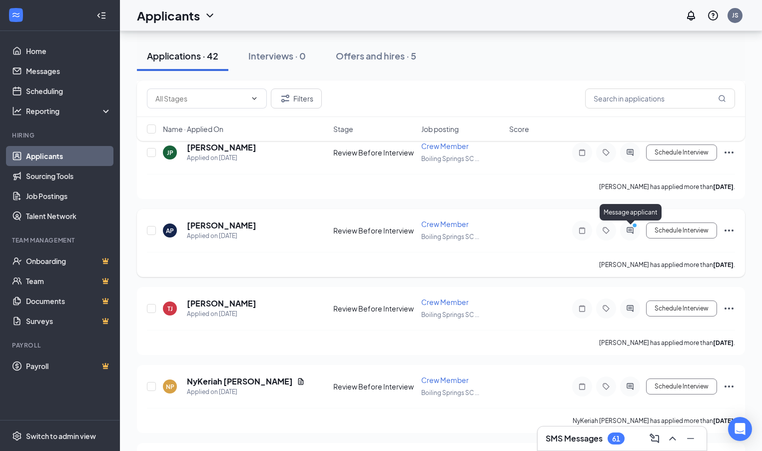
click at [632, 232] on icon "ActiveChat" at bounding box center [630, 230] width 12 height 8
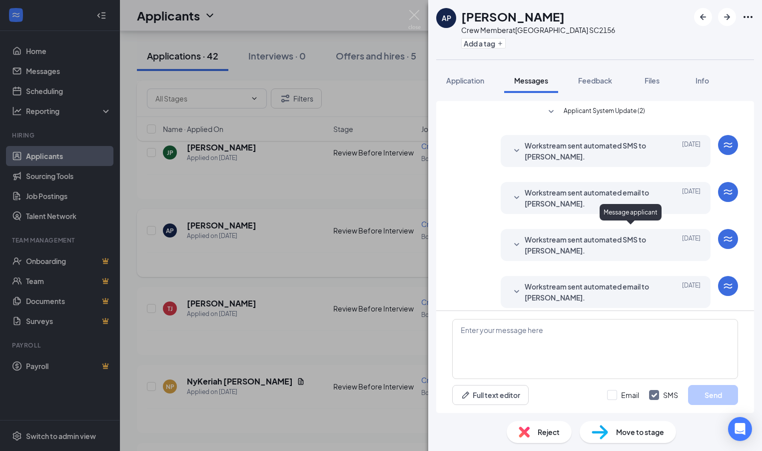
scroll to position [223, 0]
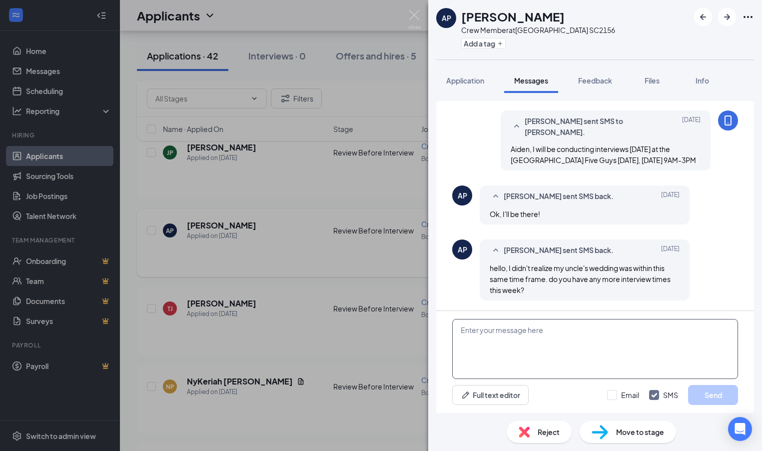
click at [462, 330] on textarea at bounding box center [595, 349] width 286 height 60
paste textarea "I will be at the Boiling Springs Five Guys Tomorrow Thursday October 16th from …"
type textarea "I will be at the Boiling Springs Five Guys Tomorrow Thursday October 16th from …"
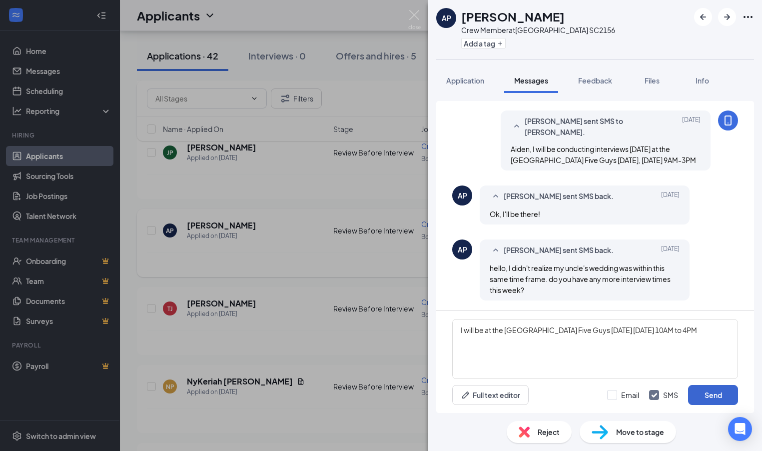
click at [709, 397] on button "Send" at bounding box center [713, 395] width 50 height 20
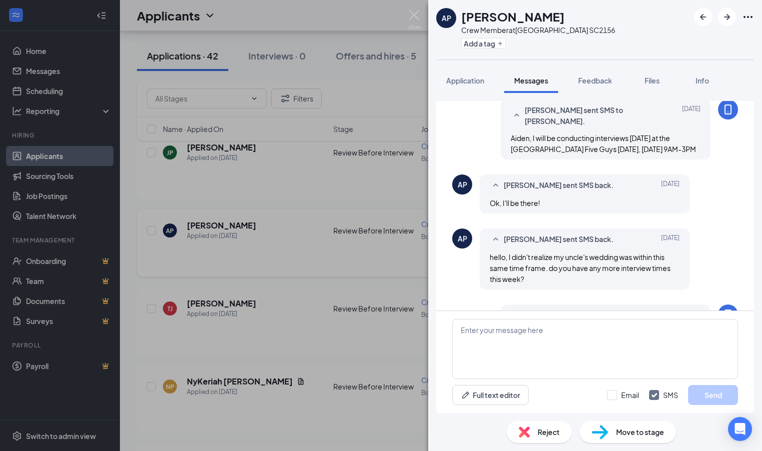
scroll to position [298, 0]
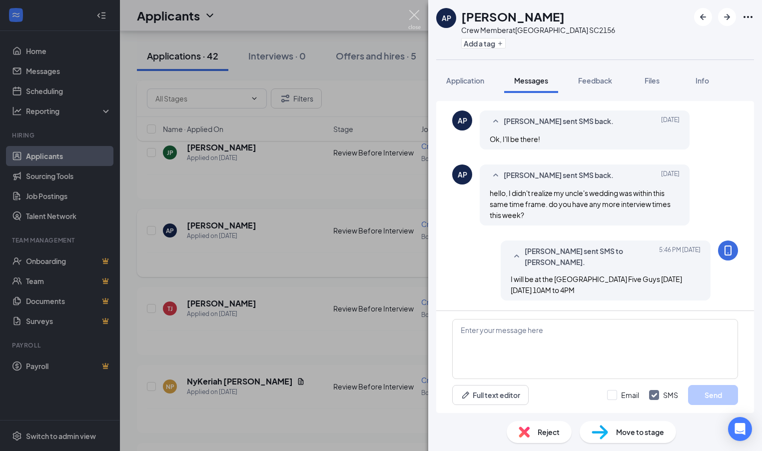
click at [414, 14] on img at bounding box center [414, 19] width 12 height 19
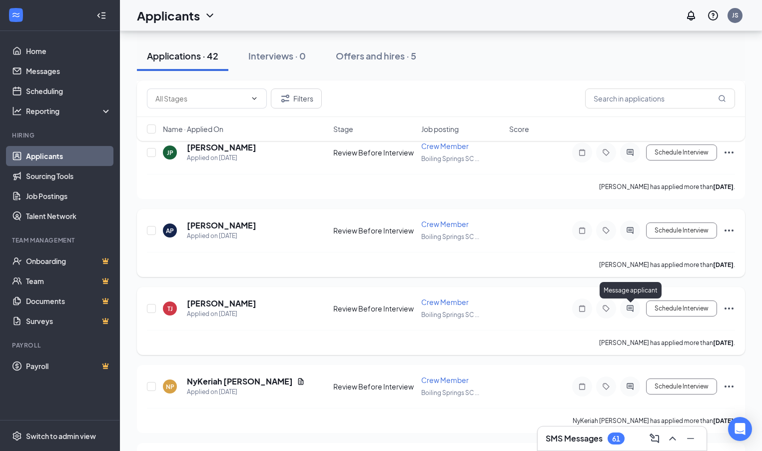
click at [627, 311] on icon "ActiveChat" at bounding box center [630, 308] width 12 height 8
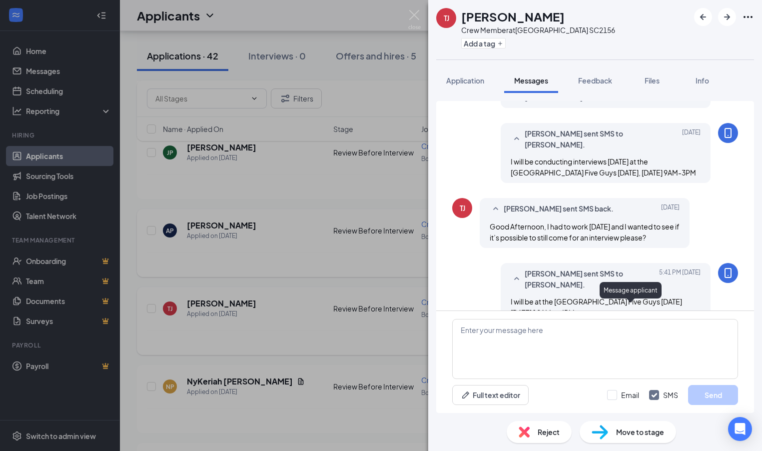
scroll to position [262, 0]
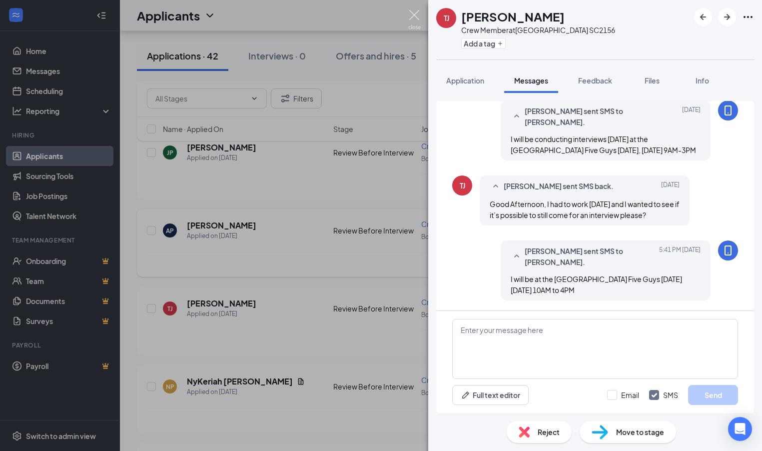
click at [415, 14] on img at bounding box center [414, 19] width 12 height 19
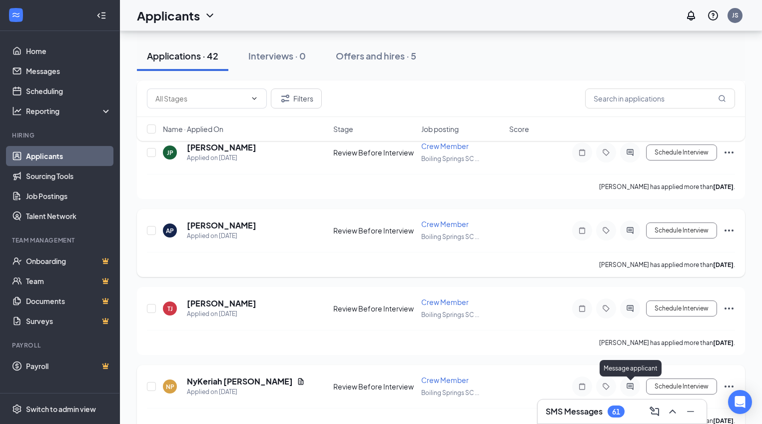
click at [630, 387] on icon "ActiveChat" at bounding box center [630, 386] width 12 height 8
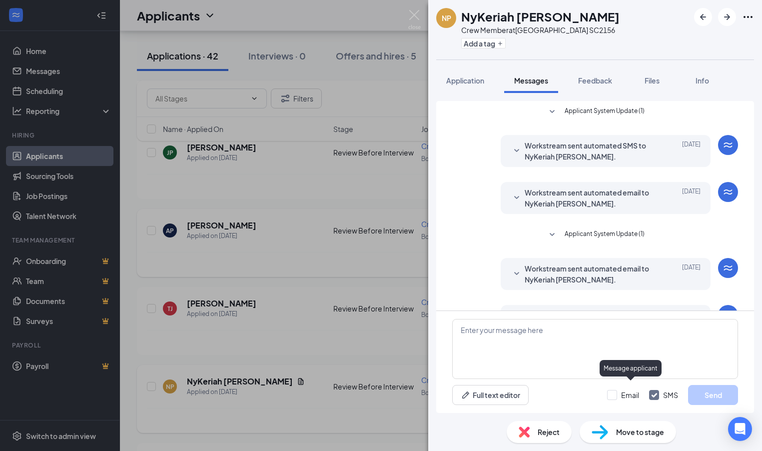
scroll to position [122, 0]
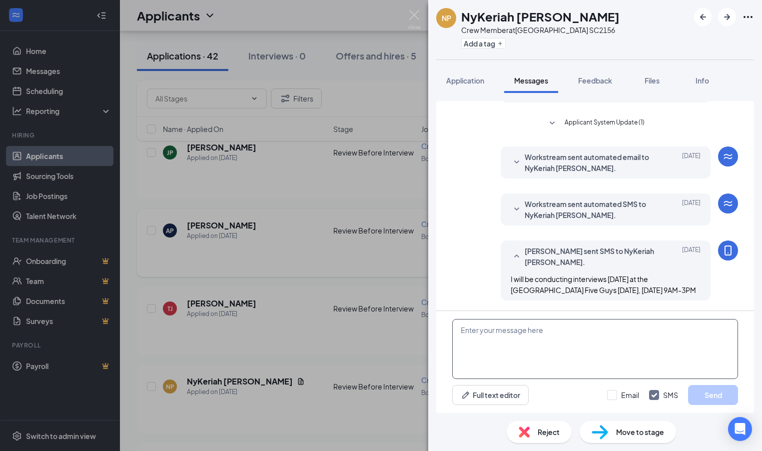
click at [473, 331] on textarea at bounding box center [595, 349] width 286 height 60
paste textarea "I will be at the Boiling Springs Five Guys Tomorrow Thursday October 16th from …"
type textarea "I will be at the Boiling Springs Five Guys Tomorrow Thursday October 16th from …"
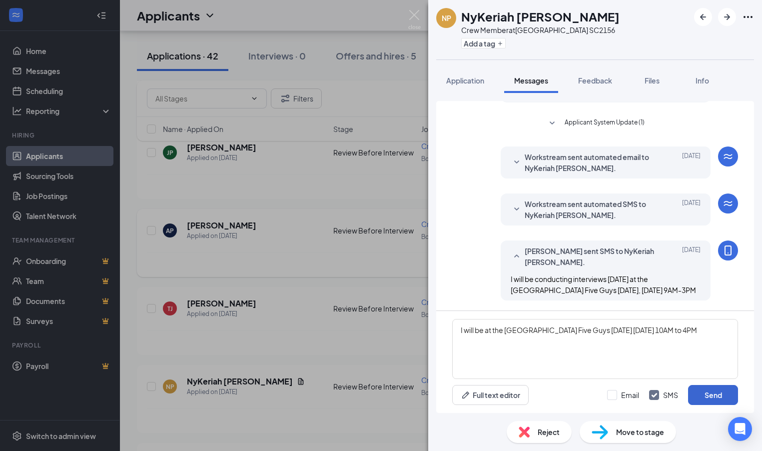
click at [711, 399] on button "Send" at bounding box center [713, 395] width 50 height 20
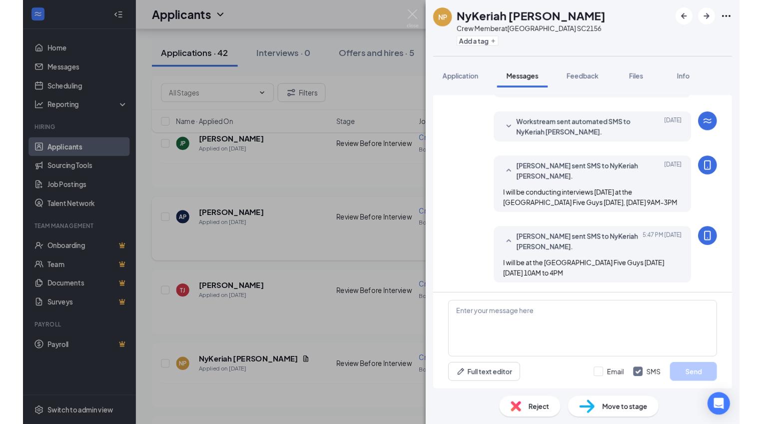
scroll to position [197, 0]
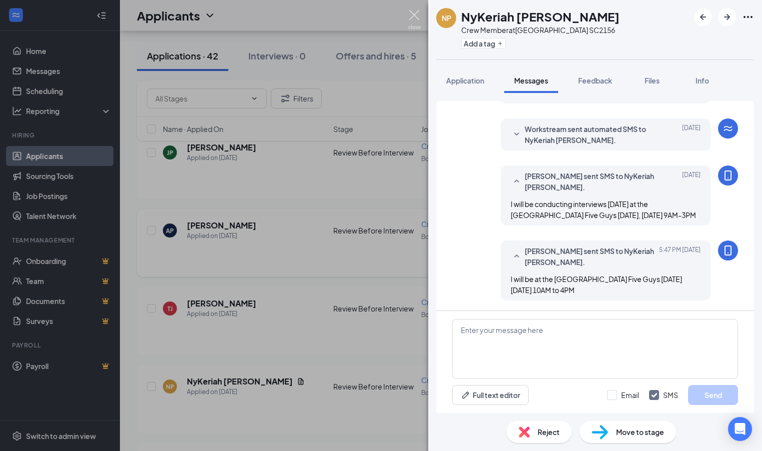
click at [417, 14] on img at bounding box center [414, 19] width 12 height 19
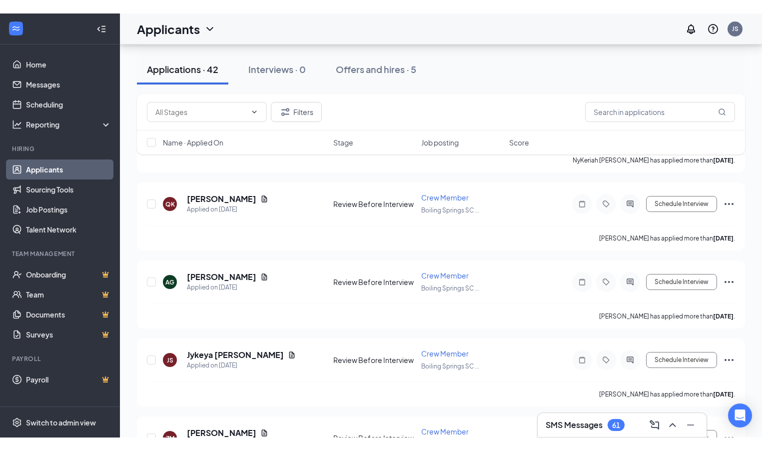
scroll to position [1952, 0]
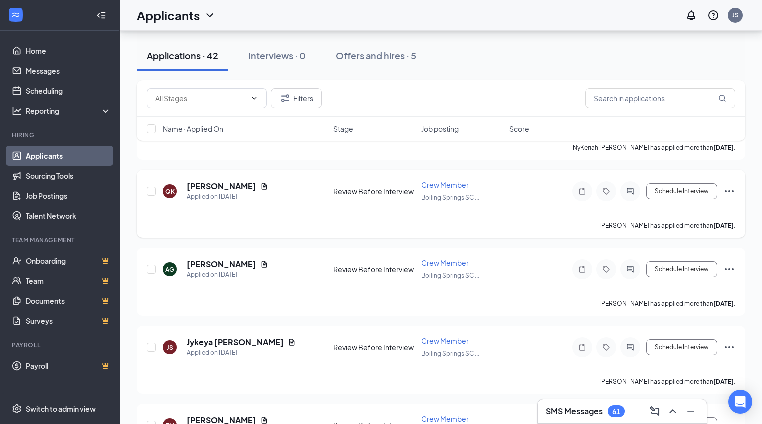
click at [627, 195] on div at bounding box center [630, 191] width 20 height 20
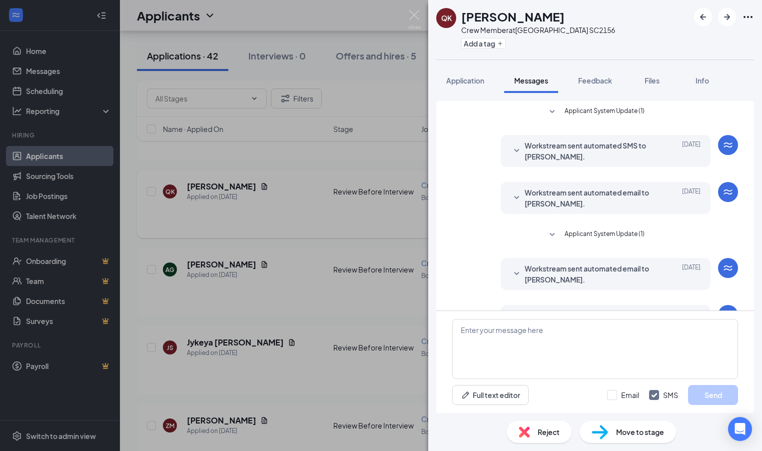
scroll to position [122, 0]
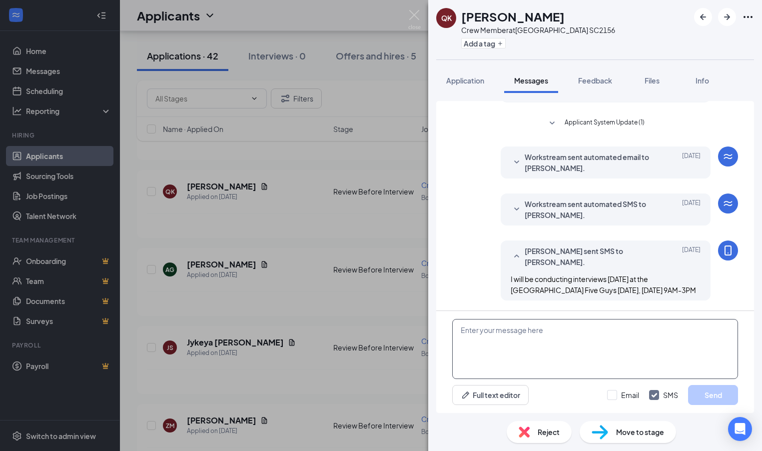
click at [476, 331] on textarea at bounding box center [595, 349] width 286 height 60
paste textarea "I will be at the Boiling Springs Five Guys Tomorrow Thursday October 16th from …"
type textarea "I will be at the Boiling Springs Five Guys Tomorrow Thursday October 16th from …"
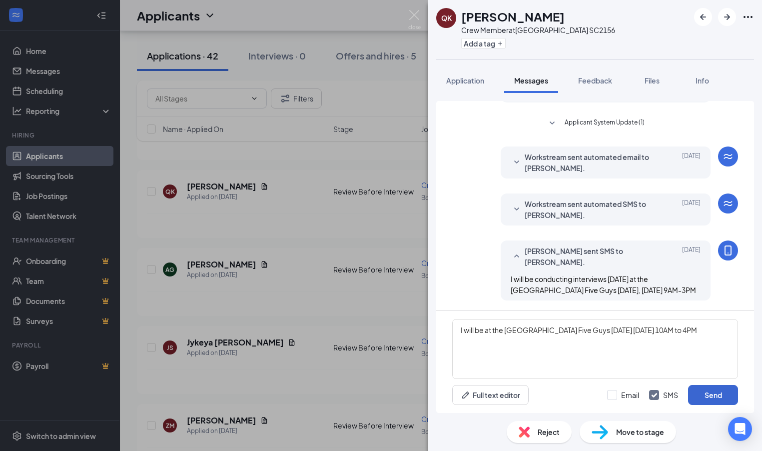
click at [708, 398] on button "Send" at bounding box center [713, 395] width 50 height 20
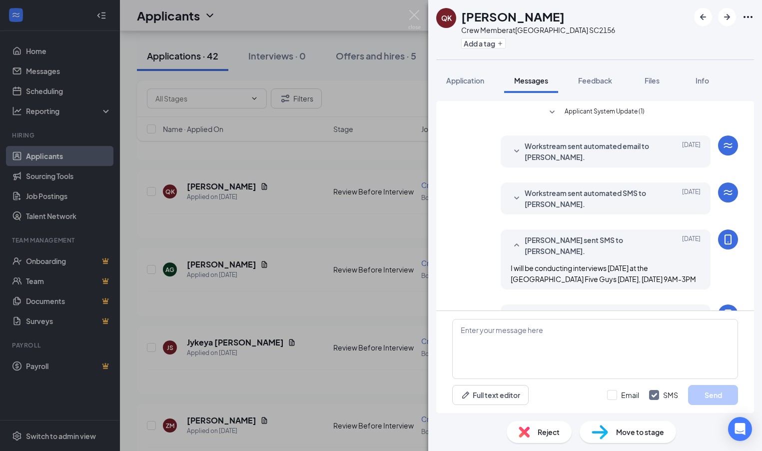
scroll to position [197, 0]
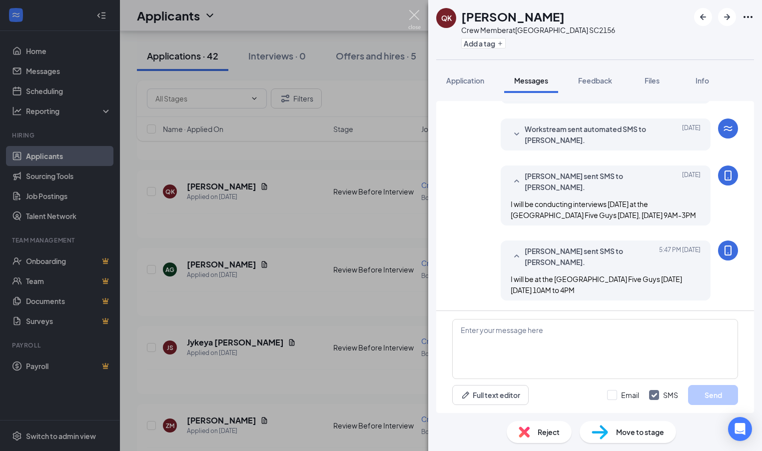
click at [413, 14] on img at bounding box center [414, 19] width 12 height 19
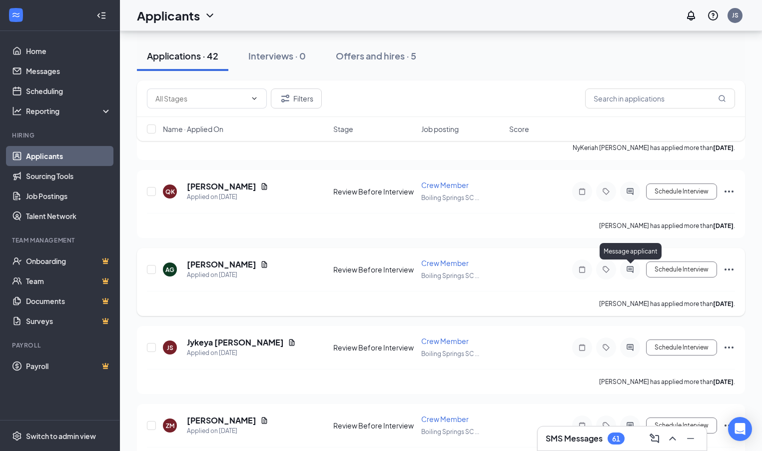
click at [632, 272] on icon "ActiveChat" at bounding box center [630, 269] width 12 height 8
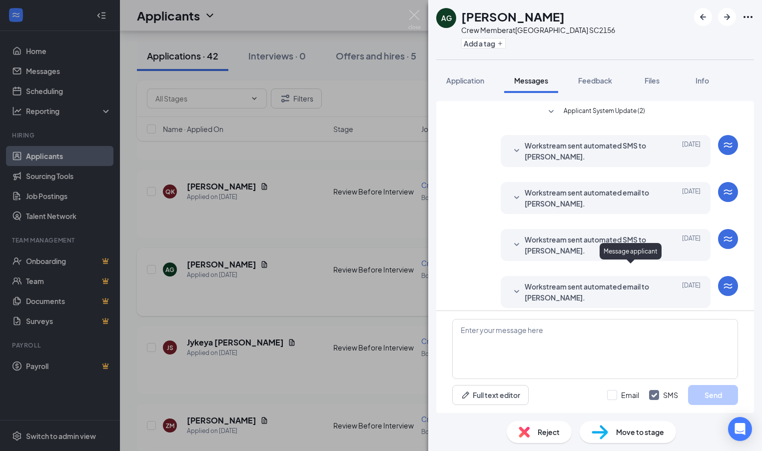
scroll to position [201, 0]
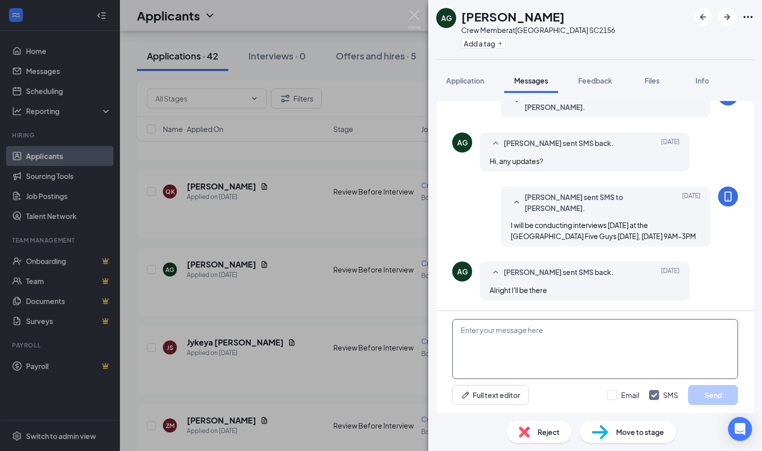
click at [471, 335] on textarea at bounding box center [595, 349] width 286 height 60
type textarea "I will be at the Boiling Springs Five Guys Tomorrow Thursday October 16th from …"
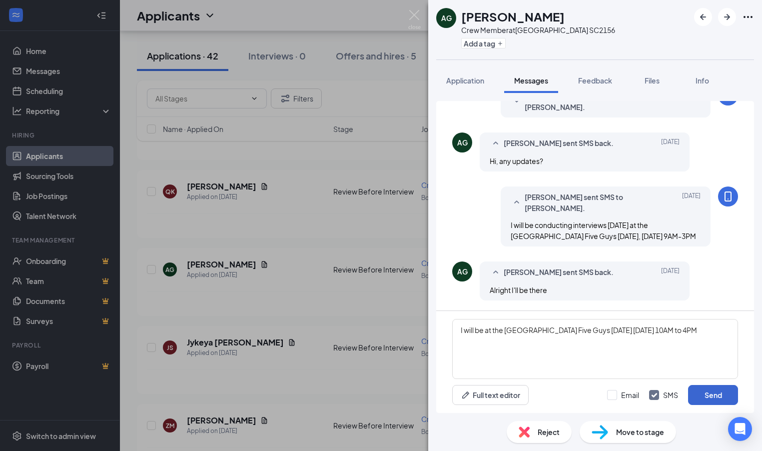
click at [714, 398] on button "Send" at bounding box center [713, 395] width 50 height 20
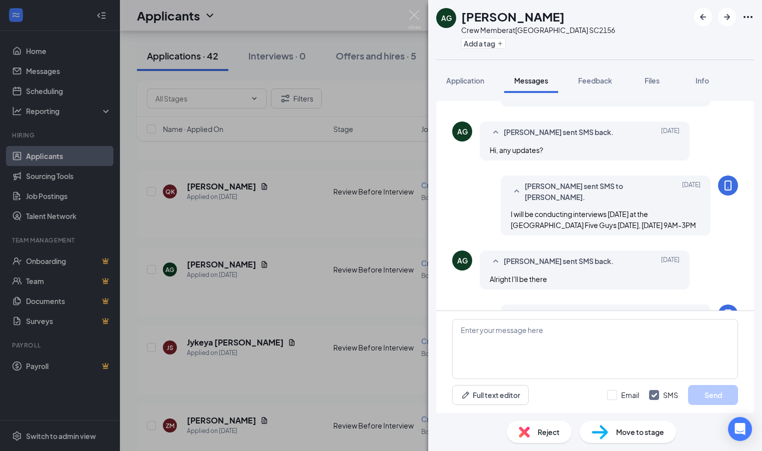
scroll to position [276, 0]
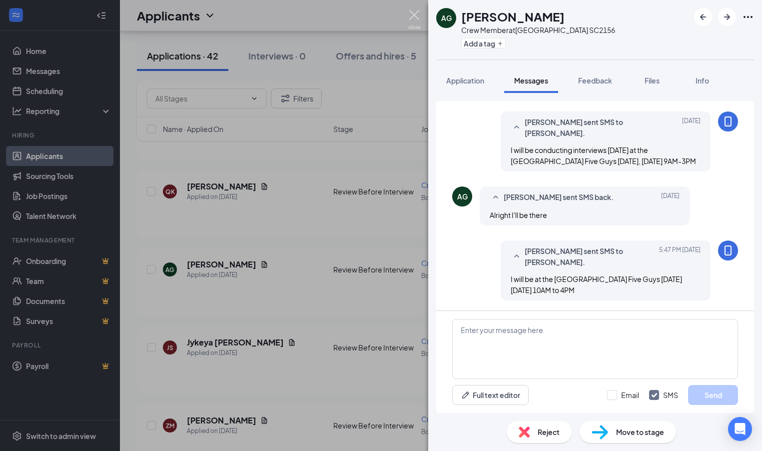
click at [412, 14] on img at bounding box center [414, 19] width 12 height 19
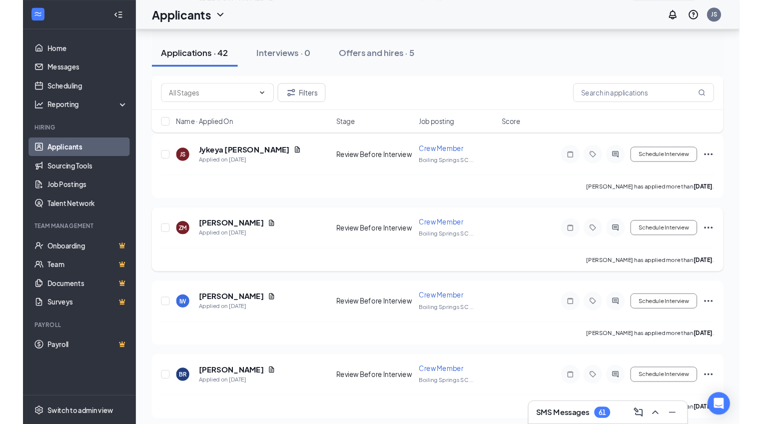
scroll to position [2135, 0]
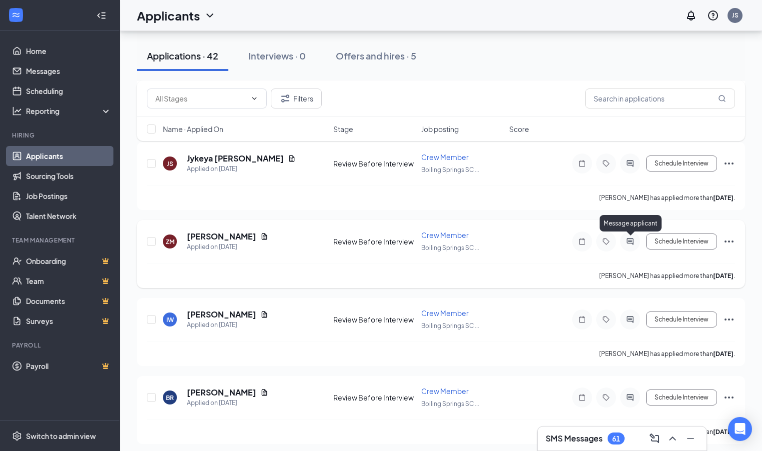
click at [629, 240] on icon "ActiveChat" at bounding box center [629, 241] width 6 height 6
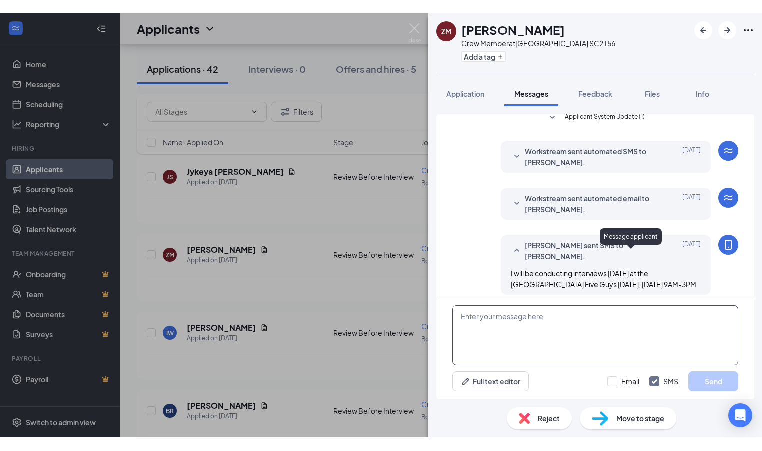
scroll to position [149, 0]
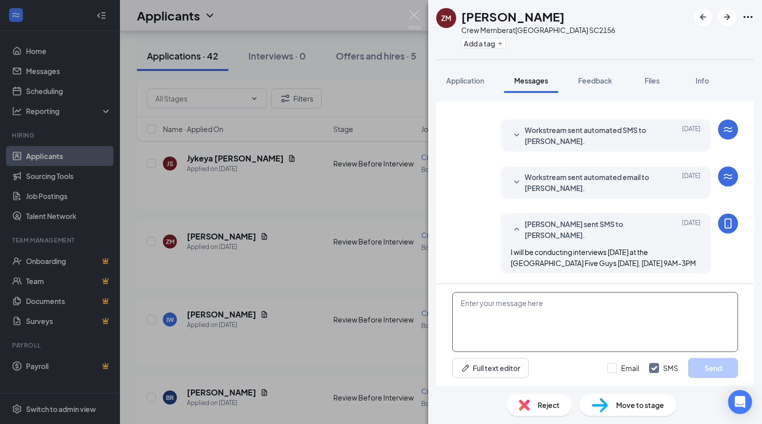
click at [472, 301] on textarea at bounding box center [595, 322] width 286 height 60
paste textarea "I will be at the Boiling Springs Five Guys Tomorrow Thursday October 16th from …"
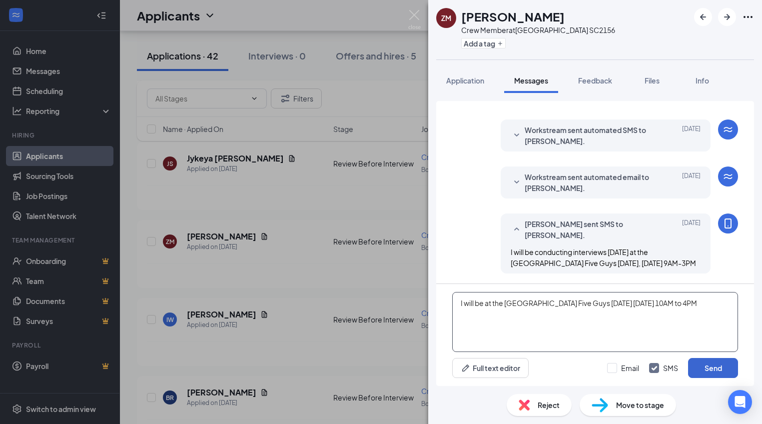
type textarea "I will be at the Boiling Springs Five Guys Tomorrow Thursday October 16th from …"
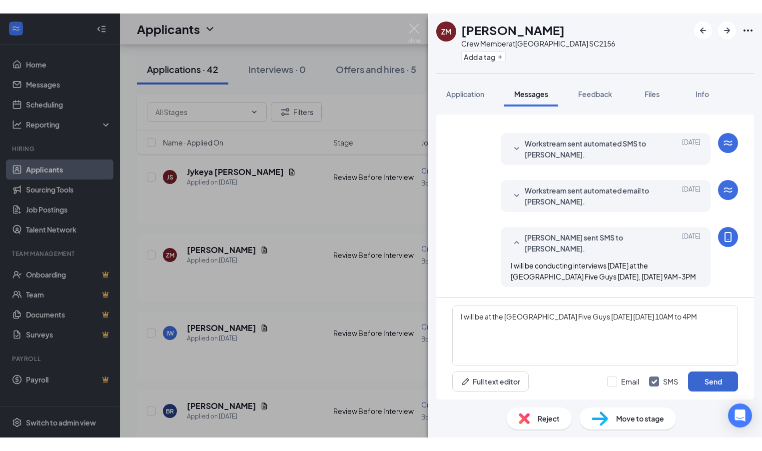
scroll to position [122, 0]
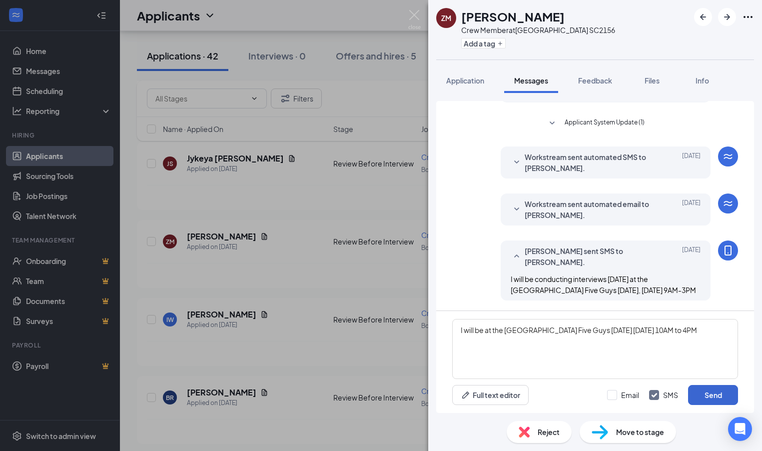
click at [713, 395] on button "Send" at bounding box center [713, 395] width 50 height 20
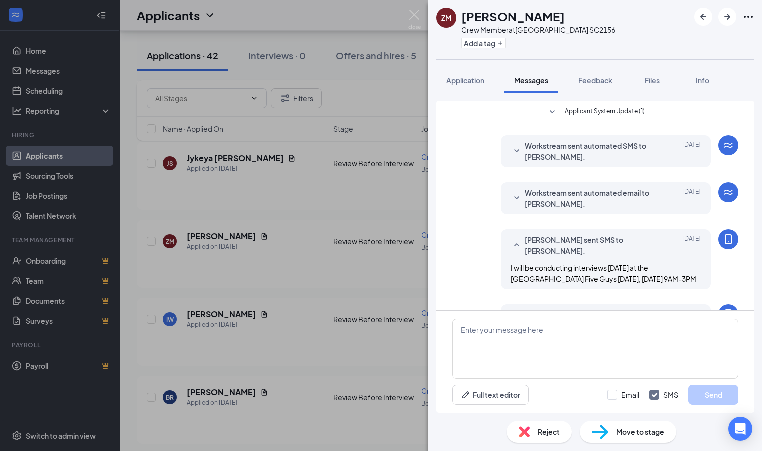
scroll to position [197, 0]
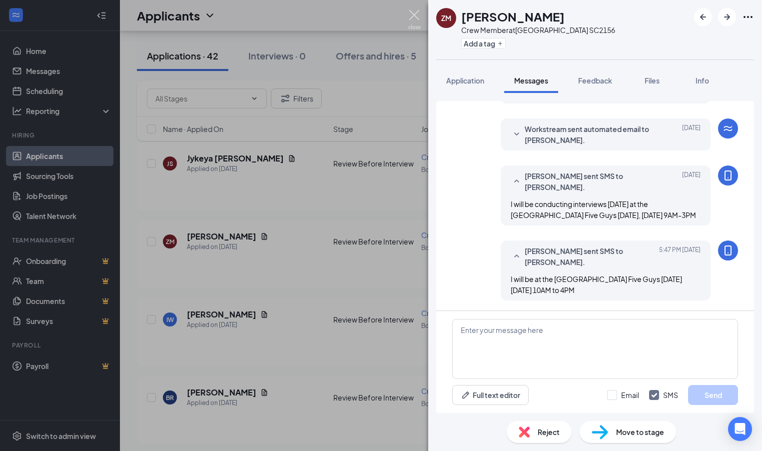
click at [415, 16] on img at bounding box center [414, 19] width 12 height 19
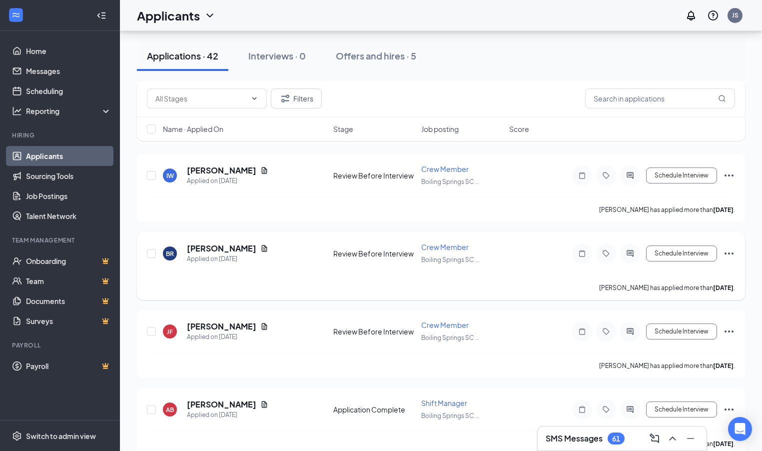
scroll to position [2280, 0]
click at [632, 253] on icon "ActiveChat" at bounding box center [630, 253] width 12 height 8
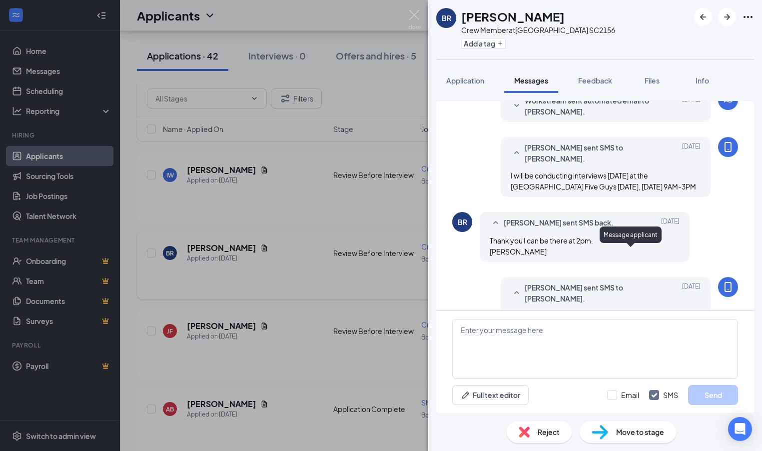
scroll to position [251, 0]
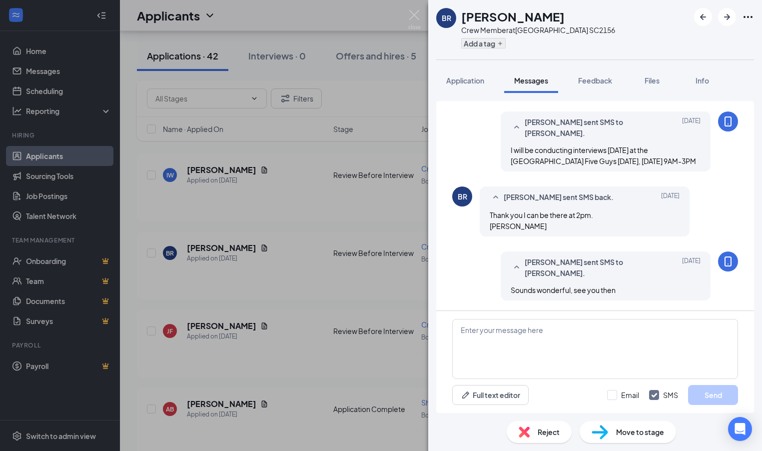
click at [502, 46] on icon "Plus" at bounding box center [500, 43] width 6 height 6
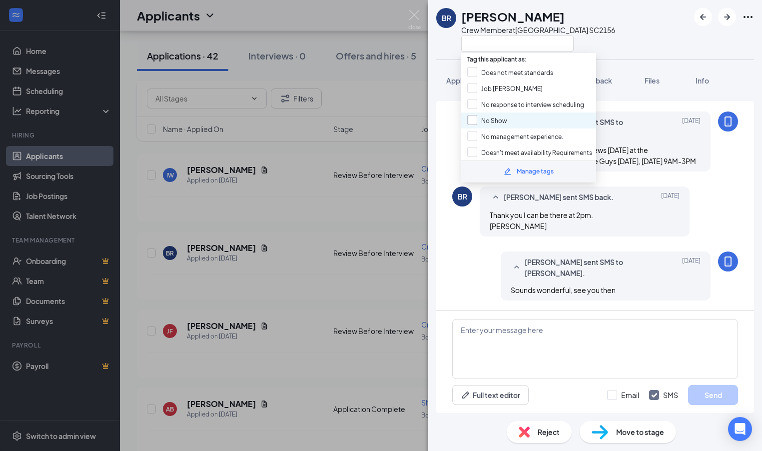
click at [474, 119] on div at bounding box center [472, 120] width 10 height 10
click at [474, 119] on input "No Show" at bounding box center [487, 120] width 40 height 11
click at [474, 118] on div at bounding box center [472, 120] width 10 height 10
click at [474, 118] on input "No Show" at bounding box center [487, 120] width 40 height 11
click at [470, 118] on input "No Show" at bounding box center [487, 120] width 40 height 11
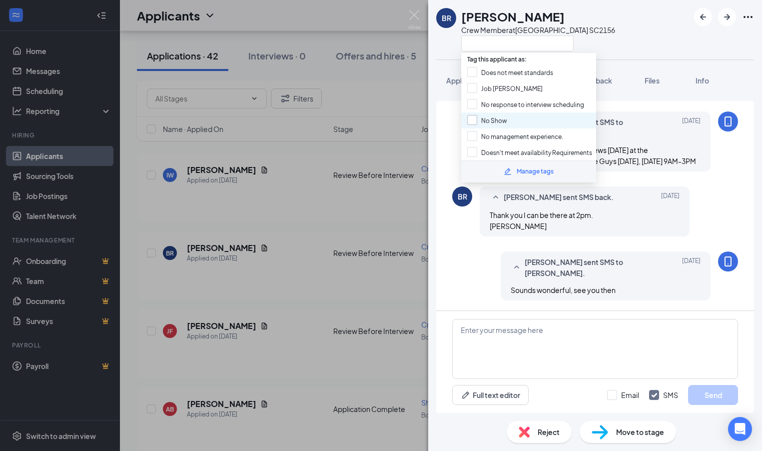
checkbox input "true"
click at [531, 423] on div "Reject" at bounding box center [539, 432] width 65 height 22
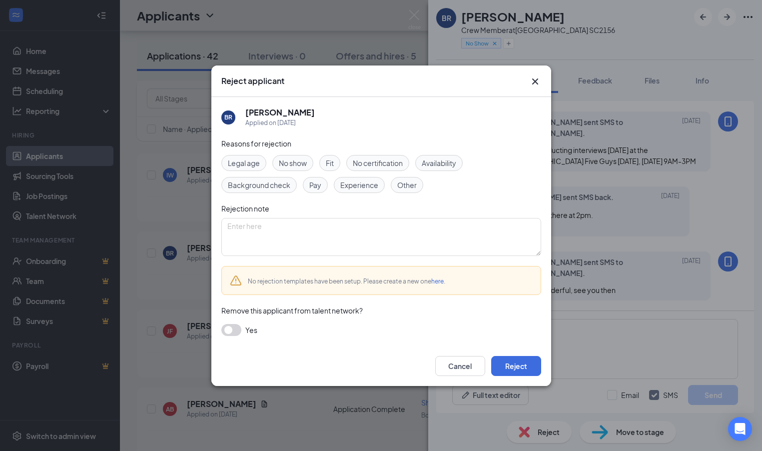
click at [291, 160] on span "No show" at bounding box center [293, 162] width 28 height 11
click at [526, 365] on button "Reject" at bounding box center [516, 366] width 50 height 20
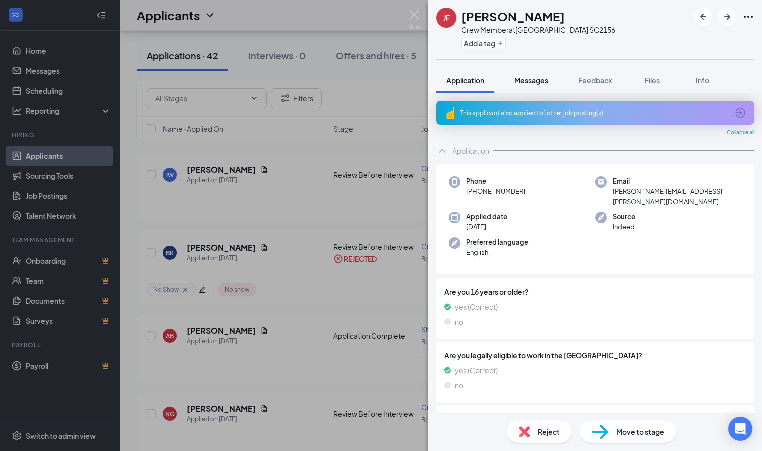
click at [535, 83] on span "Messages" at bounding box center [531, 80] width 34 height 9
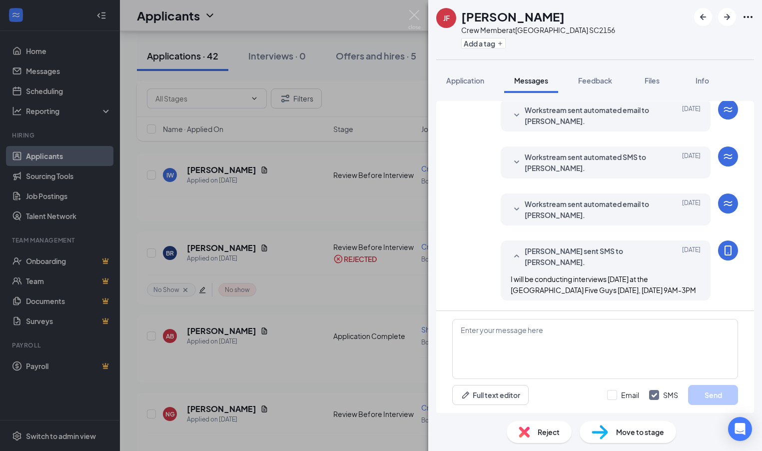
scroll to position [93, 0]
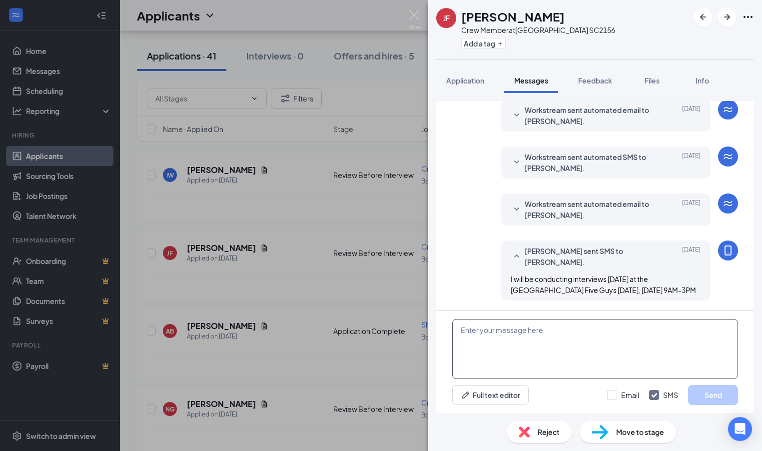
click at [478, 333] on textarea at bounding box center [595, 349] width 286 height 60
paste textarea "I will be at the Boiling Springs Five Guys Tomorrow Thursday October 16th from …"
type textarea "I will be at the Boiling Springs Five Guys Tomorrow Thursday October 16th from …"
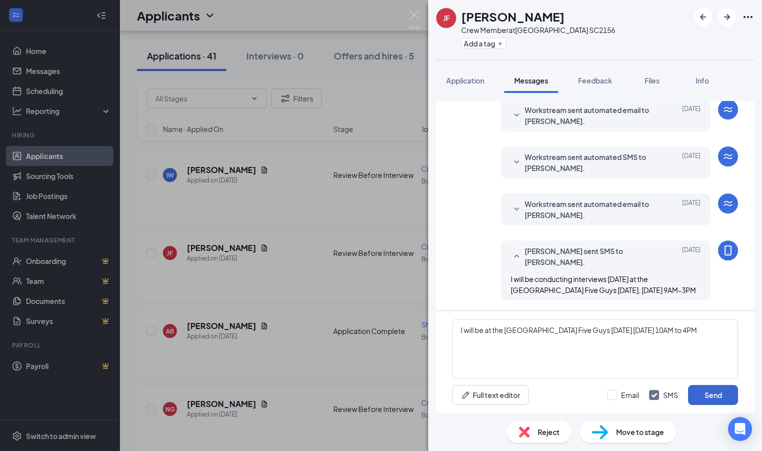
click at [708, 393] on button "Send" at bounding box center [713, 395] width 50 height 20
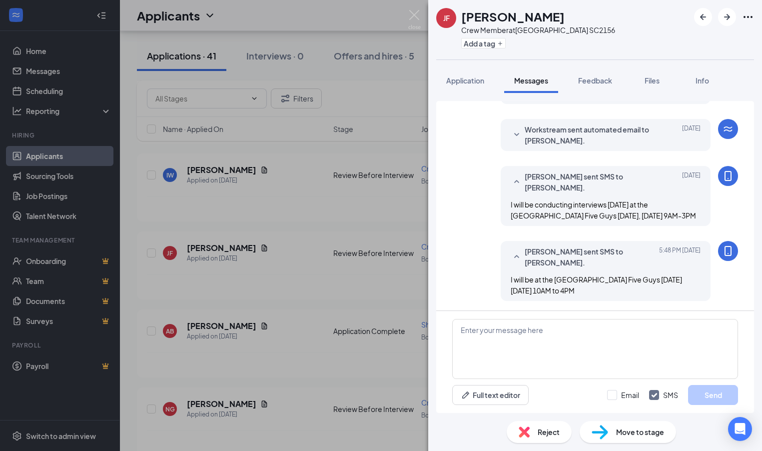
scroll to position [168, 0]
click at [415, 15] on img at bounding box center [414, 19] width 12 height 19
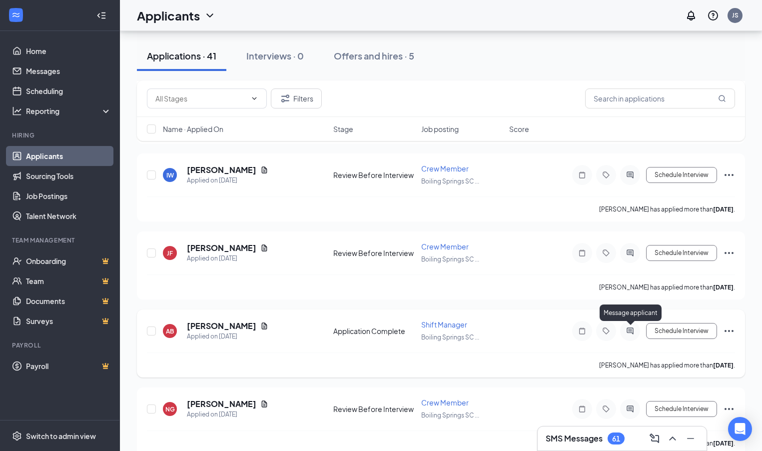
click at [631, 333] on icon "ActiveChat" at bounding box center [629, 330] width 6 height 6
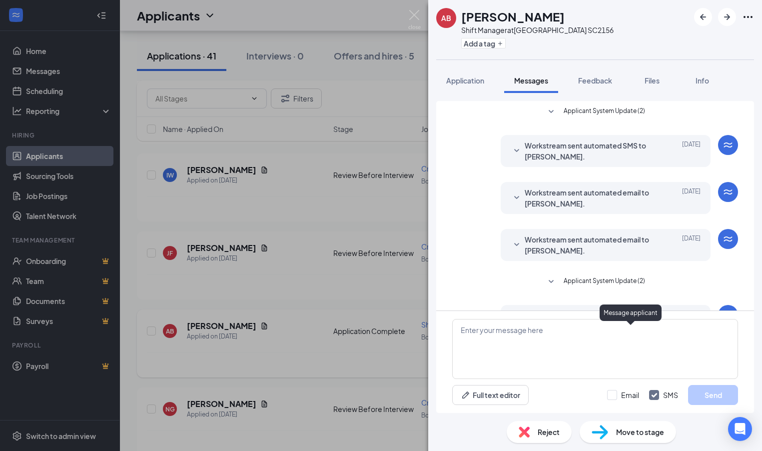
scroll to position [83, 0]
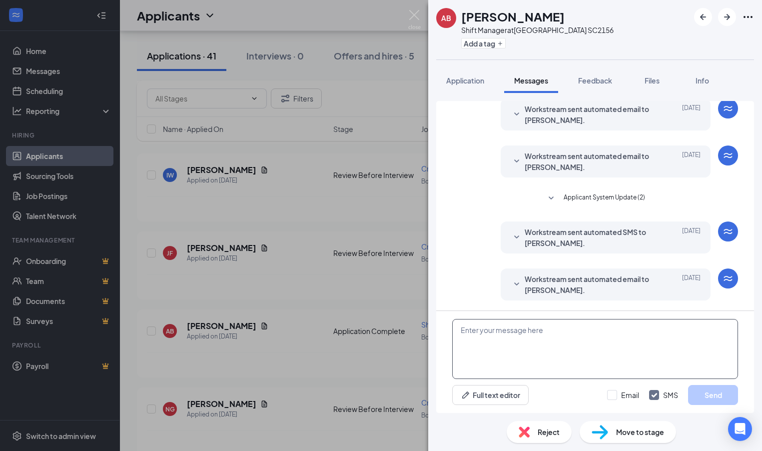
click at [481, 335] on textarea at bounding box center [595, 349] width 286 height 60
paste textarea "I will be at the Boiling Springs Five Guys Tomorrow Thursday October 16th from …"
type textarea "I will be at the Boiling Springs Five Guys Tomorrow Thursday October 16th from …"
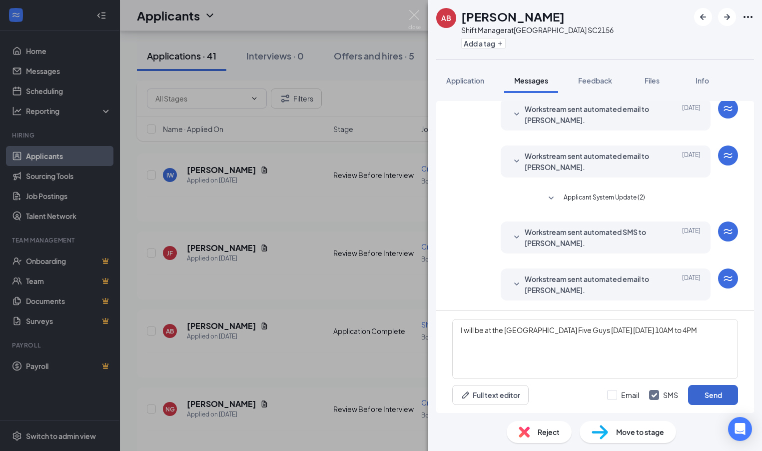
click at [706, 396] on button "Send" at bounding box center [713, 395] width 50 height 20
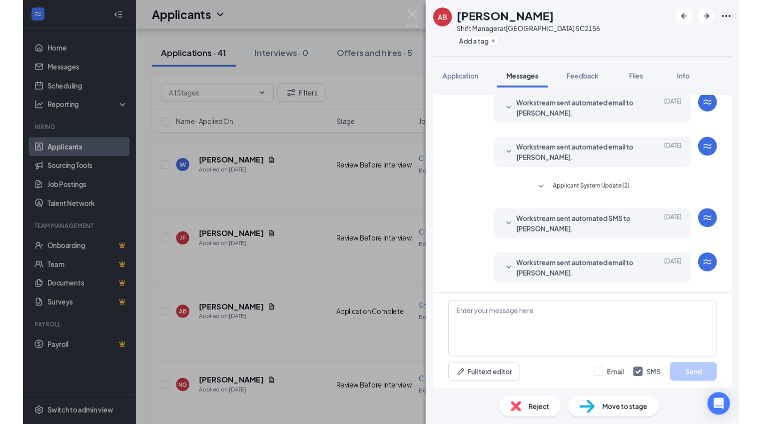
scroll to position [158, 0]
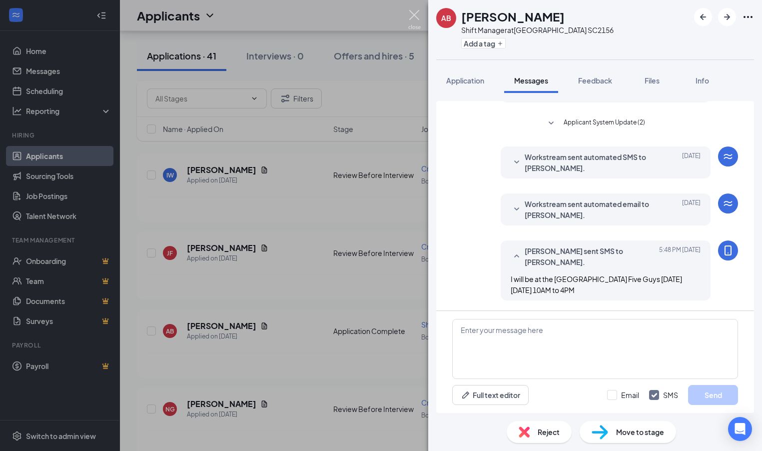
click at [415, 15] on img at bounding box center [414, 19] width 12 height 19
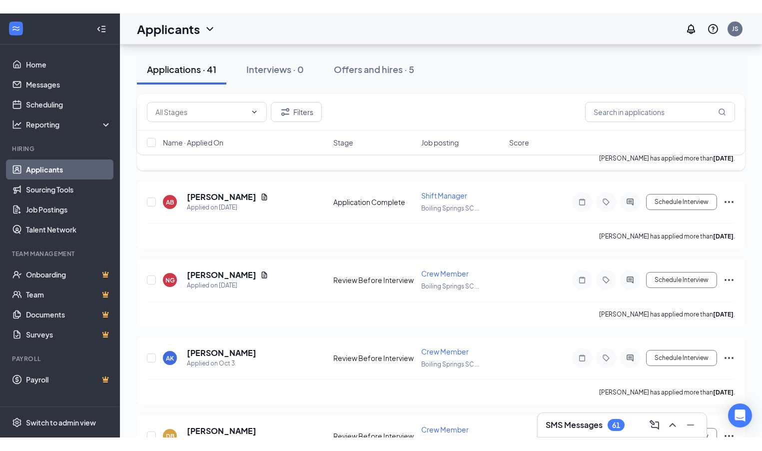
scroll to position [2425, 0]
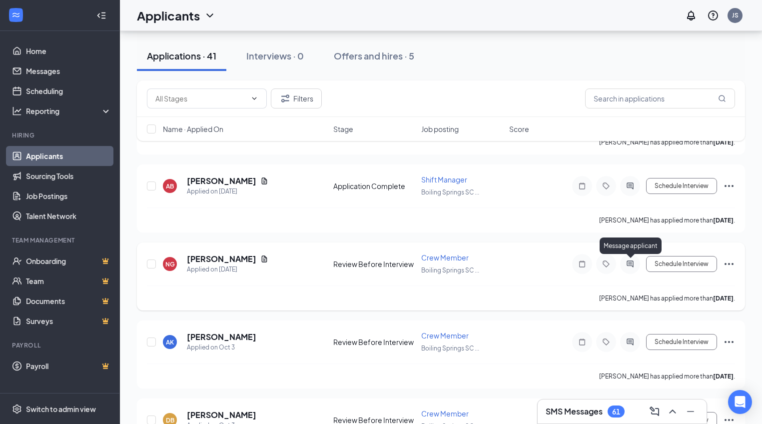
click at [631, 264] on icon "ActiveChat" at bounding box center [629, 263] width 6 height 6
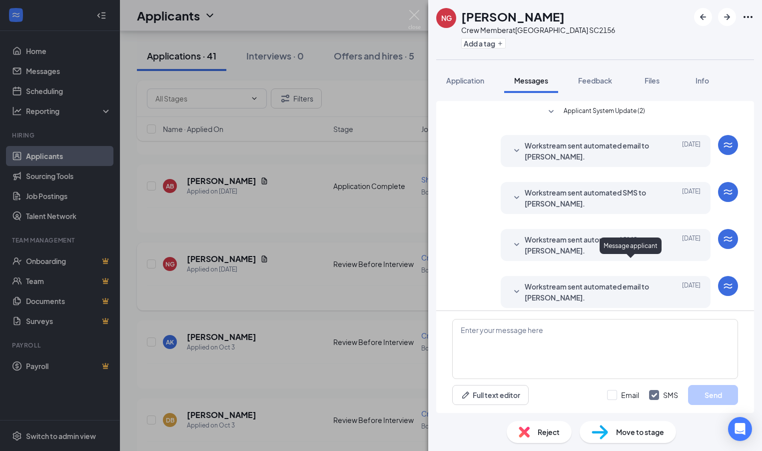
scroll to position [147, 0]
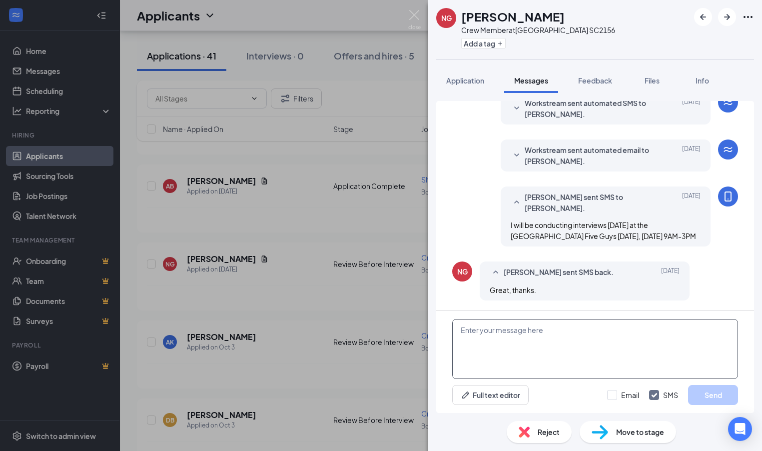
click at [471, 334] on textarea at bounding box center [595, 349] width 286 height 60
paste textarea "I will be at the Boiling Springs Five Guys Tomorrow Thursday October 16th from …"
type textarea "I will be at the Boiling Springs Five Guys Tomorrow Thursday October 16th from …"
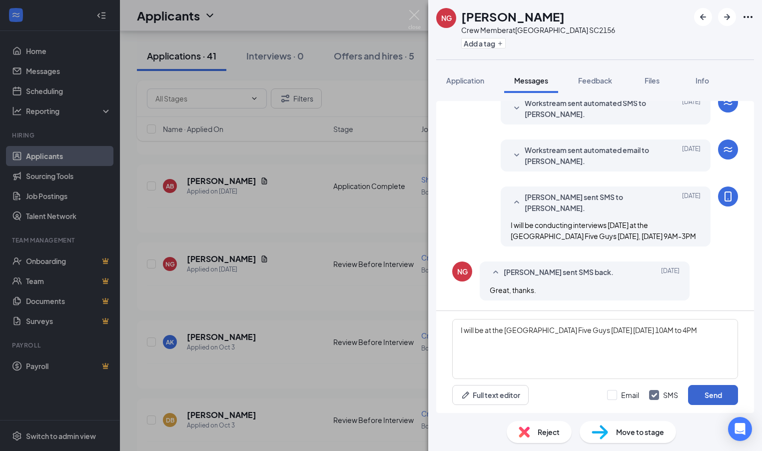
click at [716, 400] on button "Send" at bounding box center [713, 395] width 50 height 20
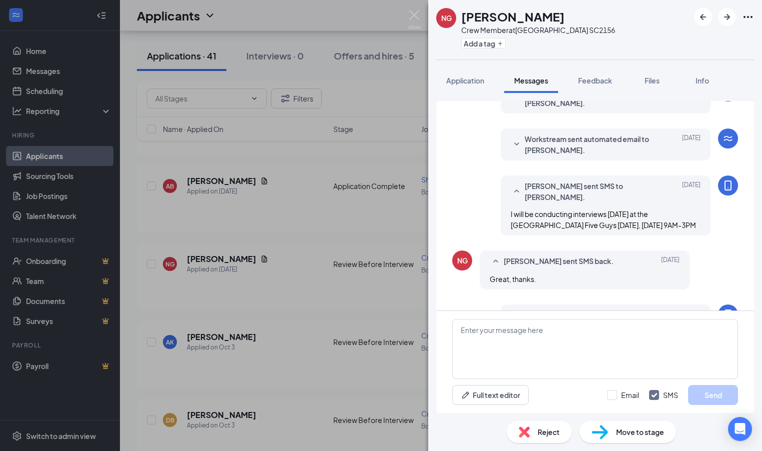
scroll to position [222, 0]
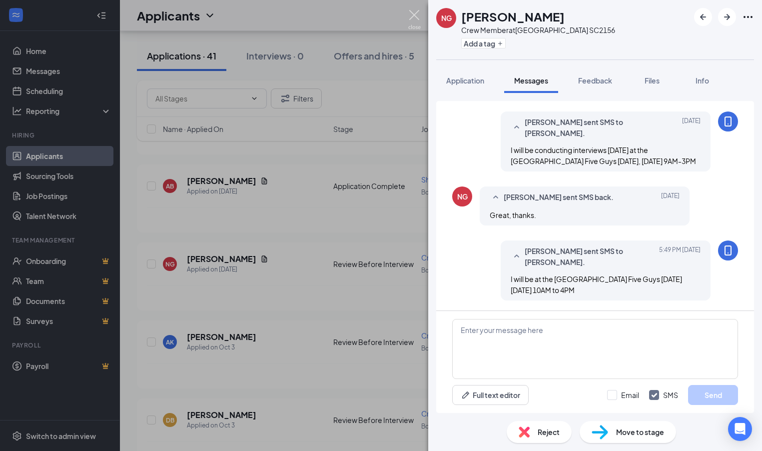
click at [413, 13] on img at bounding box center [414, 19] width 12 height 19
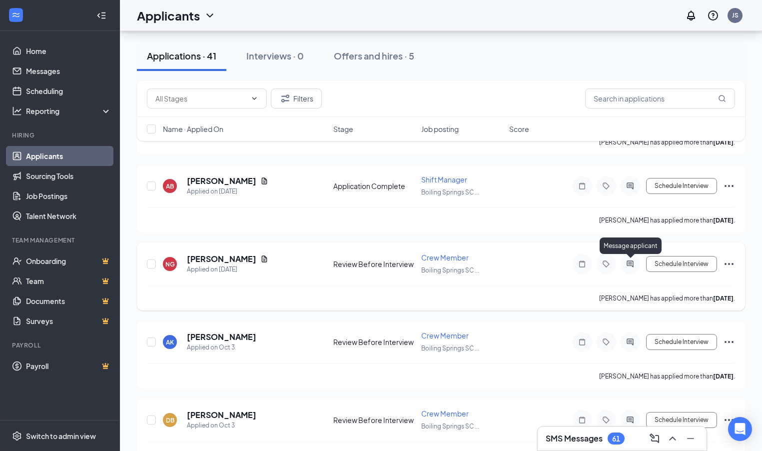
click at [631, 264] on icon "ActiveChat" at bounding box center [630, 264] width 12 height 8
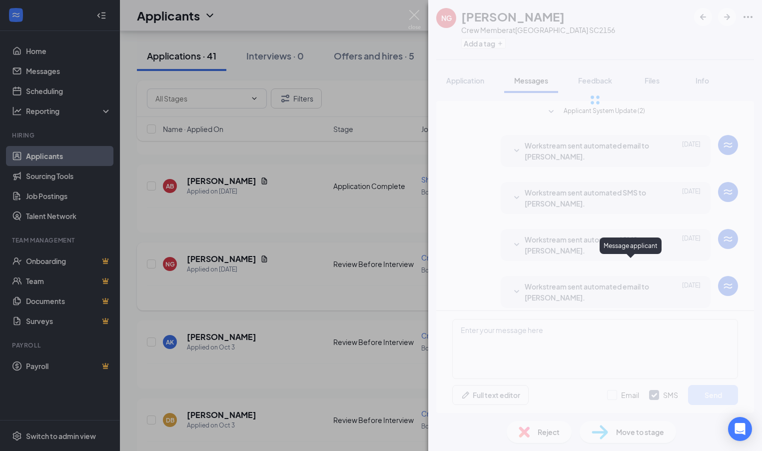
scroll to position [222, 0]
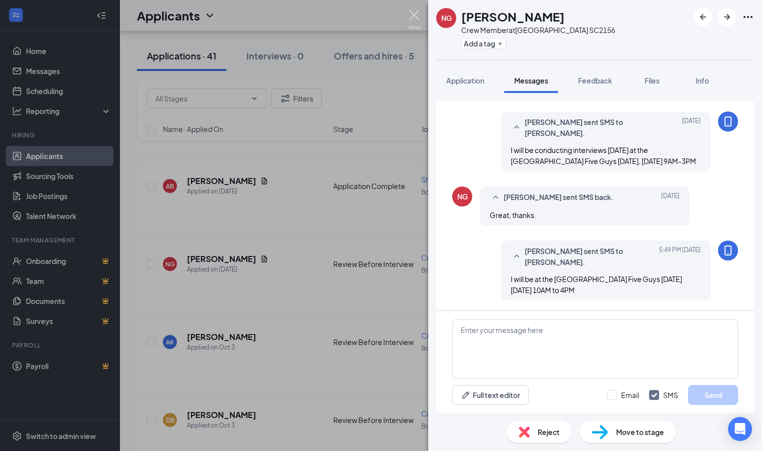
click at [415, 13] on img at bounding box center [414, 19] width 12 height 19
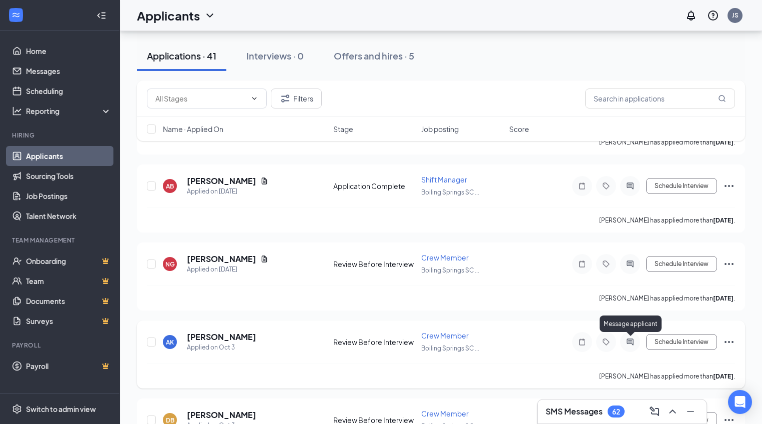
click at [632, 343] on icon "ActiveChat" at bounding box center [630, 342] width 12 height 8
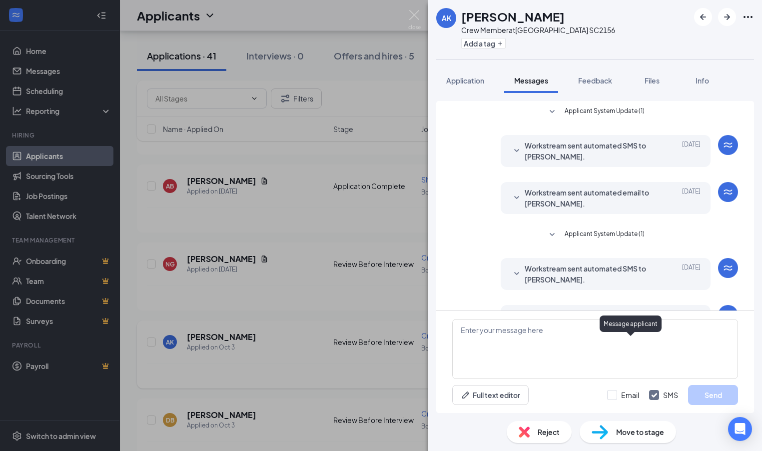
scroll to position [122, 0]
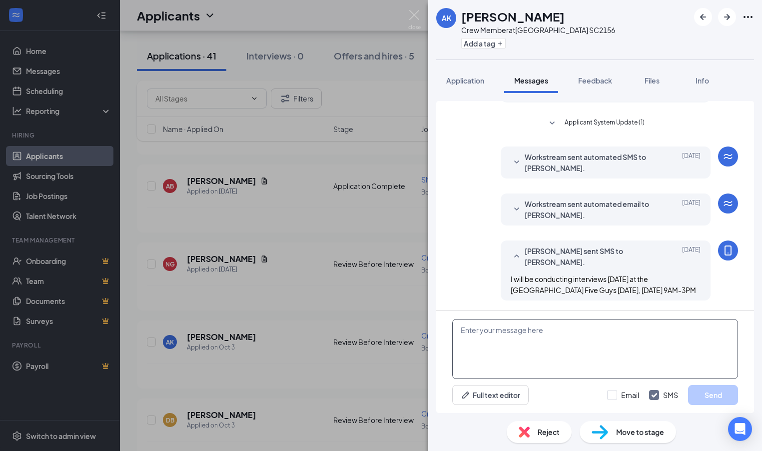
click at [473, 333] on textarea at bounding box center [595, 349] width 286 height 60
paste textarea "I will be at the Boiling Springs Five Guys Tomorrow Thursday October 16th from …"
type textarea "I will be at the Boiling Springs Five Guys Tomorrow Thursday October 16th from …"
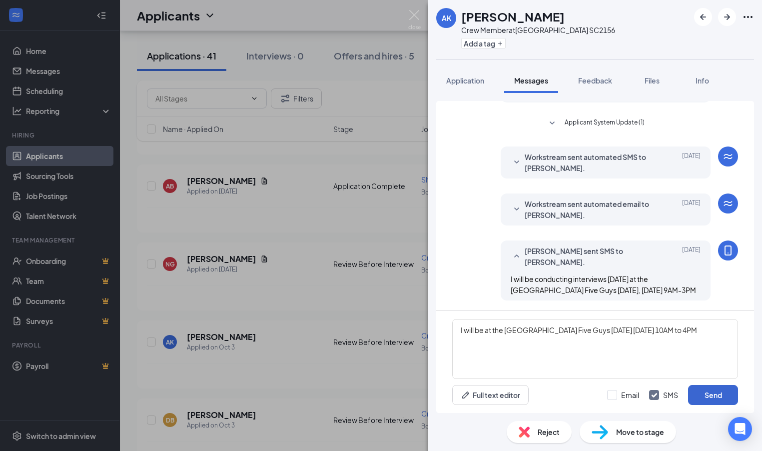
click at [712, 395] on button "Send" at bounding box center [713, 395] width 50 height 20
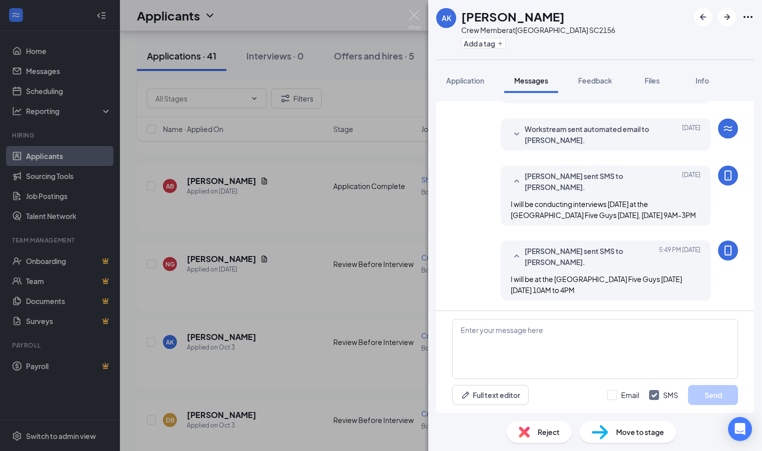
scroll to position [197, 0]
click at [414, 16] on img at bounding box center [414, 19] width 12 height 19
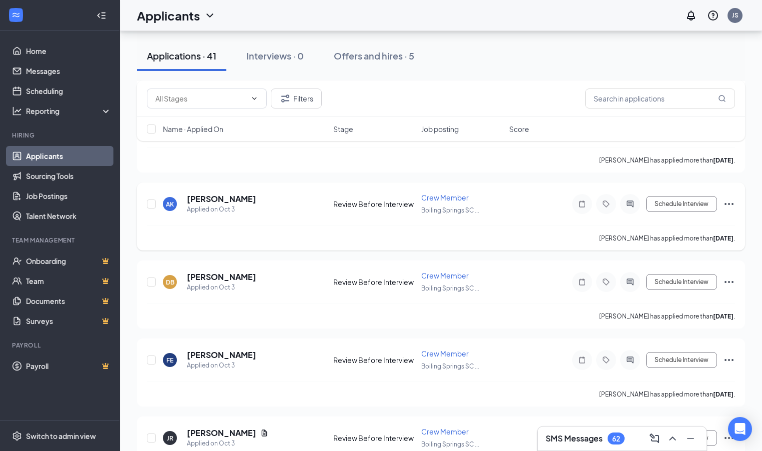
scroll to position [2564, 0]
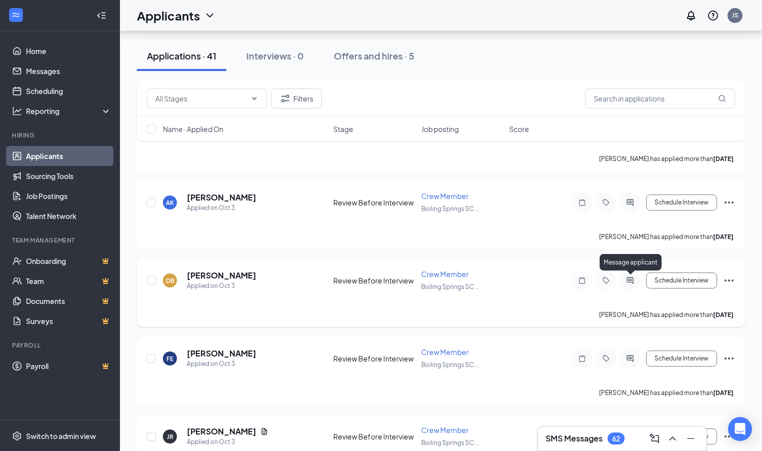
click at [631, 280] on icon "ActiveChat" at bounding box center [629, 280] width 6 height 6
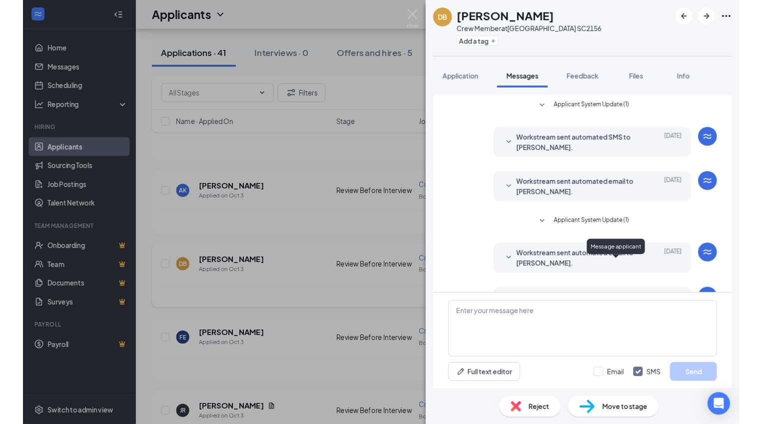
scroll to position [122, 0]
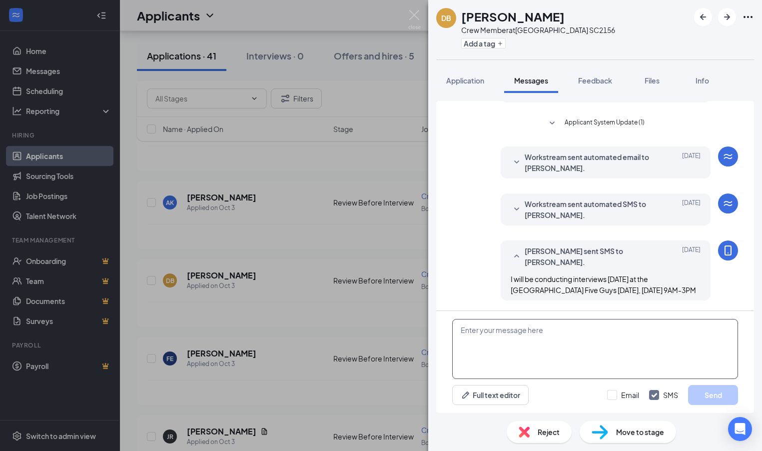
click at [481, 328] on textarea at bounding box center [595, 349] width 286 height 60
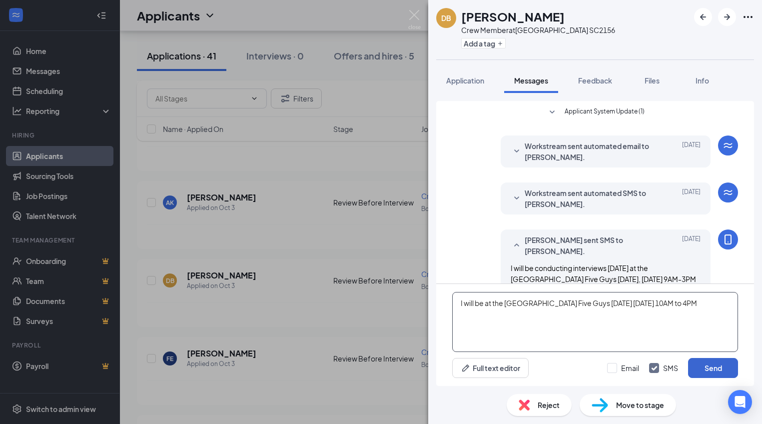
type textarea "I will be at the Boiling Springs Five Guys Tomorrow Thursday October 16th from …"
click at [721, 368] on button "Send" at bounding box center [713, 368] width 50 height 20
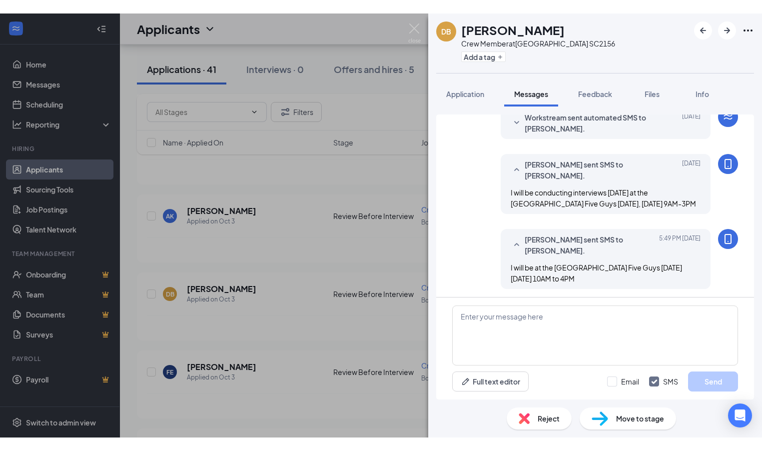
scroll to position [224, 0]
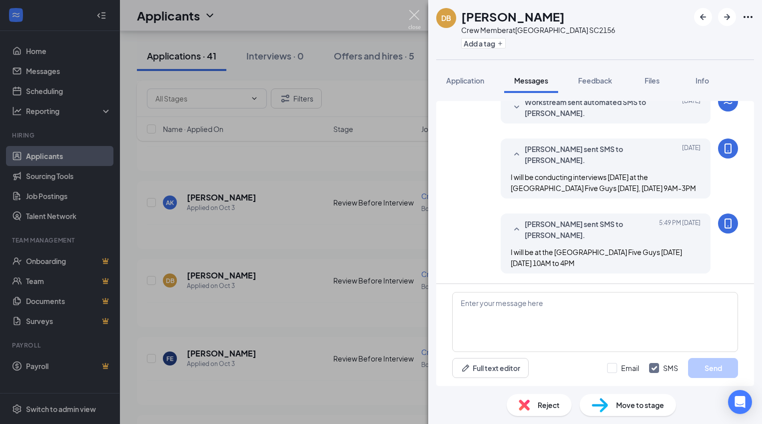
click at [415, 15] on img at bounding box center [414, 19] width 12 height 19
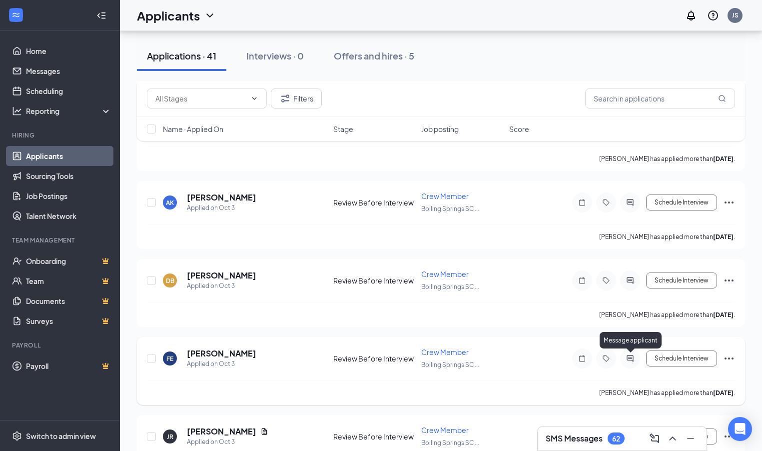
click at [633, 361] on icon "ActiveChat" at bounding box center [630, 358] width 12 height 8
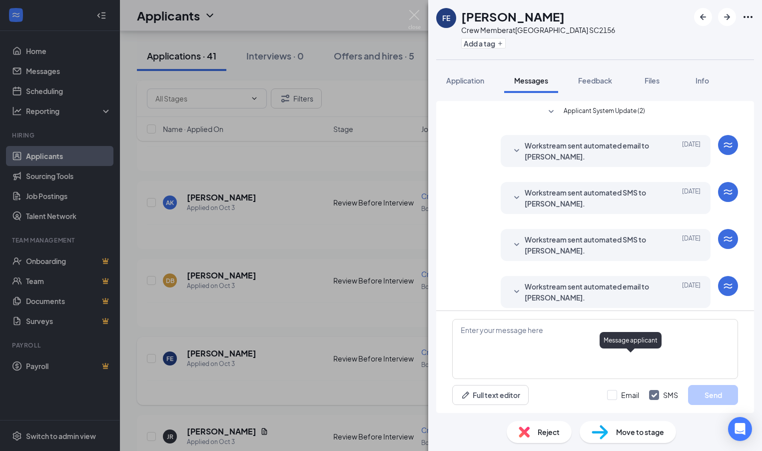
scroll to position [93, 0]
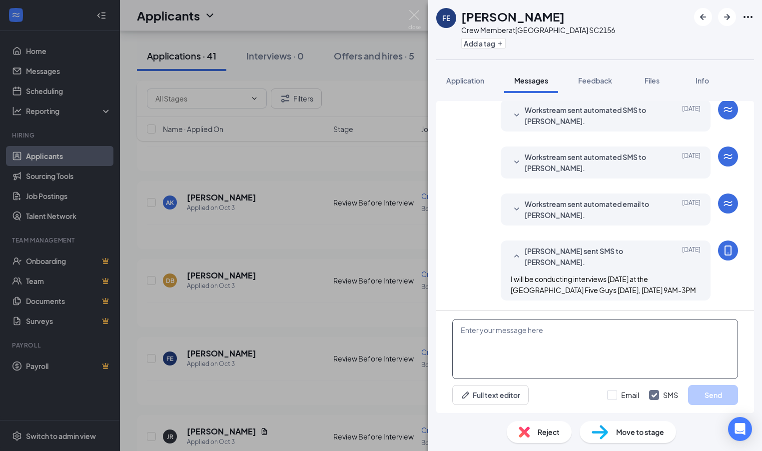
click at [483, 330] on textarea at bounding box center [595, 349] width 286 height 60
paste textarea "I will be at the Boiling Springs Five Guys Tomorrow Thursday October 16th from …"
type textarea "I will be at the Boiling Springs Five Guys Tomorrow Thursday October 16th from …"
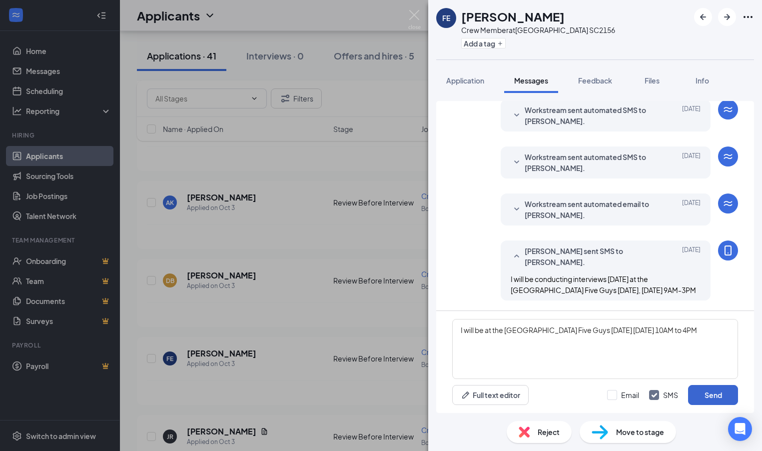
click at [723, 397] on button "Send" at bounding box center [713, 395] width 50 height 20
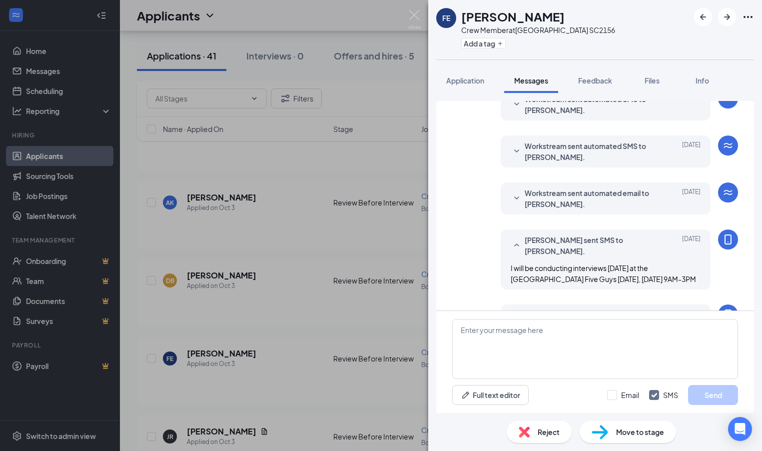
scroll to position [168, 0]
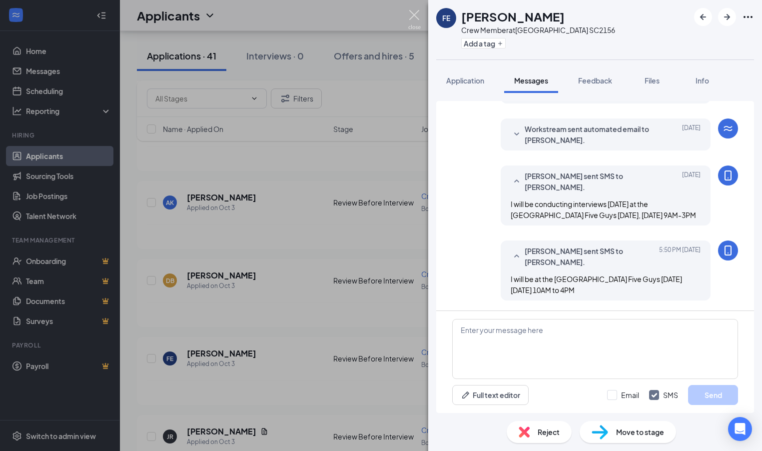
click at [412, 16] on img at bounding box center [414, 19] width 12 height 19
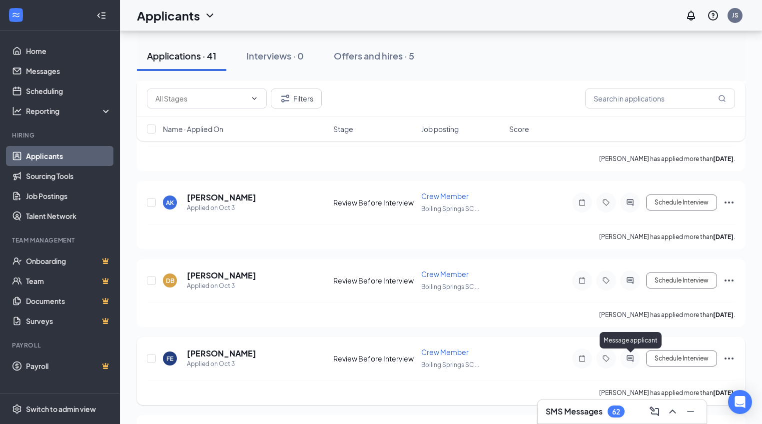
click at [631, 358] on icon "ActiveChat" at bounding box center [629, 358] width 6 height 6
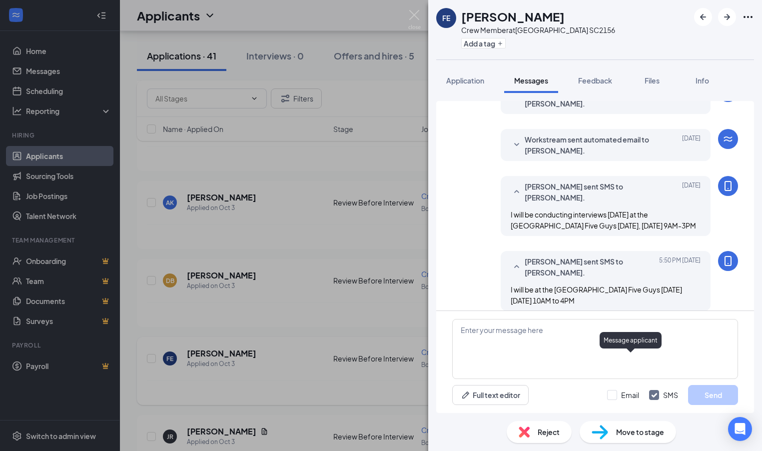
scroll to position [168, 0]
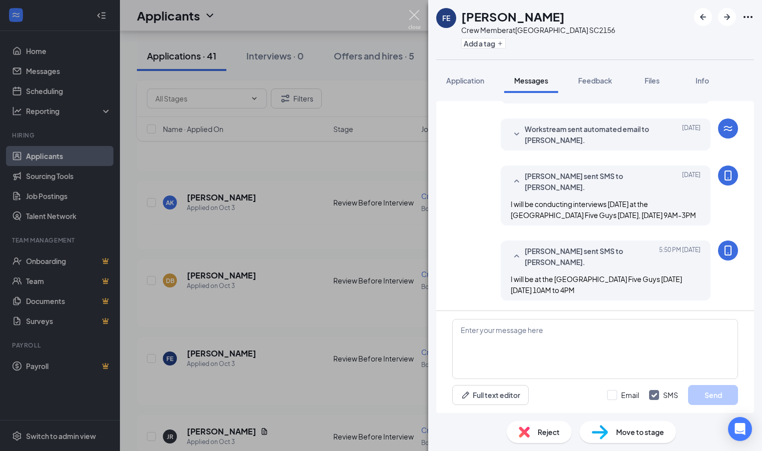
click at [414, 16] on img at bounding box center [414, 19] width 12 height 19
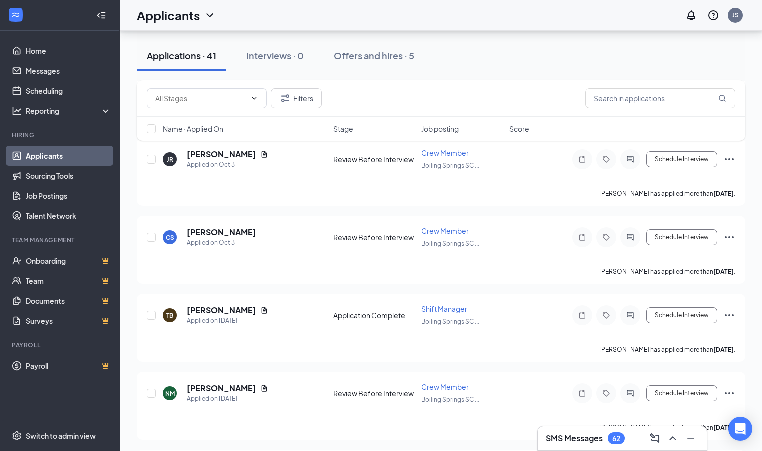
scroll to position [2841, 0]
click at [631, 240] on icon "ActiveChat" at bounding box center [630, 237] width 12 height 8
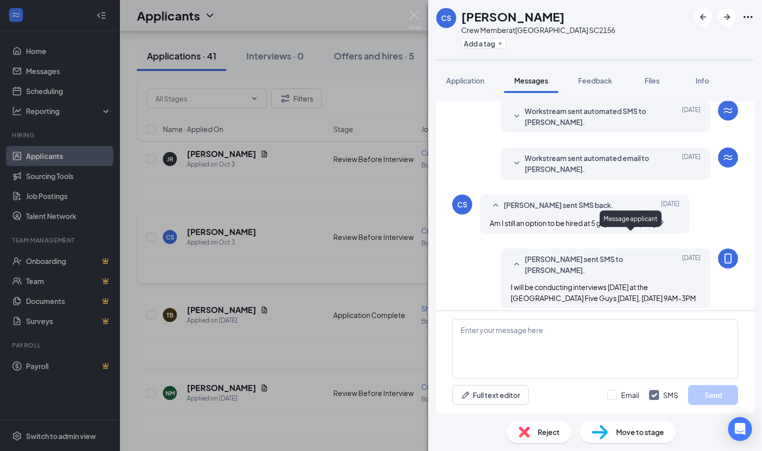
scroll to position [147, 0]
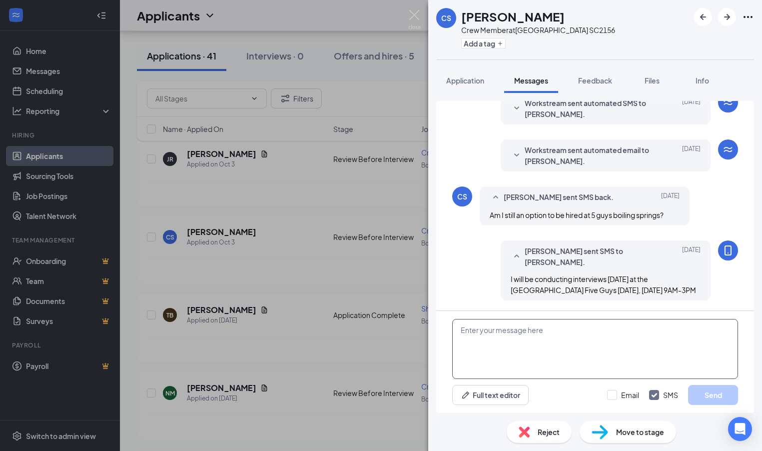
click at [483, 329] on textarea at bounding box center [595, 349] width 286 height 60
type textarea "I will be at the Boiling Springs Five Guys Tomorrow Thursday October 16th from …"
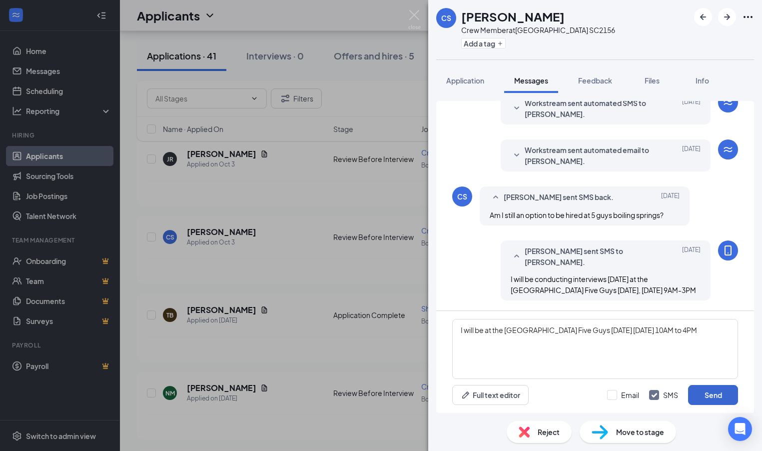
click at [712, 395] on button "Send" at bounding box center [713, 395] width 50 height 20
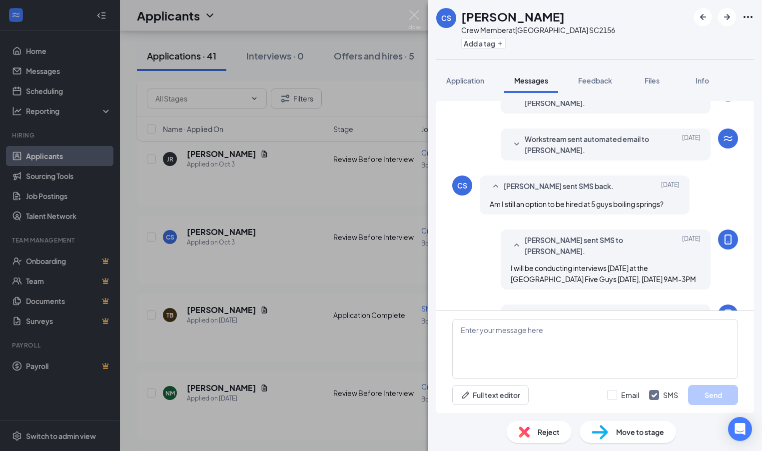
scroll to position [222, 0]
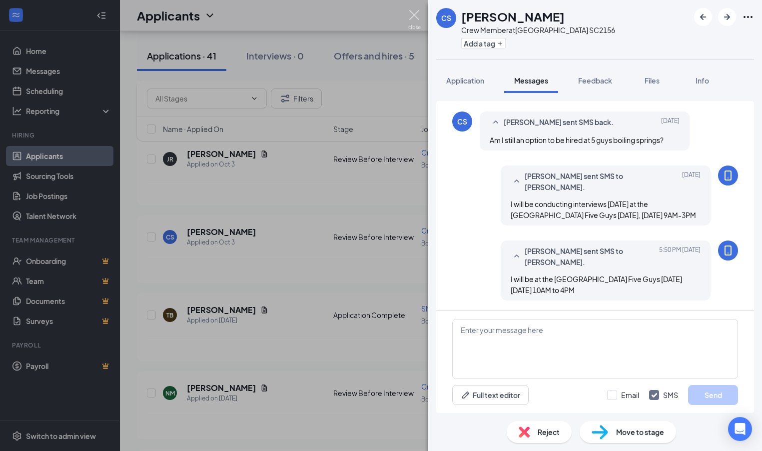
click at [415, 15] on img at bounding box center [414, 19] width 12 height 19
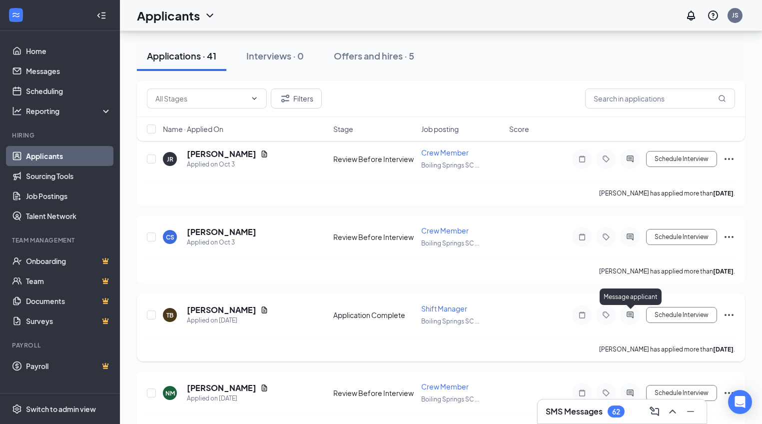
click at [629, 316] on icon "ActiveChat" at bounding box center [629, 314] width 6 height 6
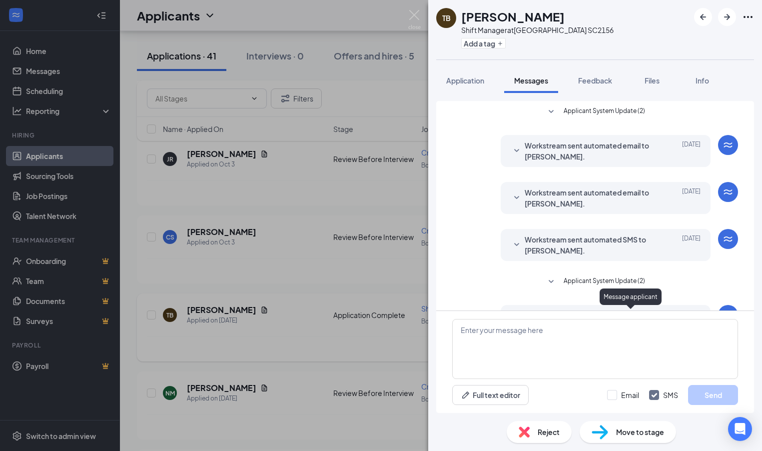
scroll to position [83, 0]
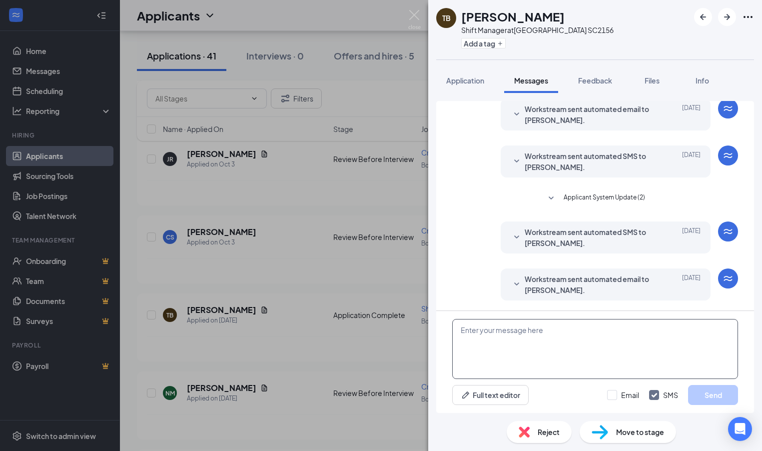
click at [461, 331] on textarea at bounding box center [595, 349] width 286 height 60
type textarea "I will be at the Boiling Springs Five Guys Tomorrow Thursday October 16th from …"
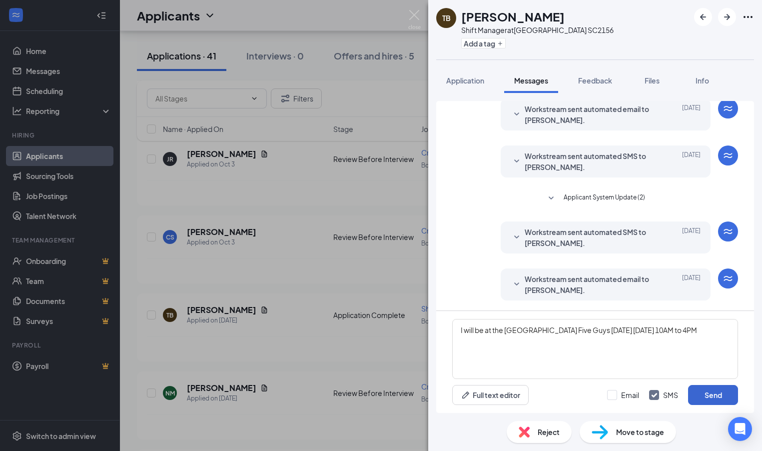
click at [709, 393] on button "Send" at bounding box center [713, 395] width 50 height 20
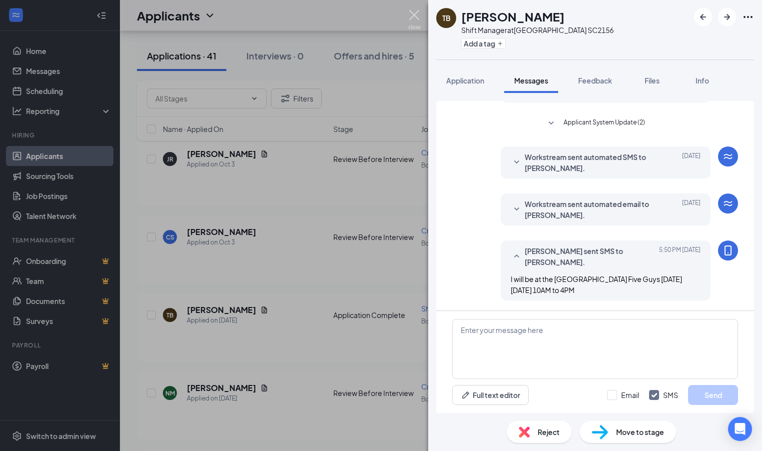
click at [414, 16] on img at bounding box center [414, 19] width 12 height 19
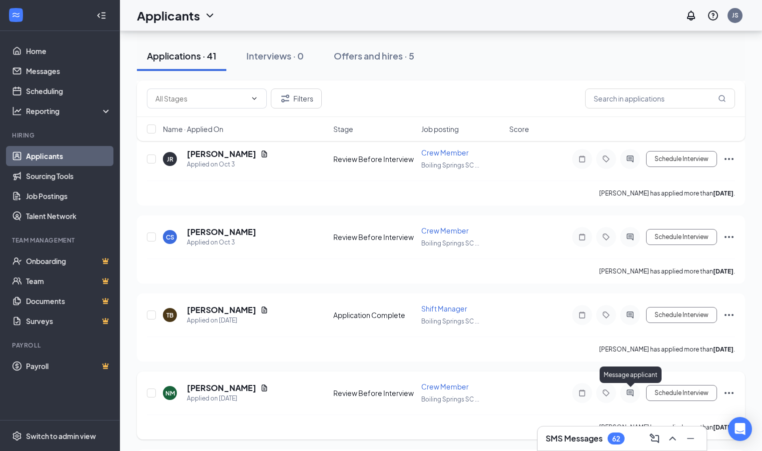
click at [632, 395] on icon "ActiveChat" at bounding box center [629, 392] width 6 height 6
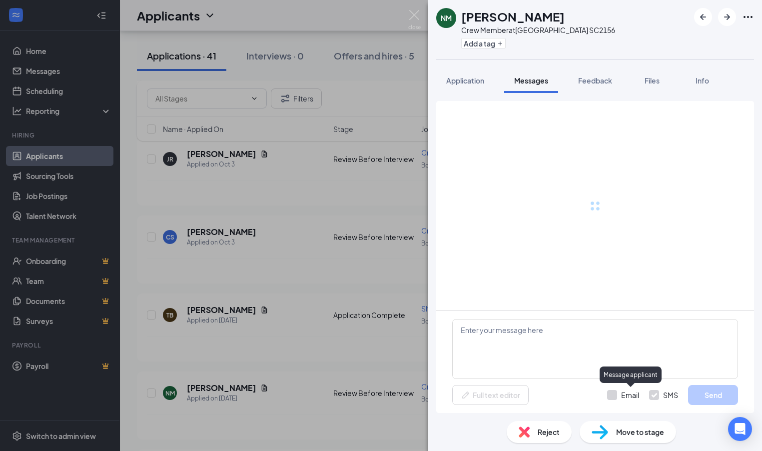
scroll to position [36, 0]
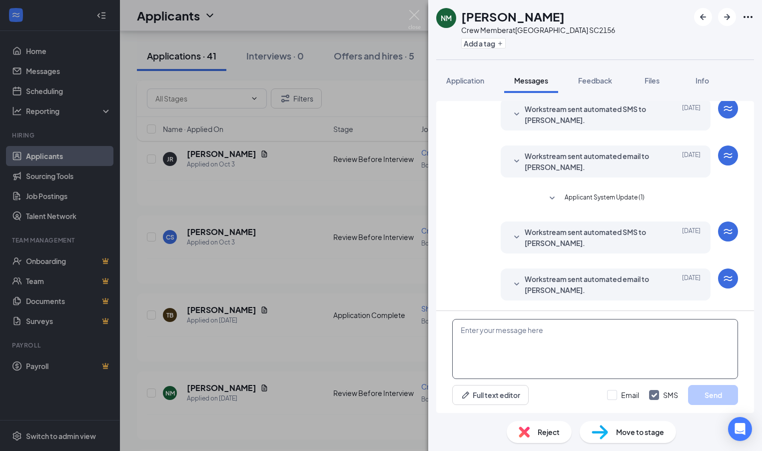
click at [470, 337] on textarea at bounding box center [595, 349] width 286 height 60
paste textarea "I will be at the Boiling Springs Five Guys Tomorrow Thursday October 16th from …"
type textarea "I will be at the Boiling Springs Five Guys Tomorrow Thursday October 16th from …"
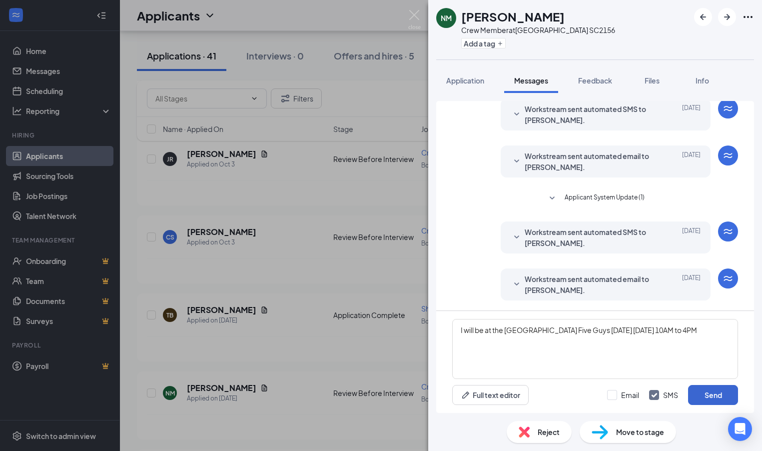
click at [714, 398] on button "Send" at bounding box center [713, 395] width 50 height 20
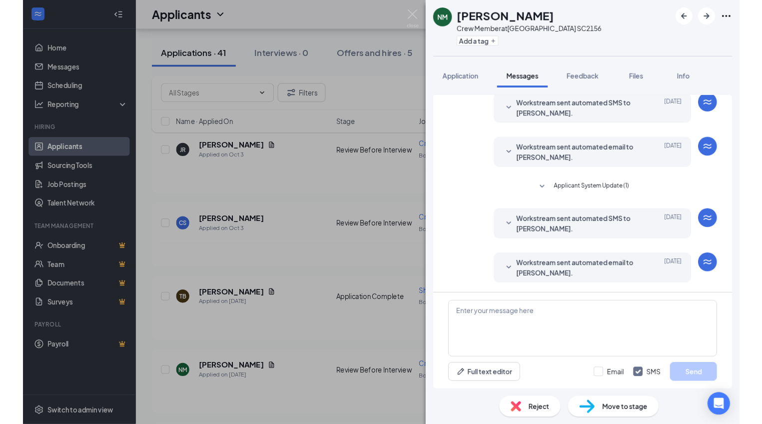
scroll to position [111, 0]
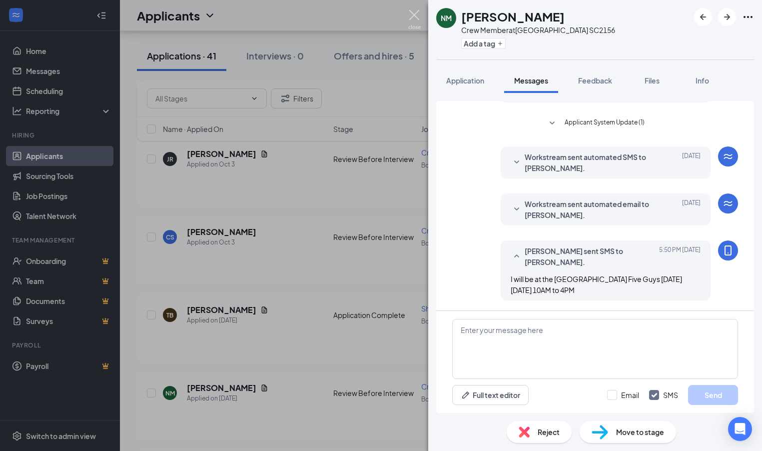
click at [413, 14] on img at bounding box center [414, 19] width 12 height 19
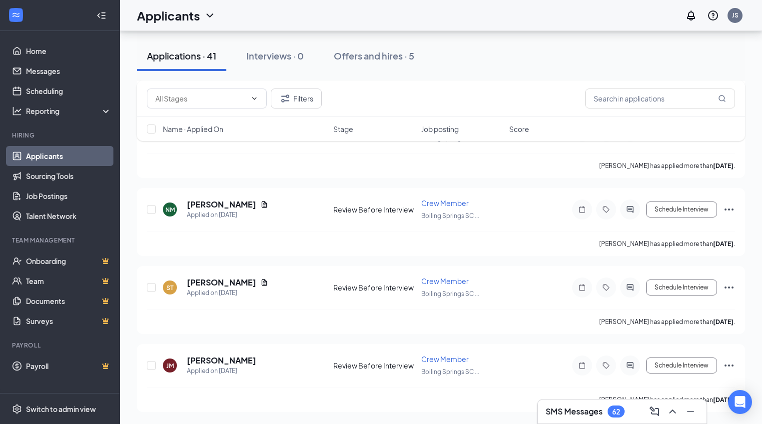
scroll to position [3025, 0]
click at [629, 291] on icon "ActiveChat" at bounding box center [630, 287] width 12 height 8
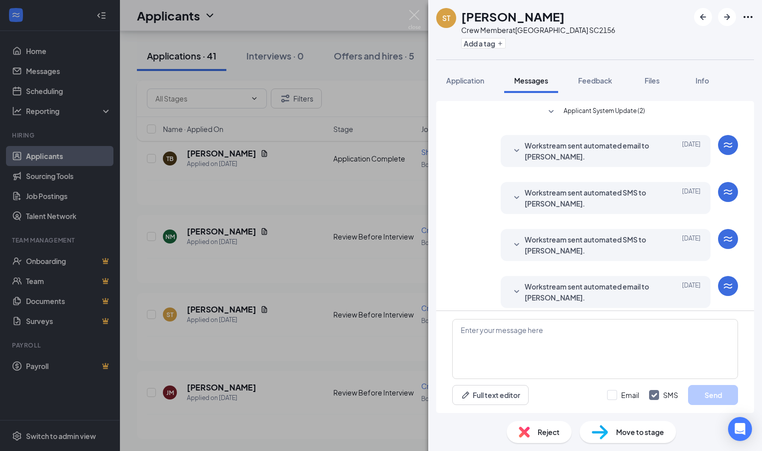
scroll to position [93, 0]
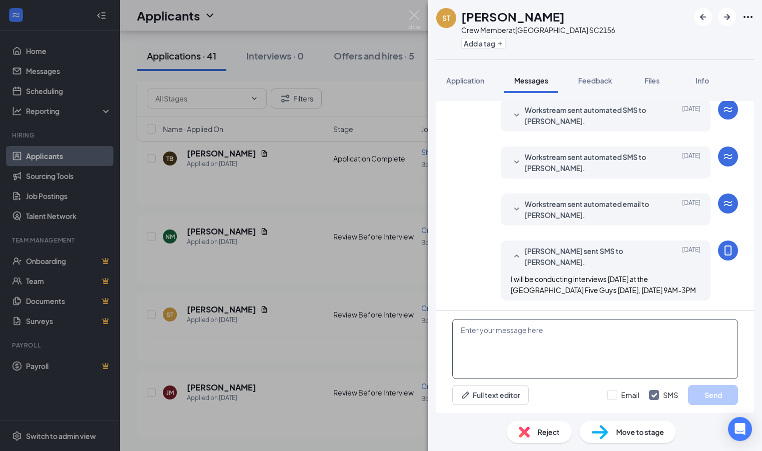
click at [486, 330] on textarea at bounding box center [595, 349] width 286 height 60
paste textarea "I will be at the Boiling Springs Five Guys Tomorrow Thursday October 16th from …"
type textarea "I will be at the Boiling Springs Five Guys Tomorrow Thursday October 16th from …"
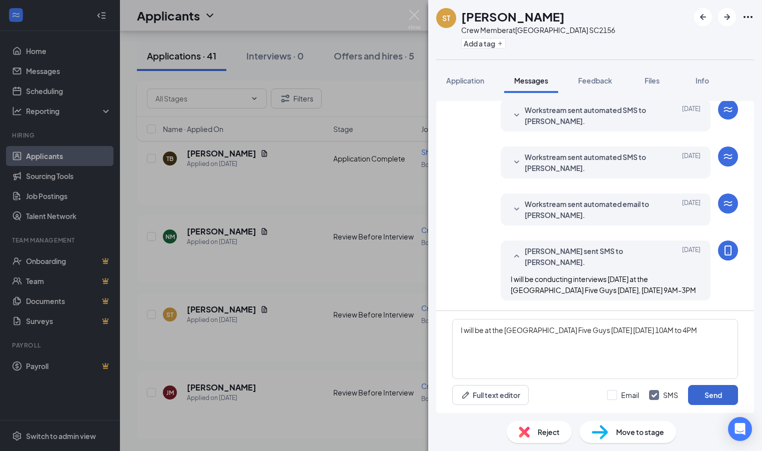
click at [704, 394] on button "Send" at bounding box center [713, 395] width 50 height 20
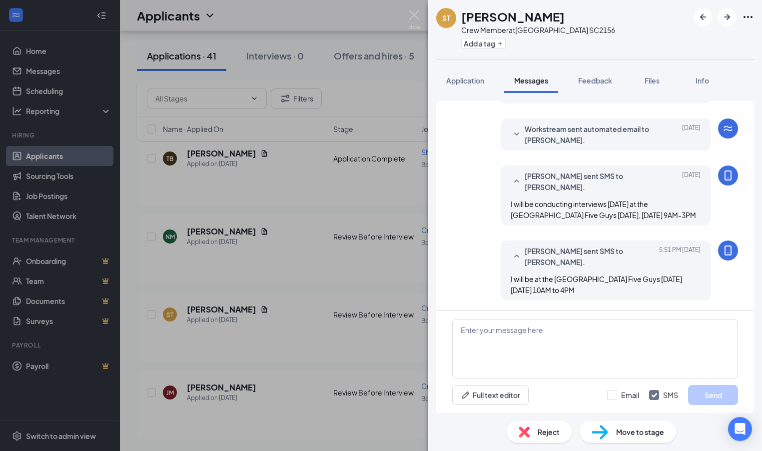
scroll to position [168, 0]
click at [414, 13] on img at bounding box center [414, 19] width 12 height 19
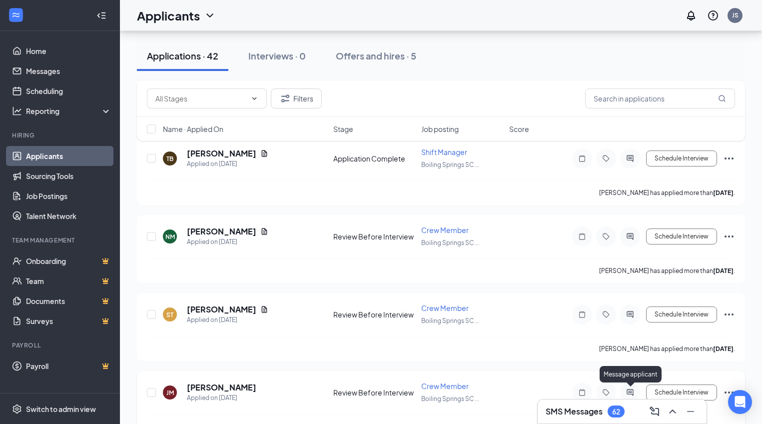
click at [628, 394] on icon "ActiveChat" at bounding box center [629, 392] width 6 height 6
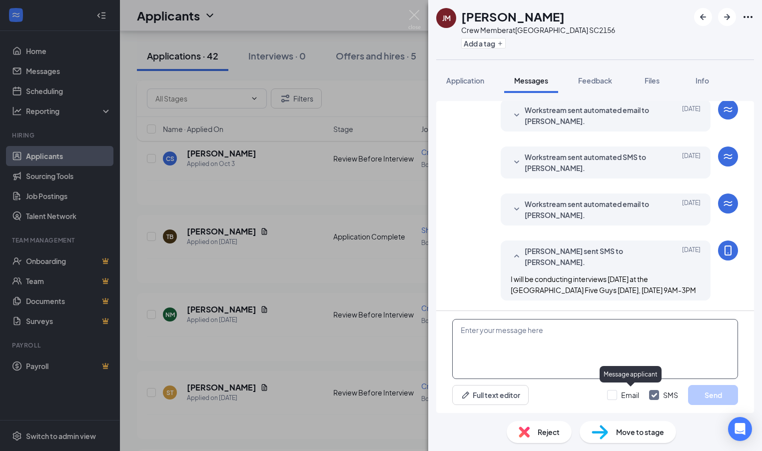
scroll to position [93, 0]
click at [476, 333] on textarea at bounding box center [595, 349] width 286 height 60
paste textarea "I will be at the Boiling Springs Five Guys Tomorrow Thursday October 16th from …"
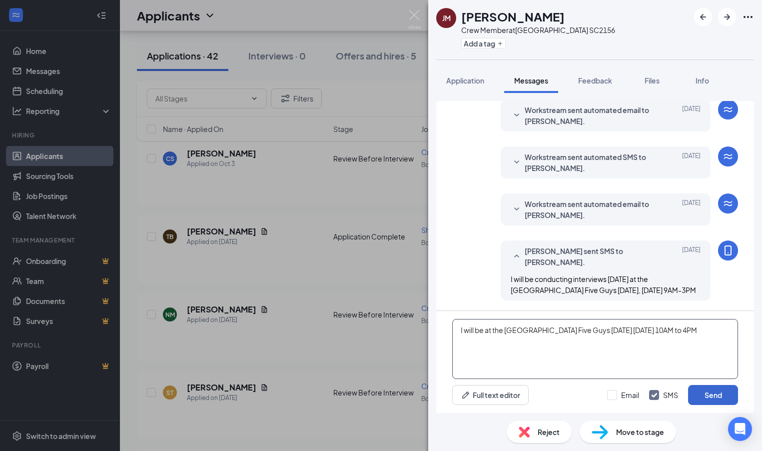
type textarea "I will be at the Boiling Springs Five Guys Tomorrow Thursday October 16th from …"
click at [725, 400] on button "Send" at bounding box center [713, 395] width 50 height 20
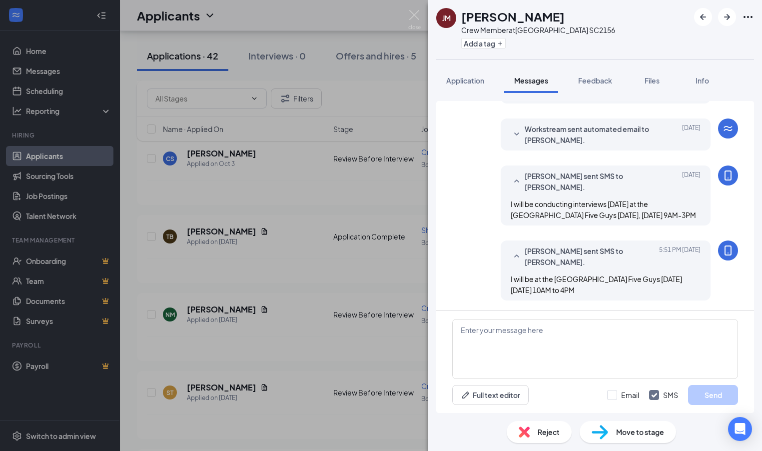
scroll to position [168, 0]
click at [415, 14] on img at bounding box center [414, 19] width 12 height 19
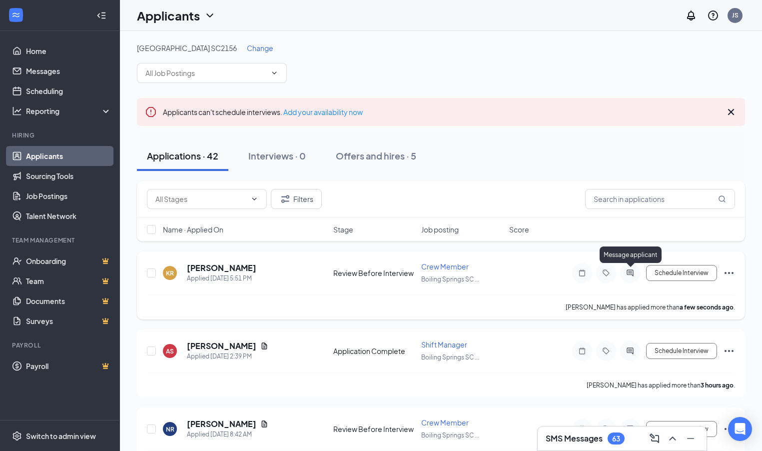
click at [630, 273] on icon "ActiveChat" at bounding box center [630, 273] width 12 height 8
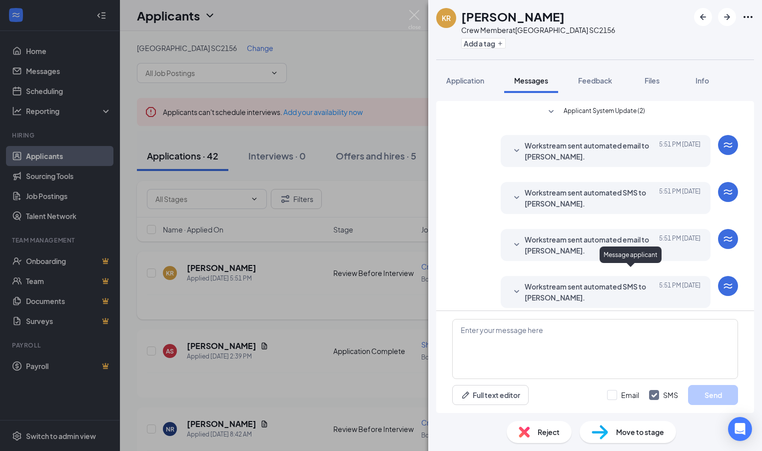
scroll to position [7, 0]
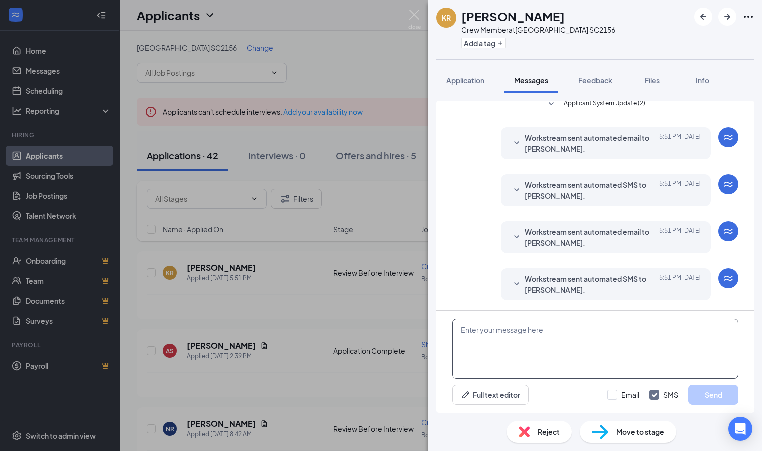
click at [474, 330] on textarea at bounding box center [595, 349] width 286 height 60
paste textarea "I will be at the Boiling Springs Five Guys Tomorrow Thursday October 16th from …"
type textarea "I will be at the Boiling Springs Five Guys Tomorrow Thursday October 16th from …"
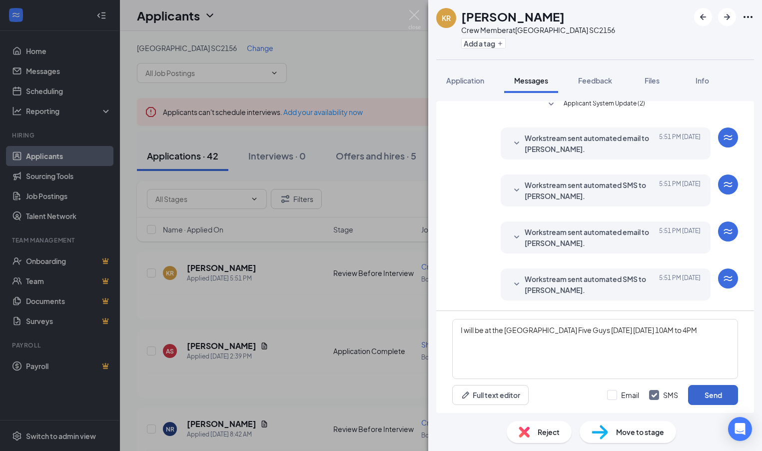
click at [708, 399] on button "Send" at bounding box center [713, 395] width 50 height 20
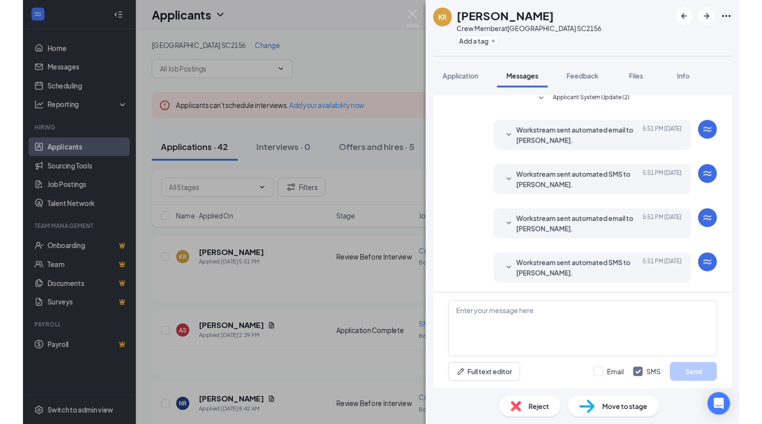
scroll to position [82, 0]
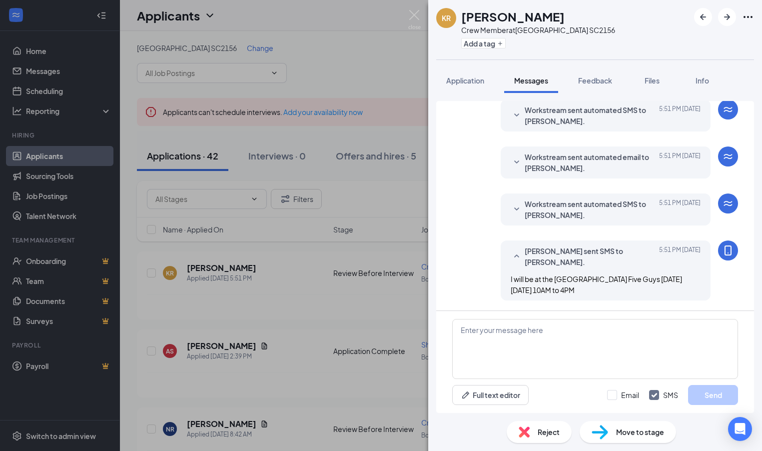
click at [411, 9] on div "KR Kaitlyn Ramirez Crew Member at Boiling Springs SC2156 Add a tag Application …" at bounding box center [381, 225] width 762 height 451
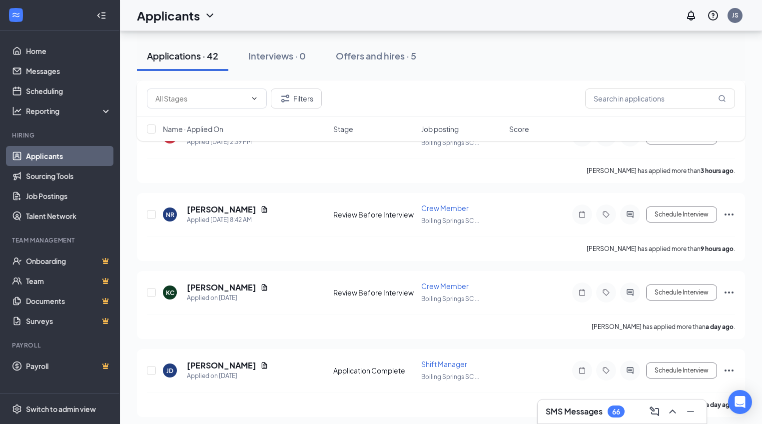
scroll to position [214, 0]
click at [673, 412] on icon "ChevronUp" at bounding box center [672, 411] width 12 height 12
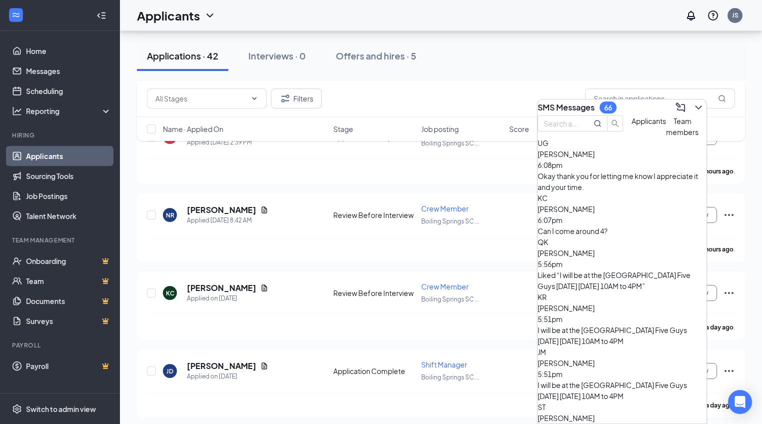
click at [614, 269] on div "Liked “I will be at the Boiling Springs Five Guys Tomorrow Thursday October 16t…" at bounding box center [621, 280] width 169 height 22
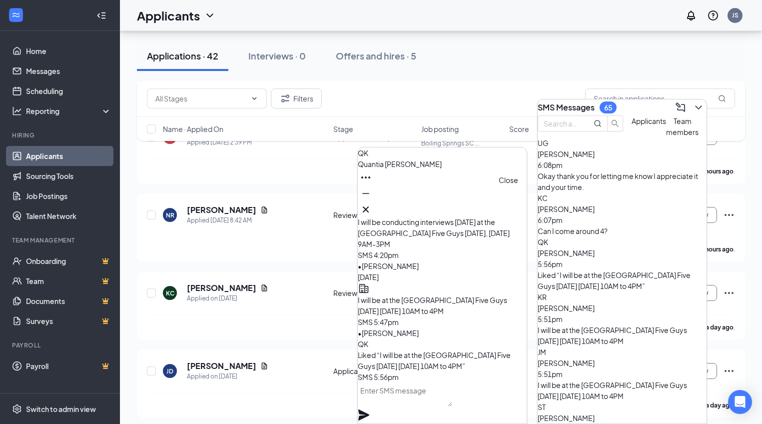
click at [372, 207] on icon "Cross" at bounding box center [366, 209] width 12 height 12
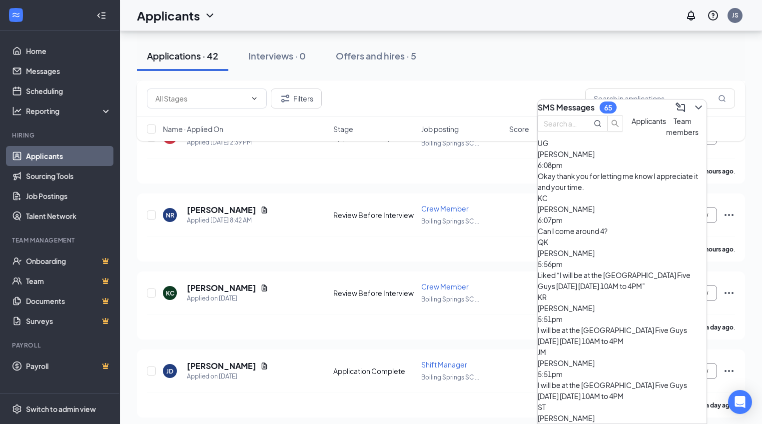
click at [584, 227] on div "Can I come around 4?" at bounding box center [621, 230] width 169 height 11
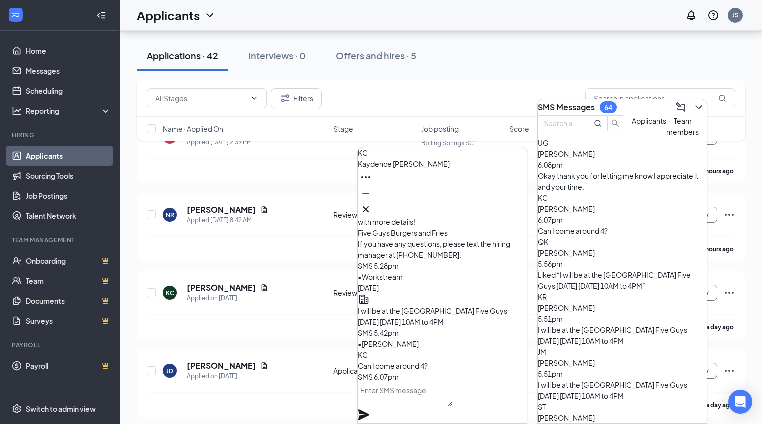
click at [382, 403] on textarea at bounding box center [405, 394] width 94 height 24
type textarea "Yes, I will be there Saturday as well"
click at [369, 409] on icon "Plane" at bounding box center [363, 414] width 11 height 11
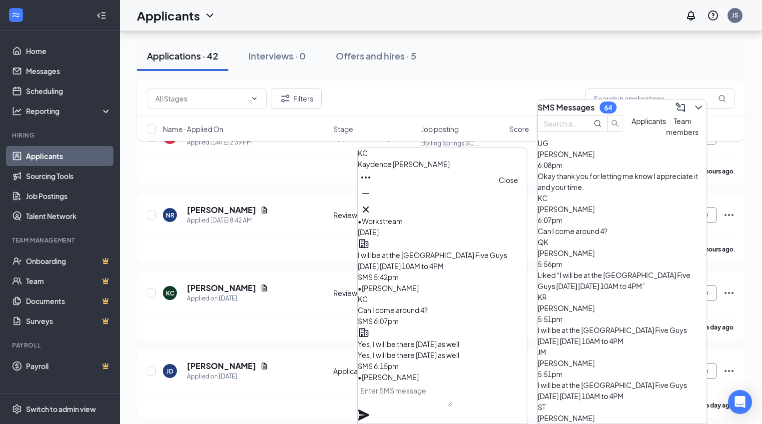
click at [372, 208] on icon "Cross" at bounding box center [366, 209] width 12 height 12
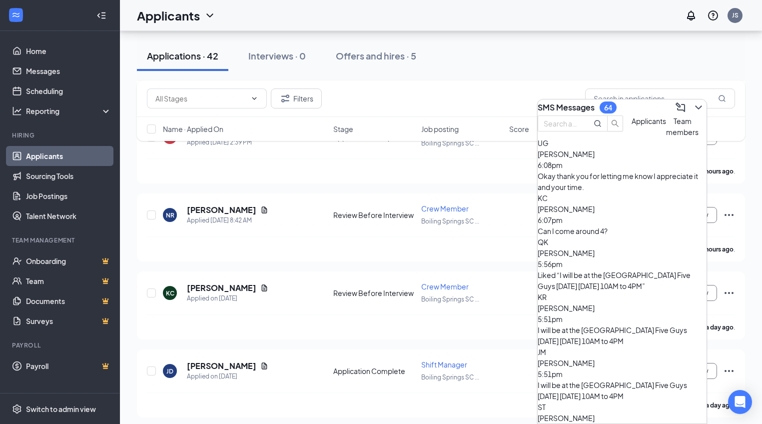
click at [585, 192] on div "Okay thank you for letting me know I appreciate it and your time." at bounding box center [621, 181] width 169 height 22
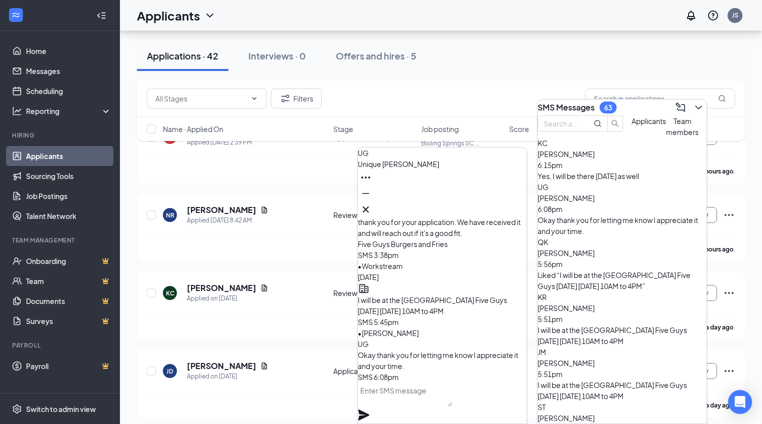
click at [383, 402] on textarea at bounding box center [405, 394] width 94 height 24
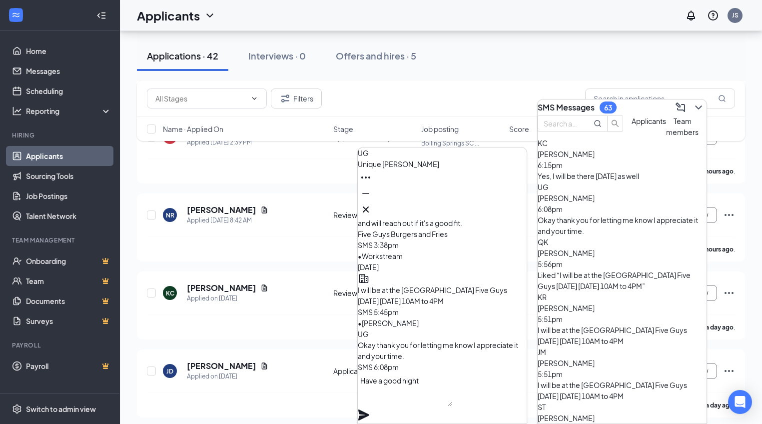
type textarea "Have a good night"
click at [370, 409] on icon "Plane" at bounding box center [364, 415] width 12 height 12
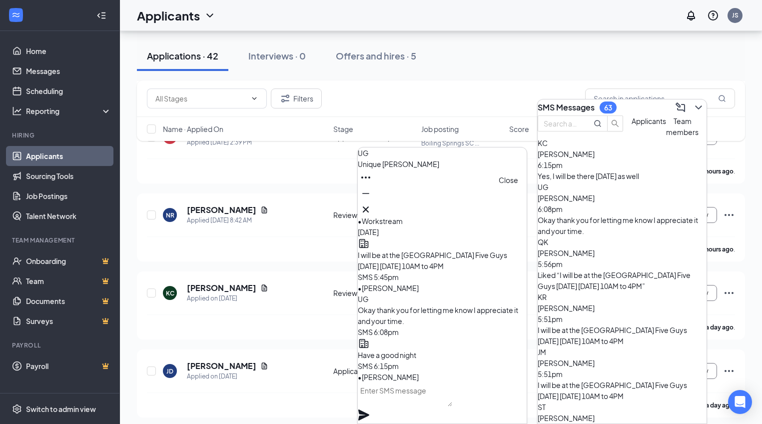
click at [372, 208] on icon "Cross" at bounding box center [366, 209] width 12 height 12
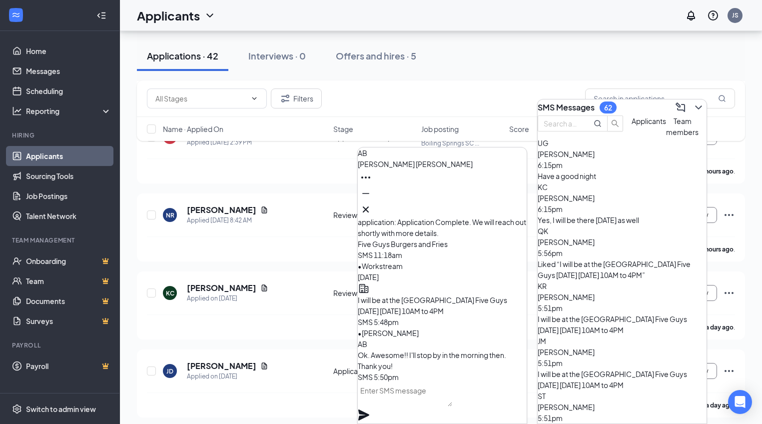
click at [415, 401] on textarea at bounding box center [405, 394] width 94 height 24
type textarea "See you then"
click at [369, 409] on icon "Plane" at bounding box center [363, 414] width 11 height 11
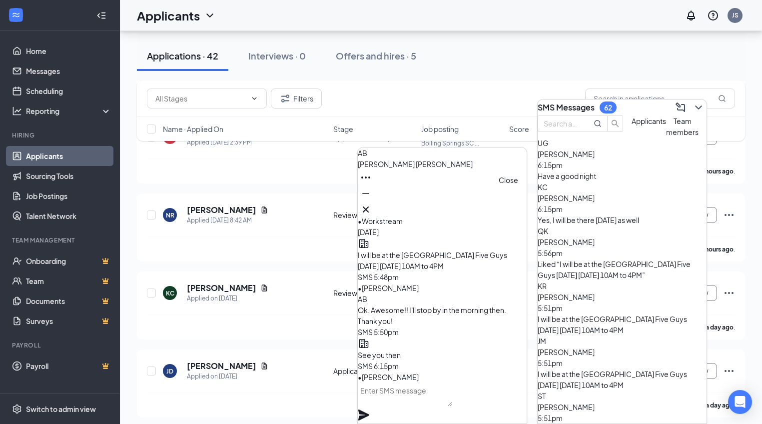
click at [372, 206] on icon "Cross" at bounding box center [366, 209] width 12 height 12
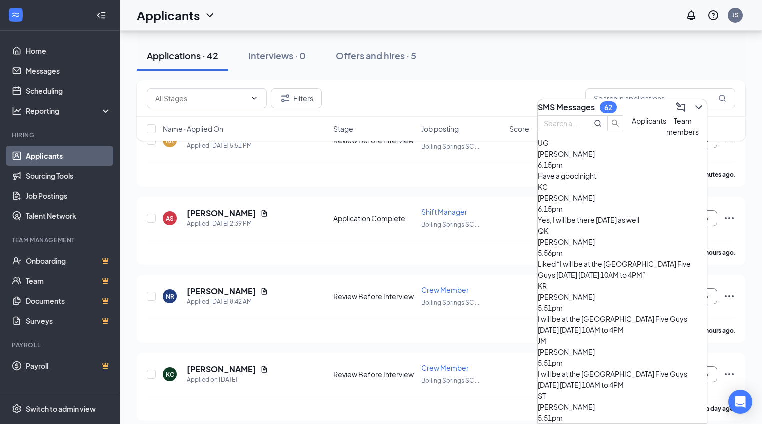
scroll to position [132, 0]
click at [692, 102] on icon "ChevronDown" at bounding box center [698, 107] width 12 height 12
